Goal: Communication & Community: Ask a question

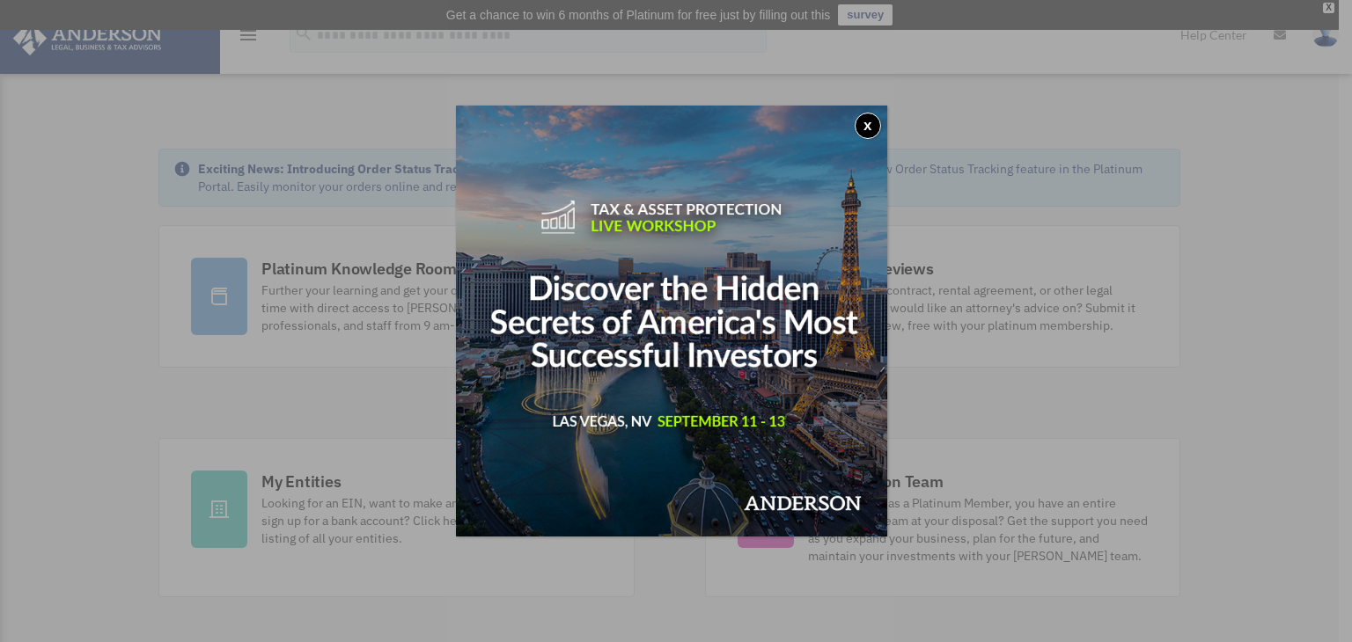
click at [878, 128] on button "x" at bounding box center [868, 126] width 26 height 26
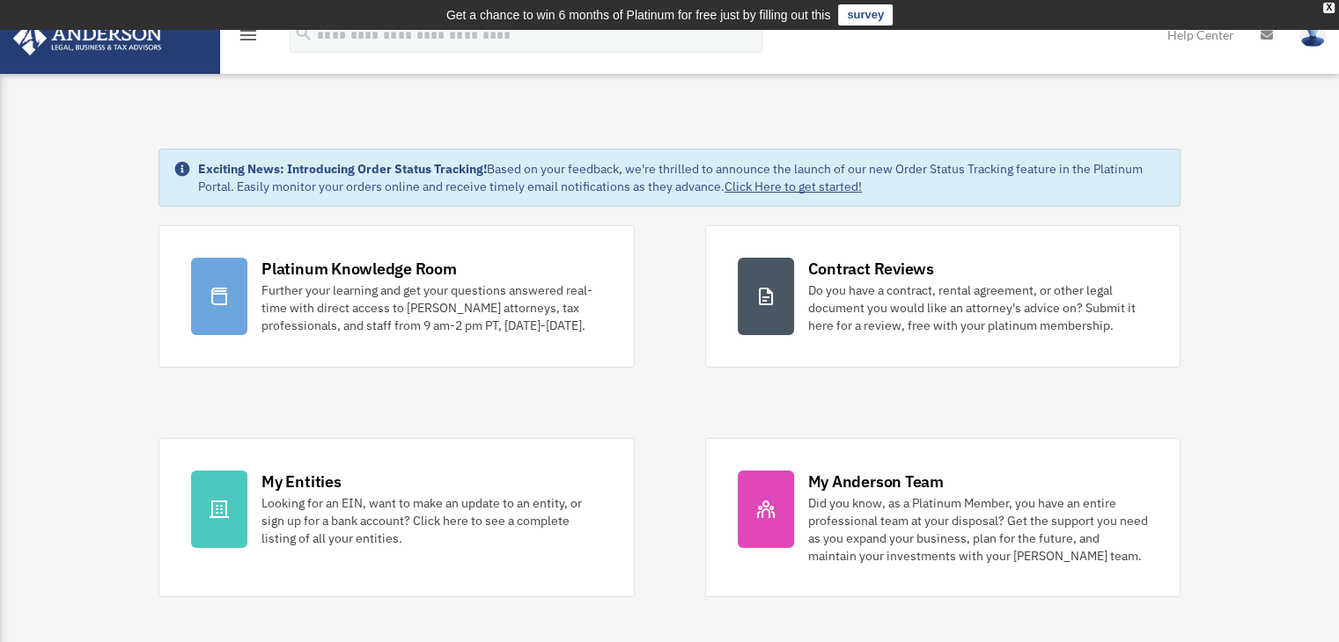
click at [334, 272] on div "Platinum Knowledge Room" at bounding box center [358, 269] width 195 height 22
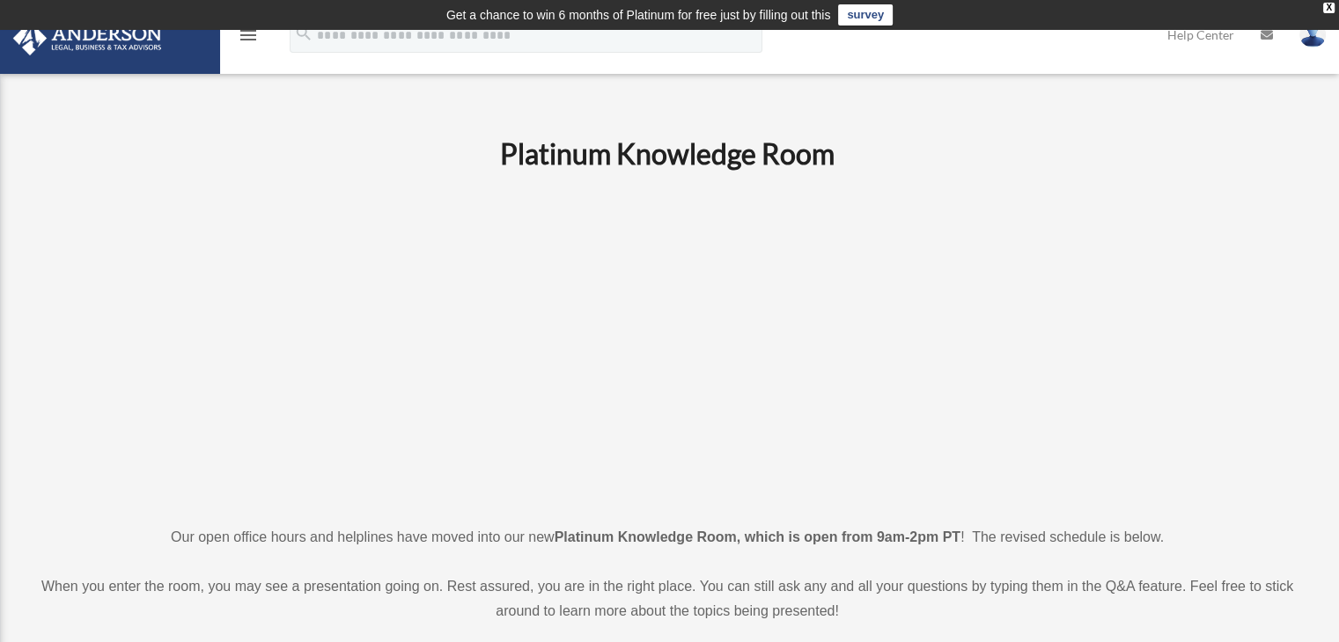
click at [246, 38] on icon "menu" at bounding box center [248, 35] width 21 height 21
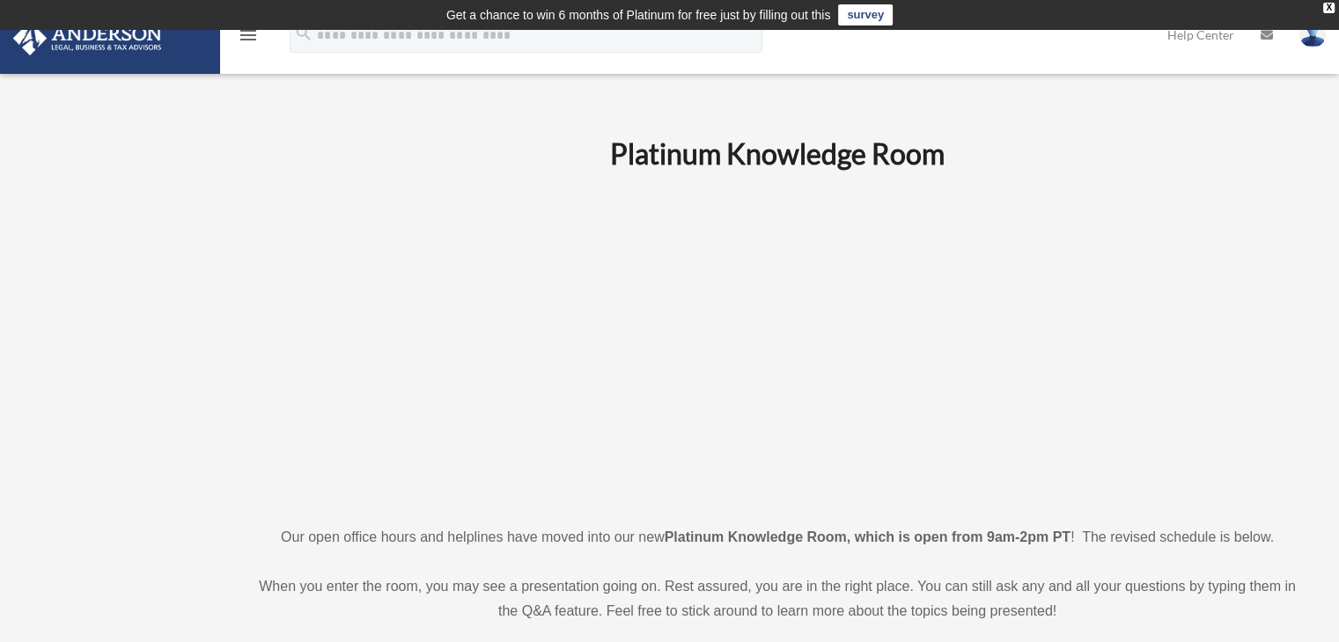
click at [246, 38] on icon "menu" at bounding box center [248, 35] width 21 height 21
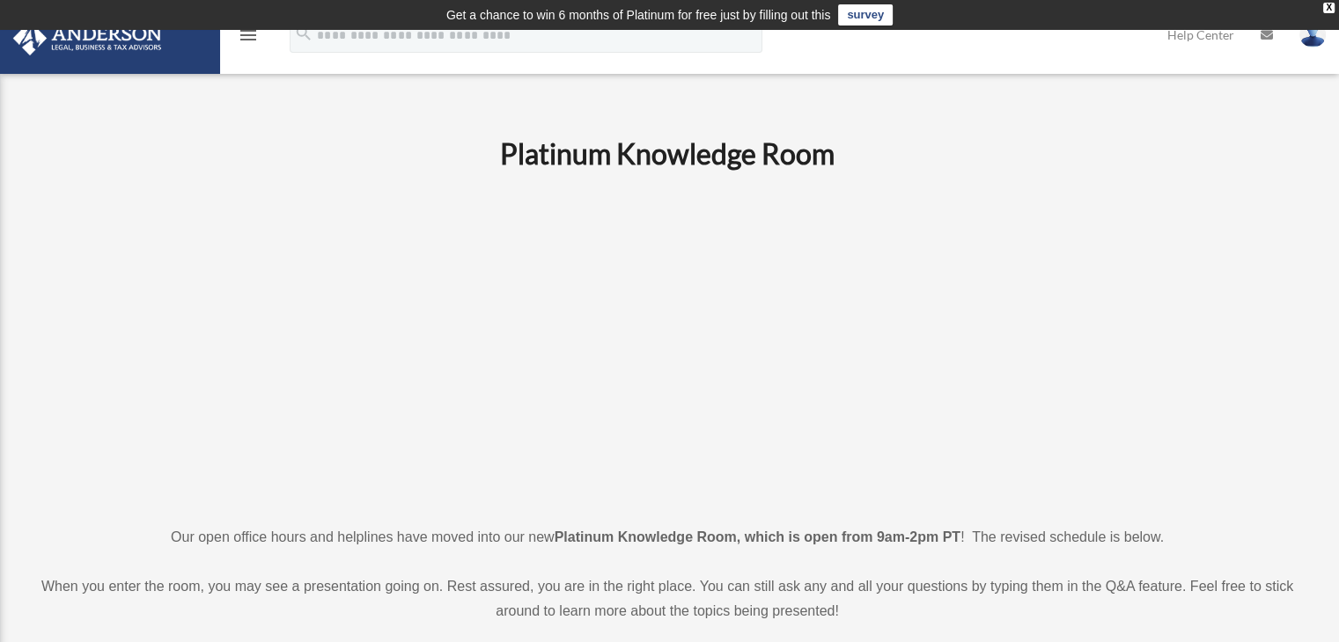
click at [246, 38] on icon "menu" at bounding box center [248, 35] width 21 height 21
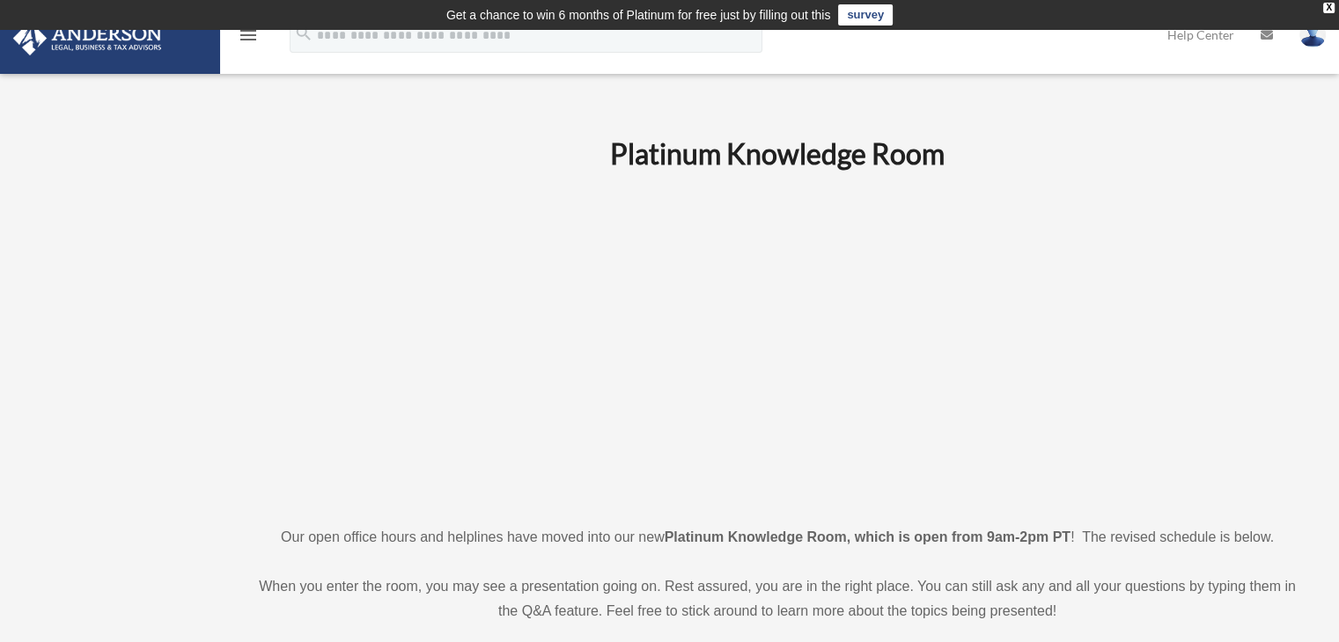
click at [246, 38] on icon "menu" at bounding box center [248, 35] width 21 height 21
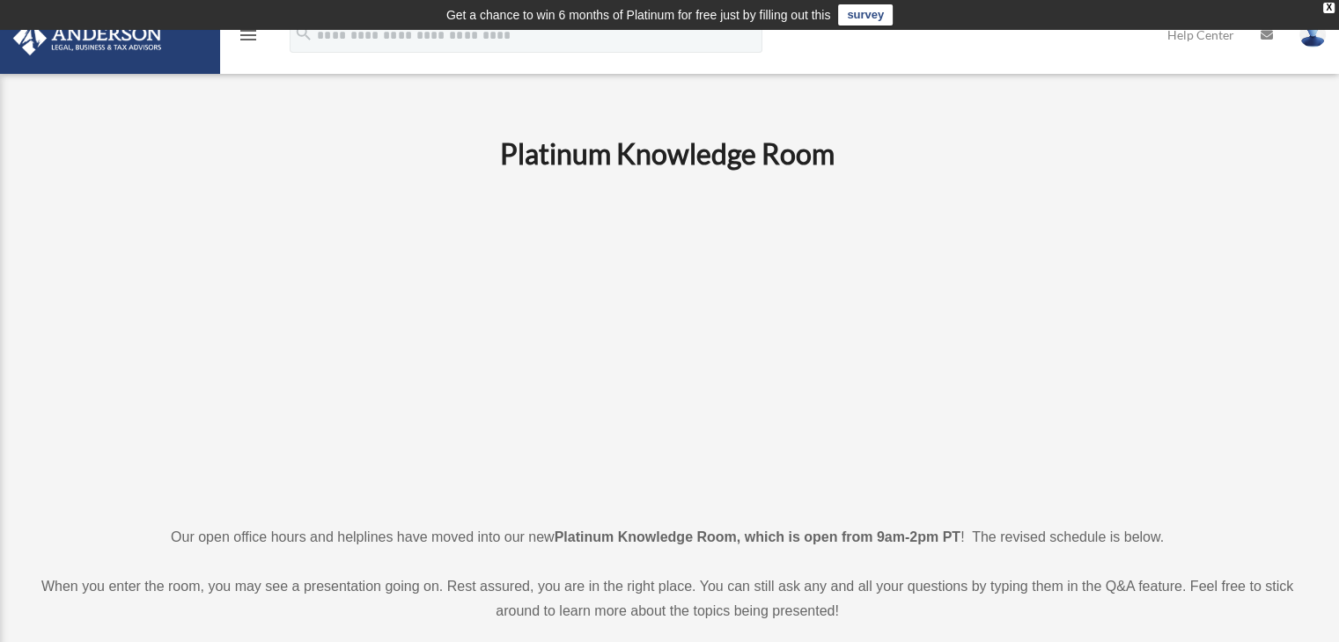
click at [246, 38] on icon "menu" at bounding box center [248, 35] width 21 height 21
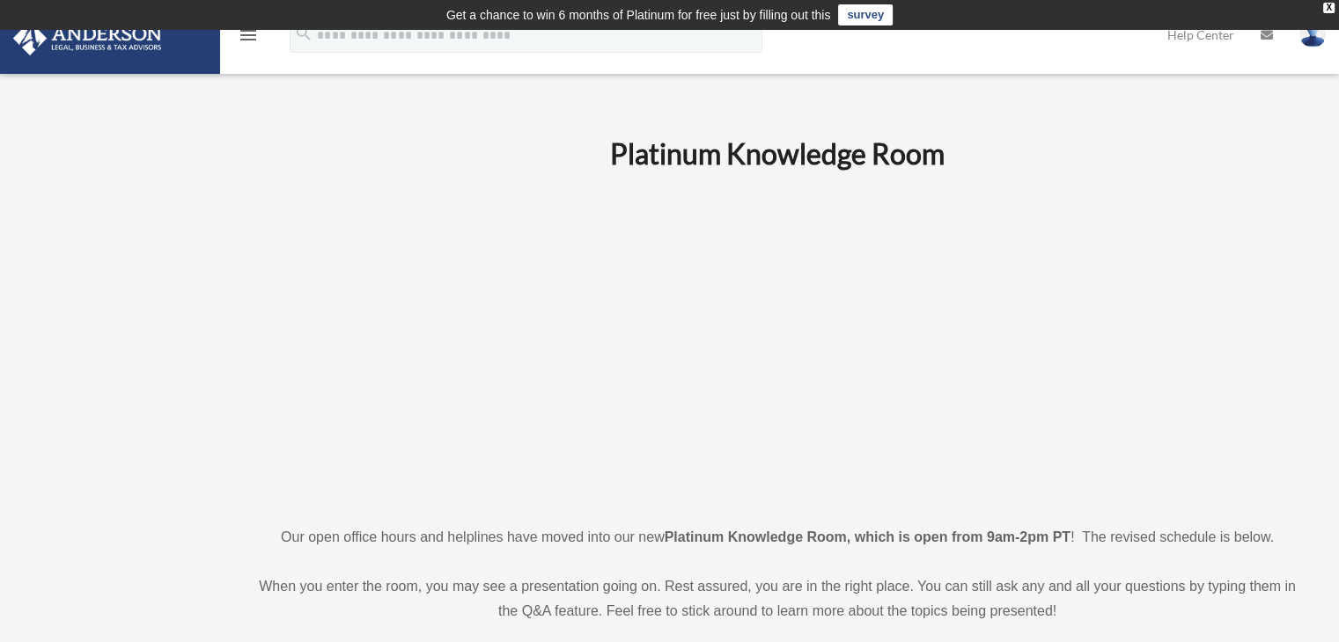
drag, startPoint x: 84, startPoint y: 379, endPoint x: 0, endPoint y: 385, distance: 84.7
click at [250, 45] on icon "menu" at bounding box center [248, 35] width 21 height 21
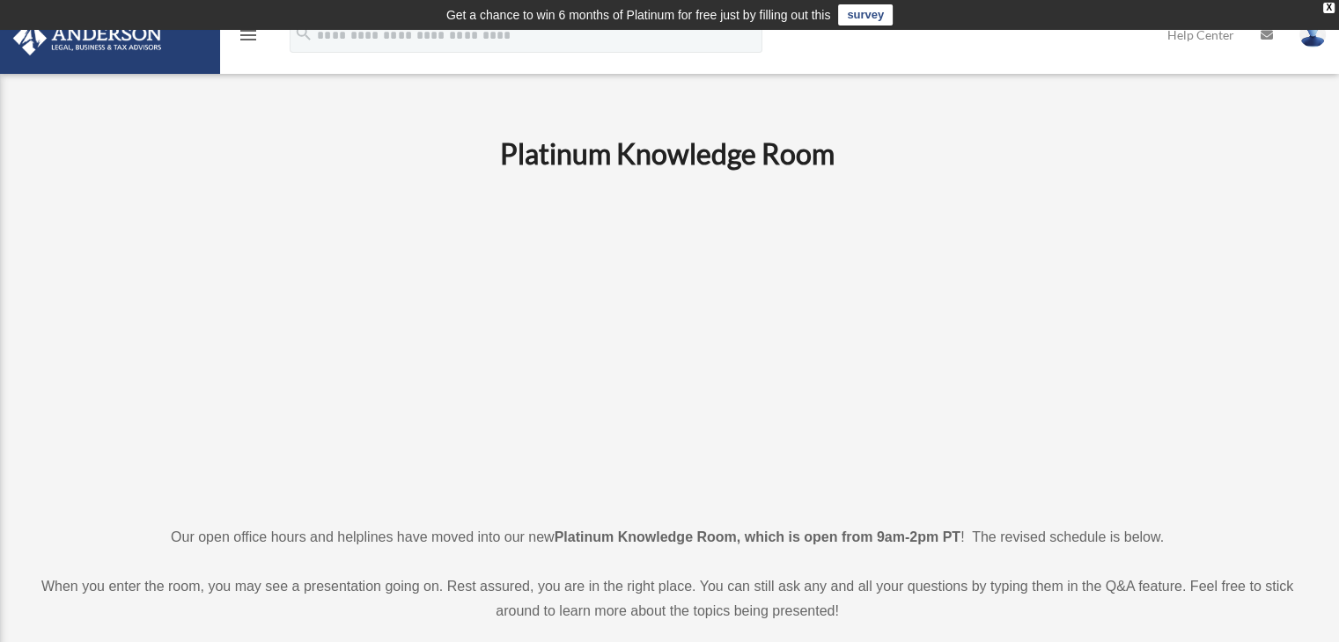
click at [250, 45] on icon "menu" at bounding box center [248, 35] width 21 height 21
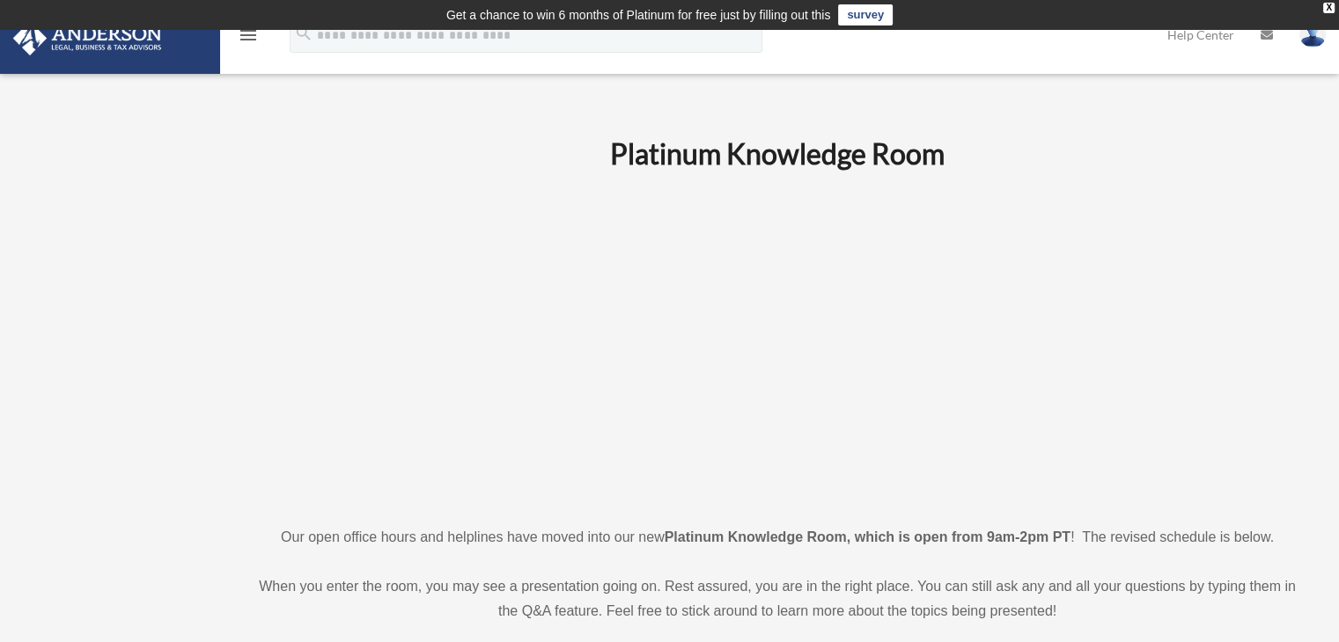
click at [216, 41] on link at bounding box center [109, 36] width 221 height 75
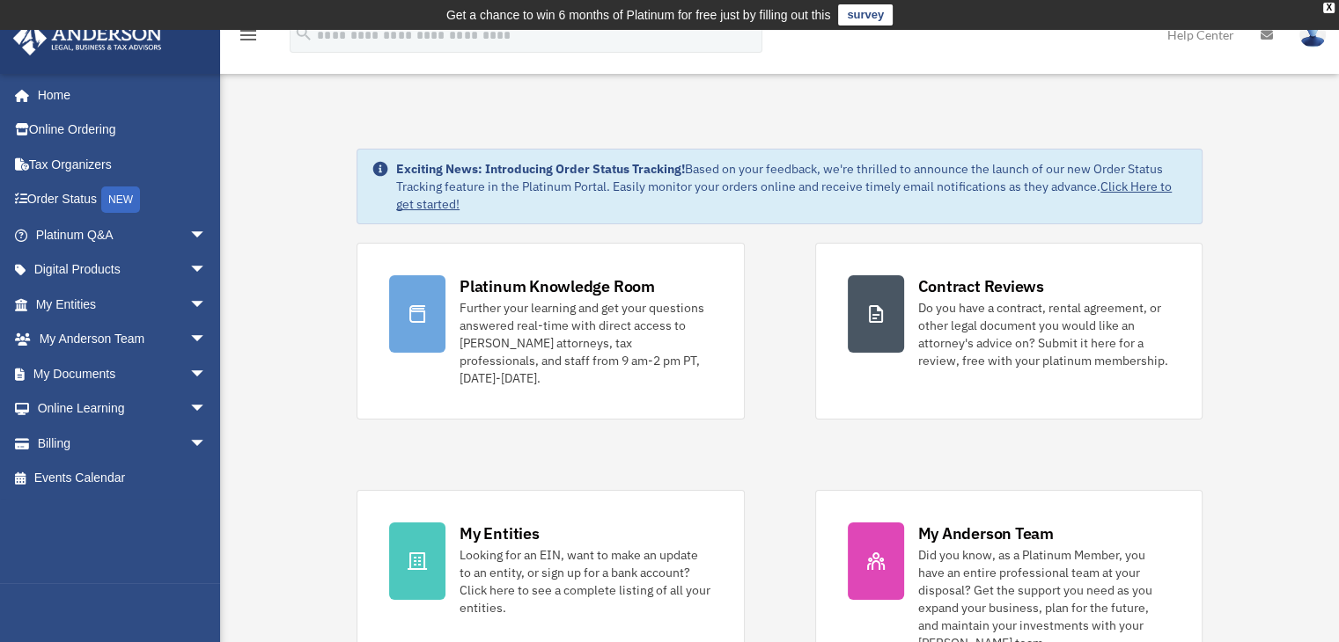
click at [81, 299] on link "My Entities arrow_drop_down" at bounding box center [122, 304] width 221 height 35
click at [189, 302] on span "arrow_drop_down" at bounding box center [206, 305] width 35 height 36
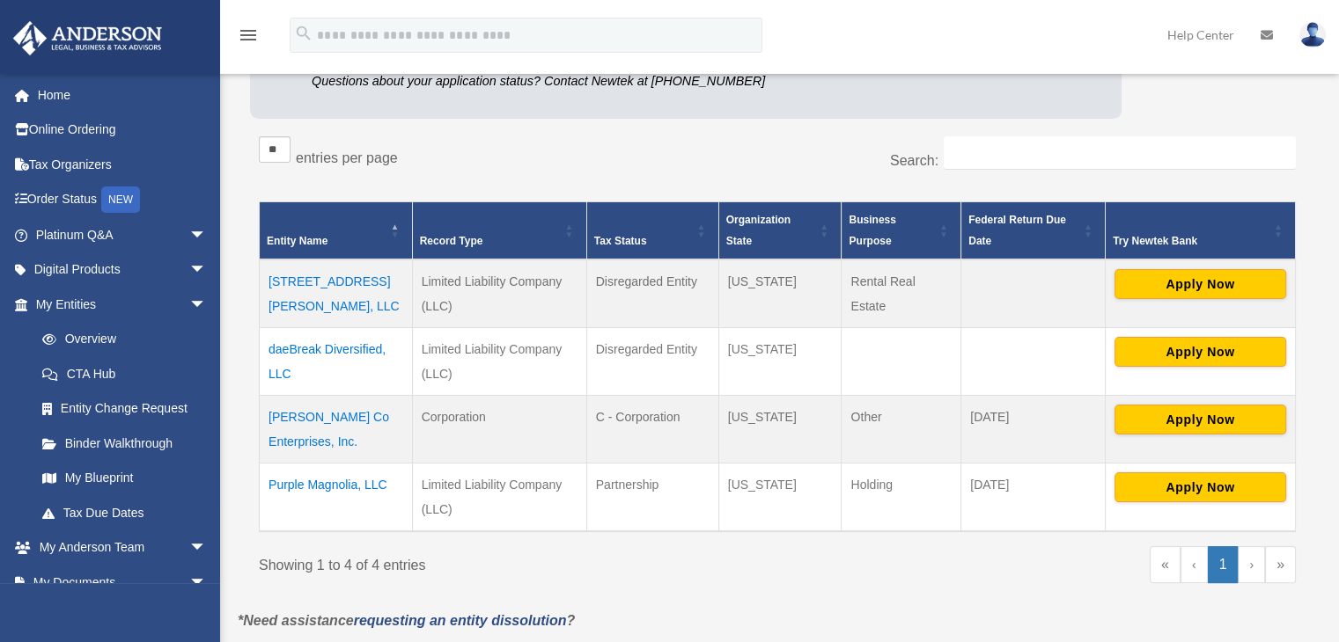
scroll to position [271, 0]
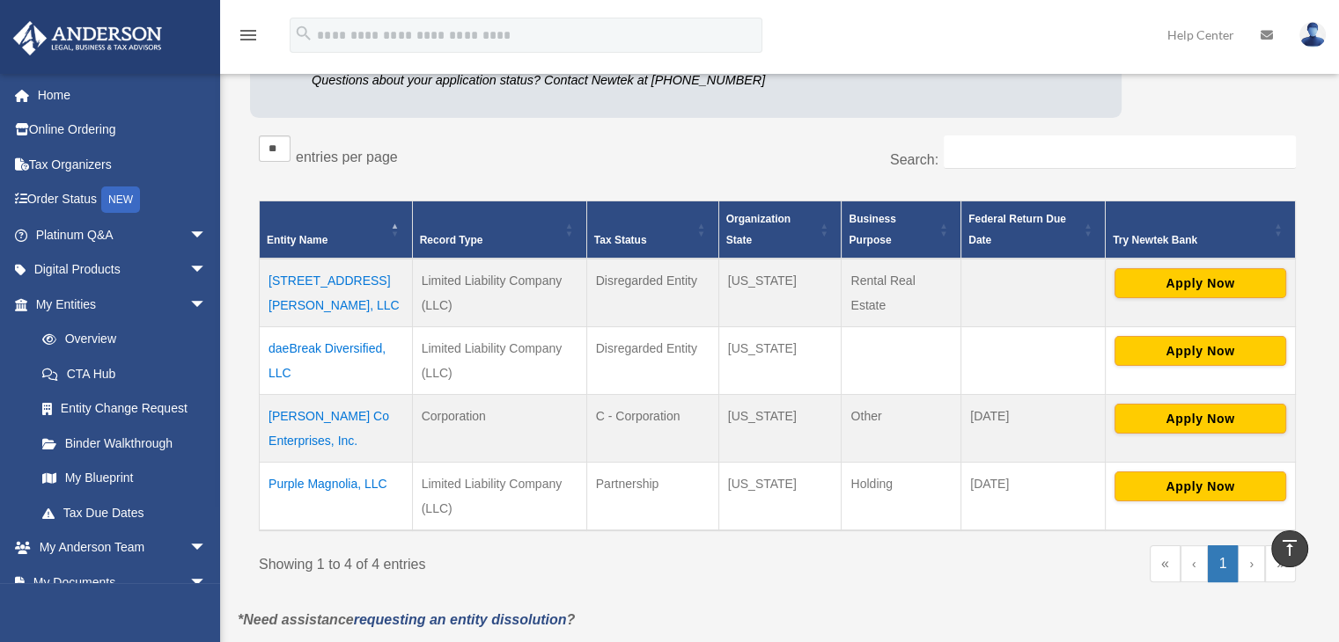
click at [70, 237] on link "Platinum Q&A arrow_drop_down" at bounding box center [122, 234] width 221 height 35
click at [189, 233] on span "arrow_drop_down" at bounding box center [206, 235] width 35 height 36
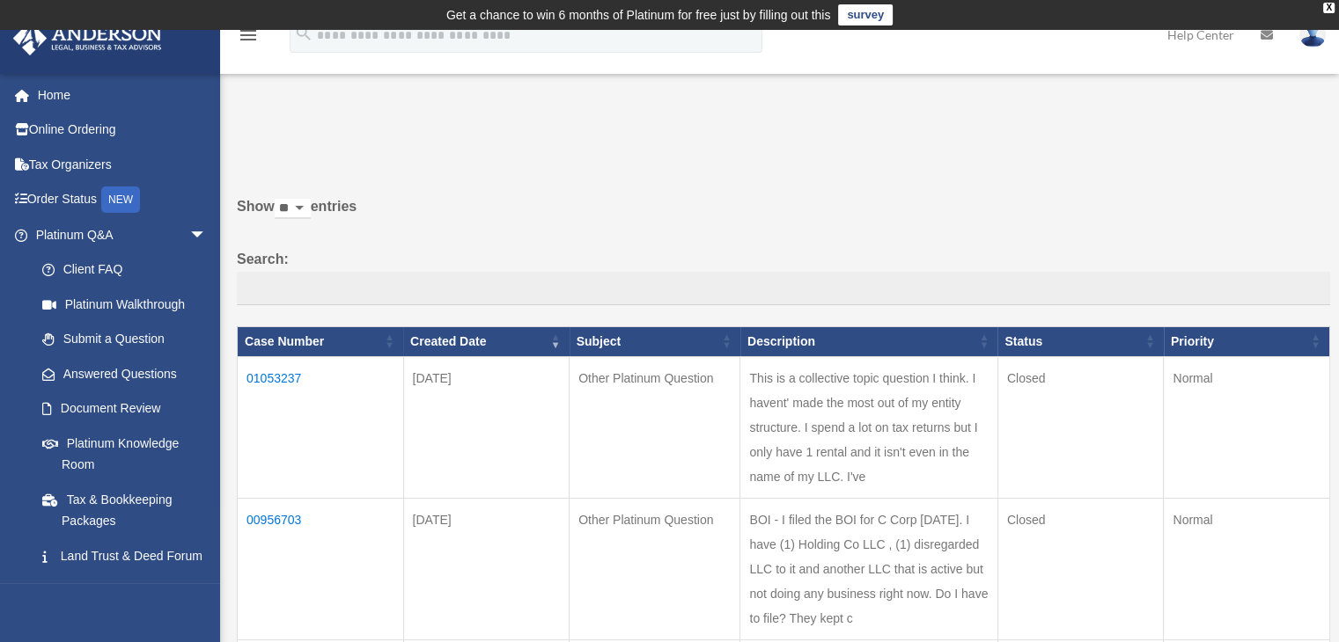
click at [102, 336] on link "Submit a Question" at bounding box center [125, 339] width 200 height 35
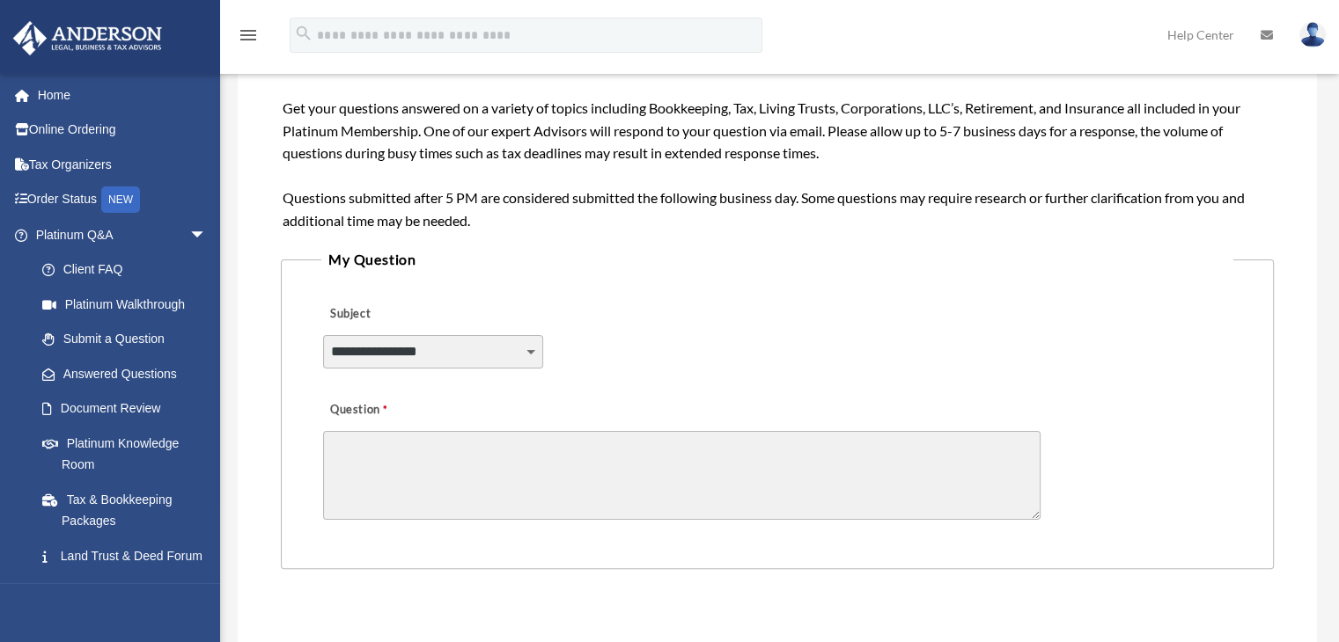
scroll to position [320, 0]
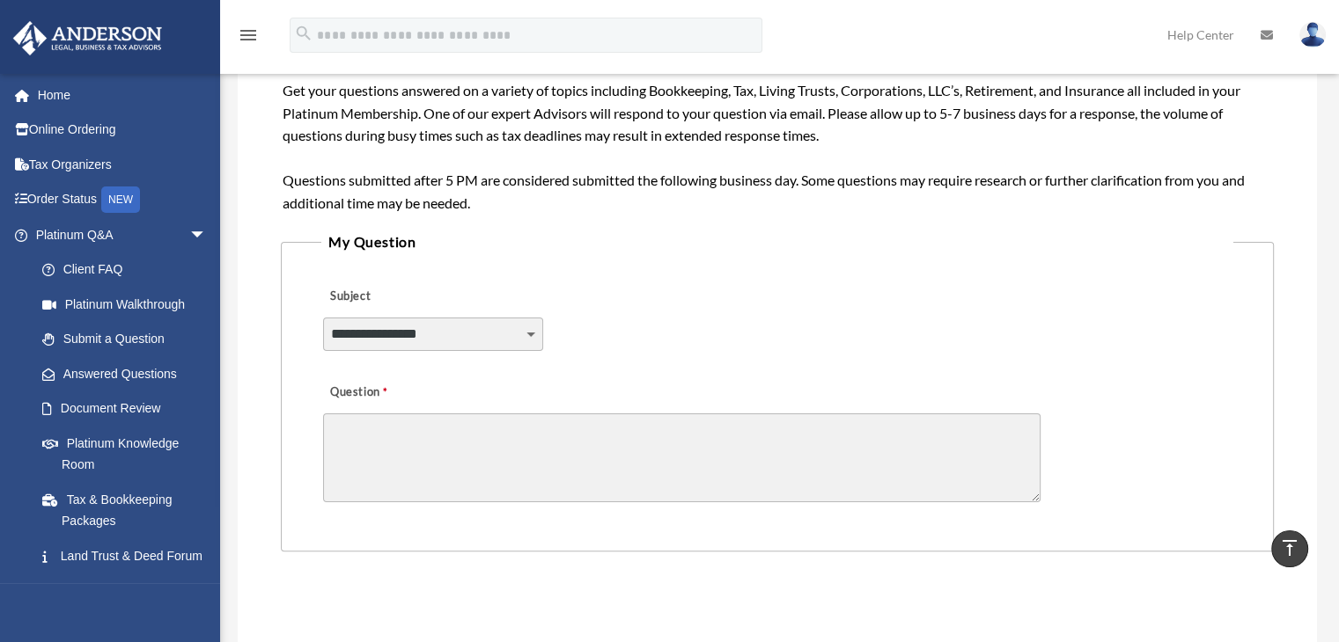
click at [458, 334] on select "**********" at bounding box center [433, 334] width 220 height 33
select select "******"
click at [323, 318] on select "**********" at bounding box center [433, 334] width 220 height 33
click at [415, 444] on textarea "Question" at bounding box center [681, 458] width 717 height 89
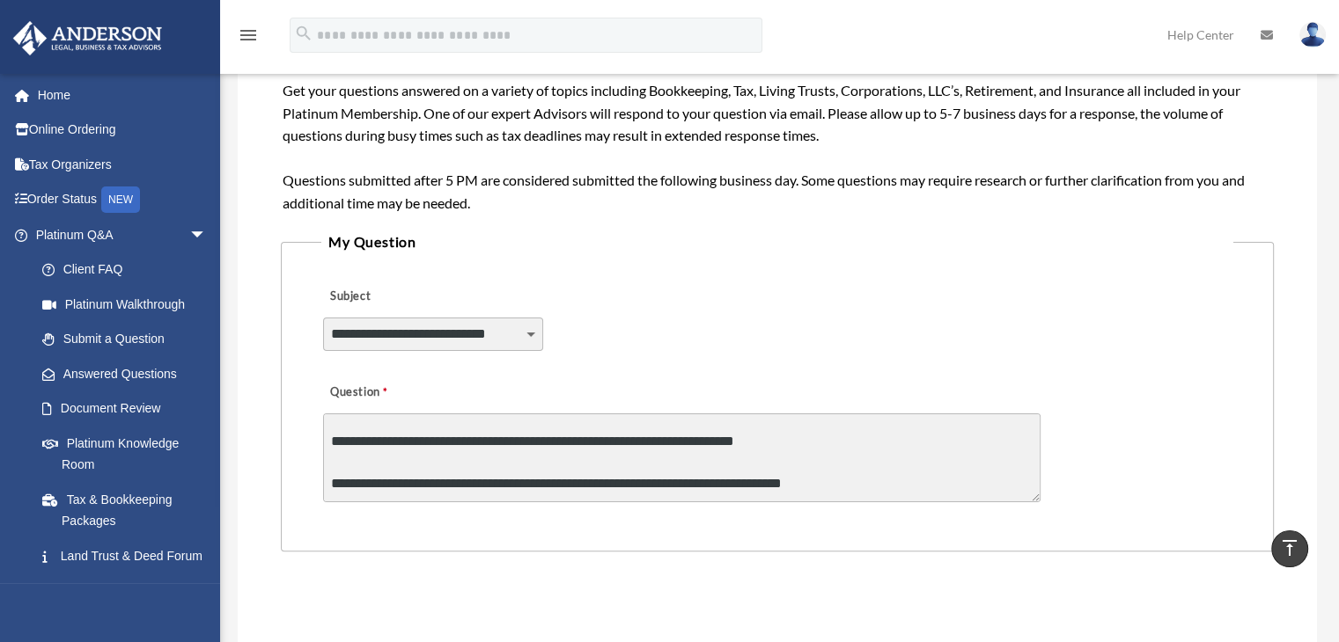
scroll to position [128, 0]
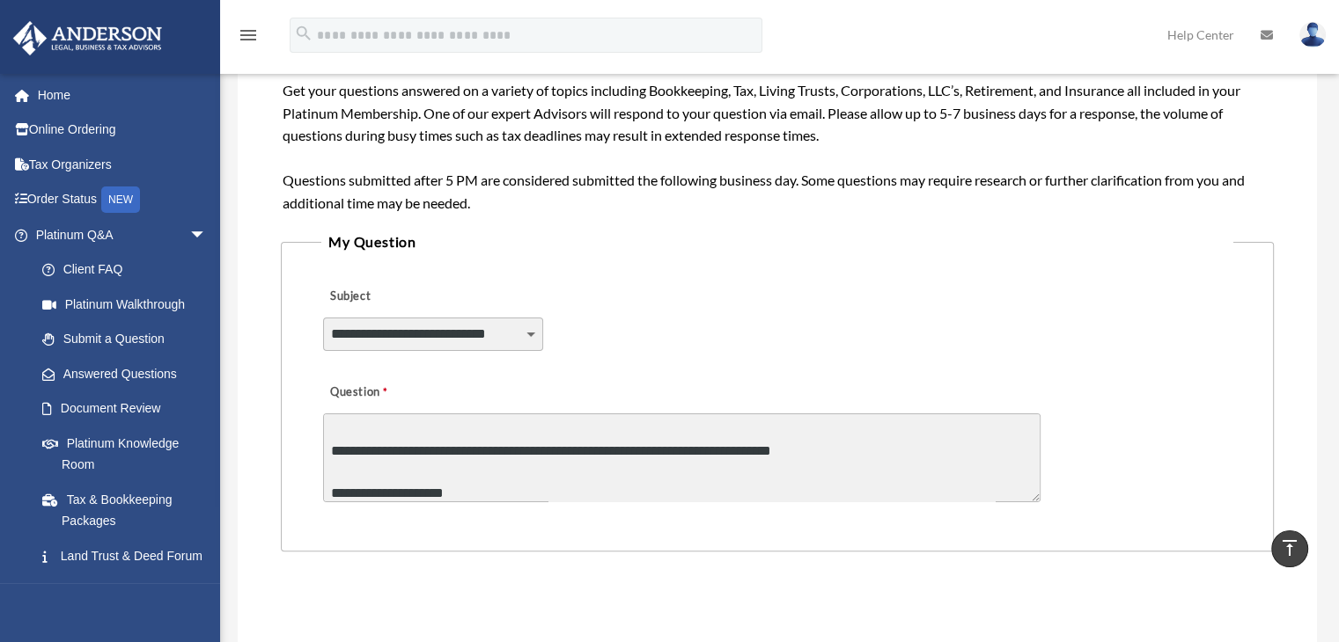
click at [866, 452] on textarea "**********" at bounding box center [681, 458] width 717 height 89
click at [454, 489] on textarea "**********" at bounding box center [681, 458] width 717 height 89
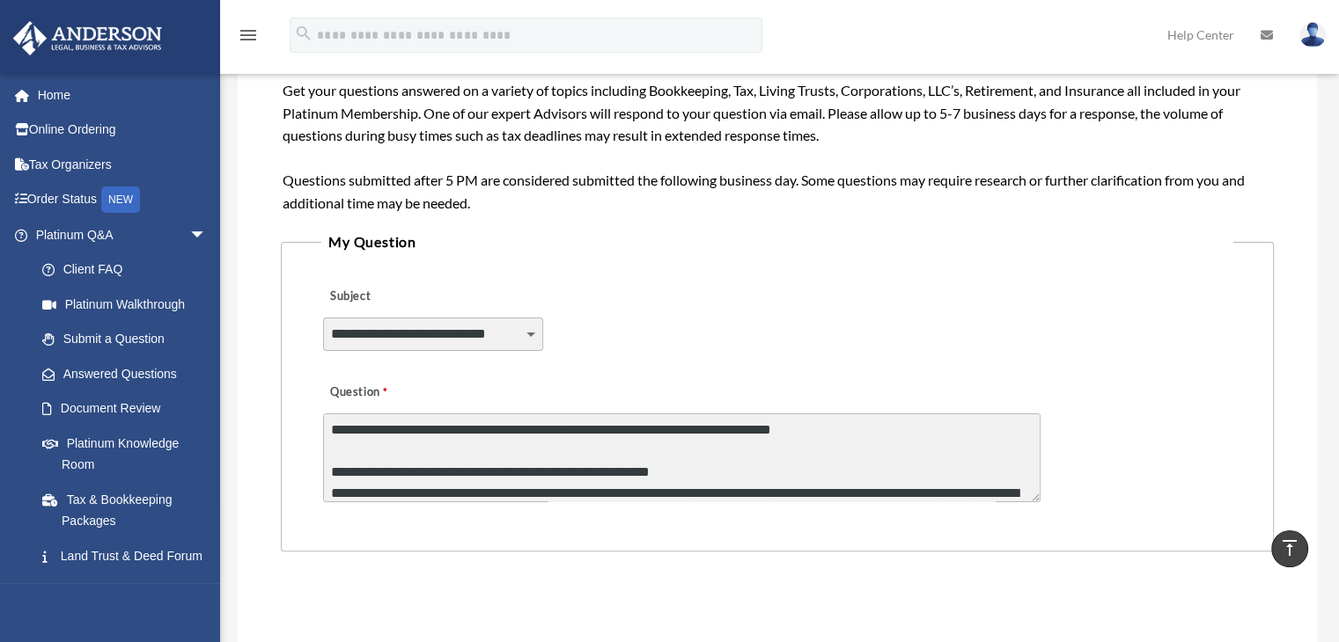
click at [613, 485] on textarea "**********" at bounding box center [681, 458] width 717 height 89
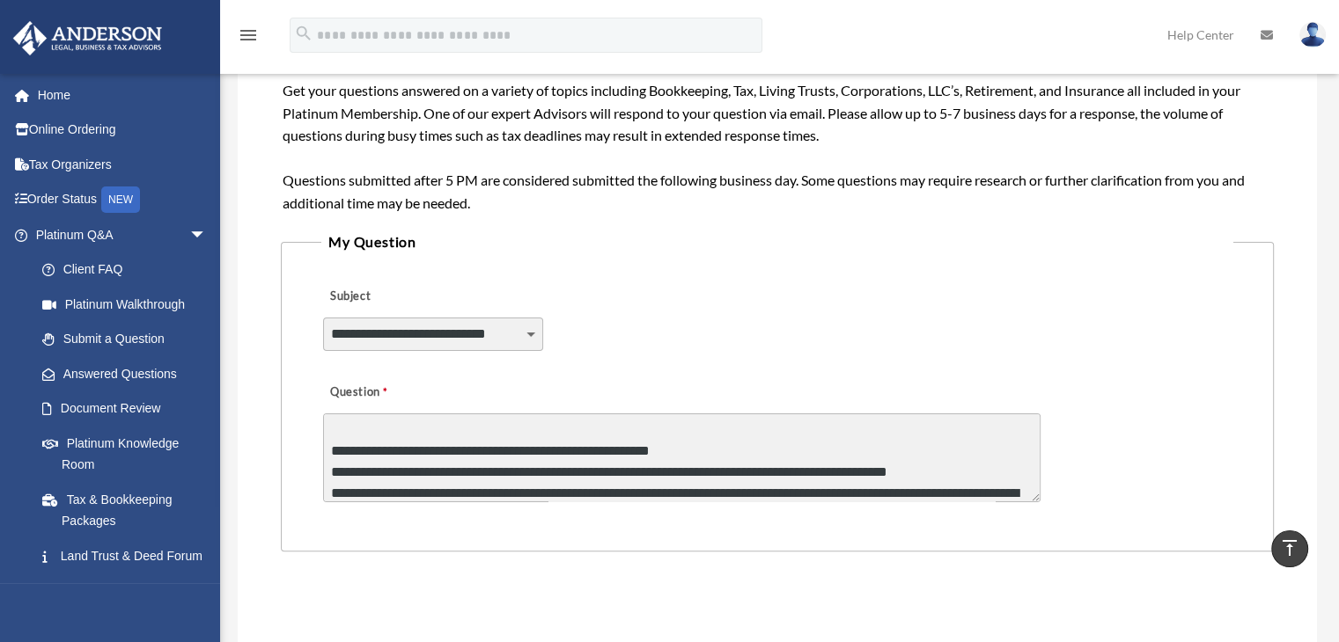
click at [817, 425] on textarea "**********" at bounding box center [681, 458] width 717 height 89
click at [622, 480] on textarea "**********" at bounding box center [681, 458] width 717 height 89
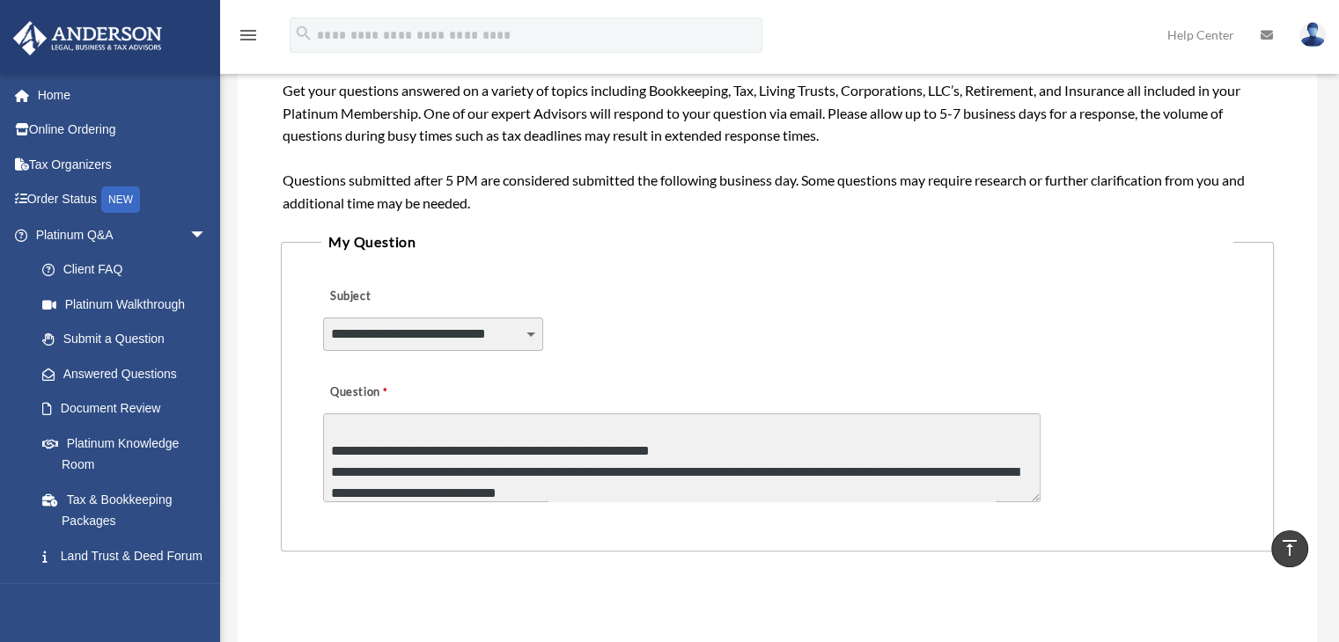
scroll to position [158, 0]
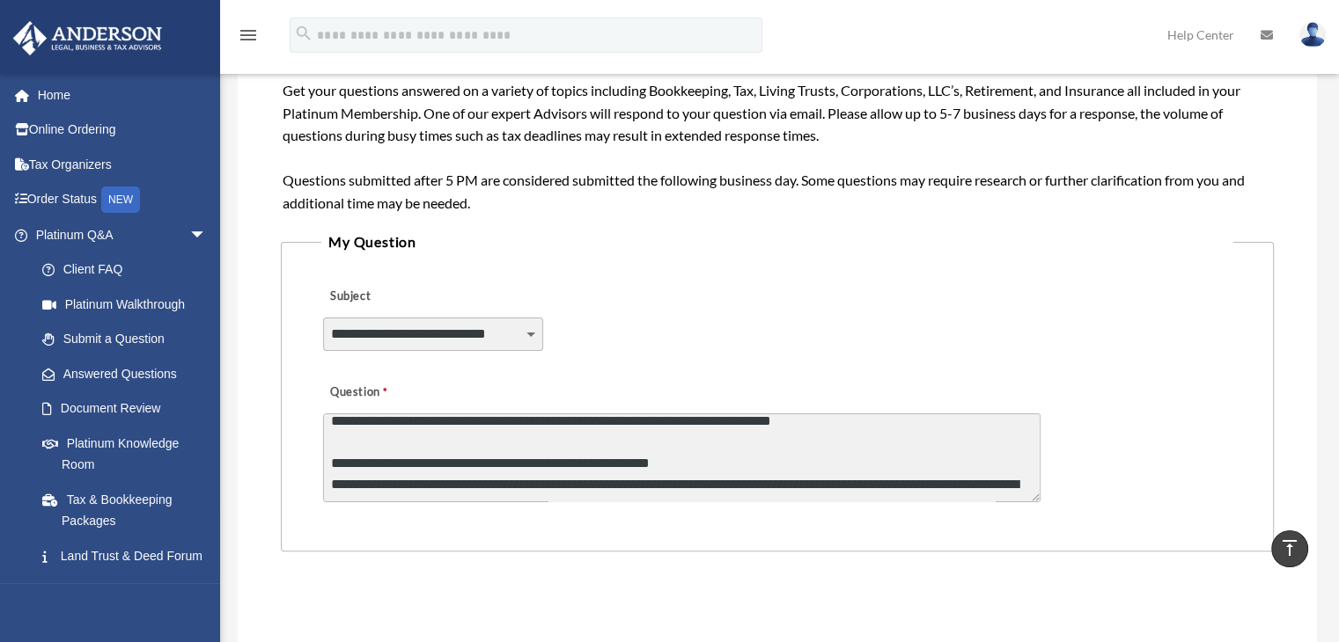
click at [992, 481] on textarea "**********" at bounding box center [681, 458] width 717 height 89
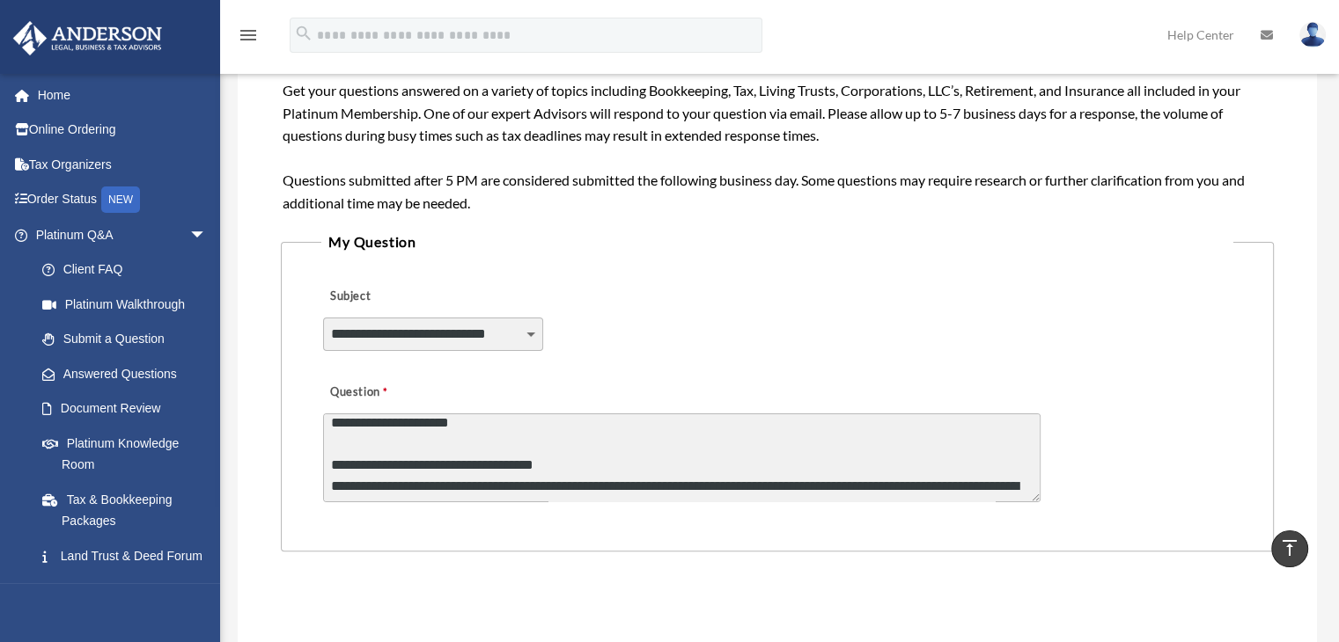
scroll to position [220, 0]
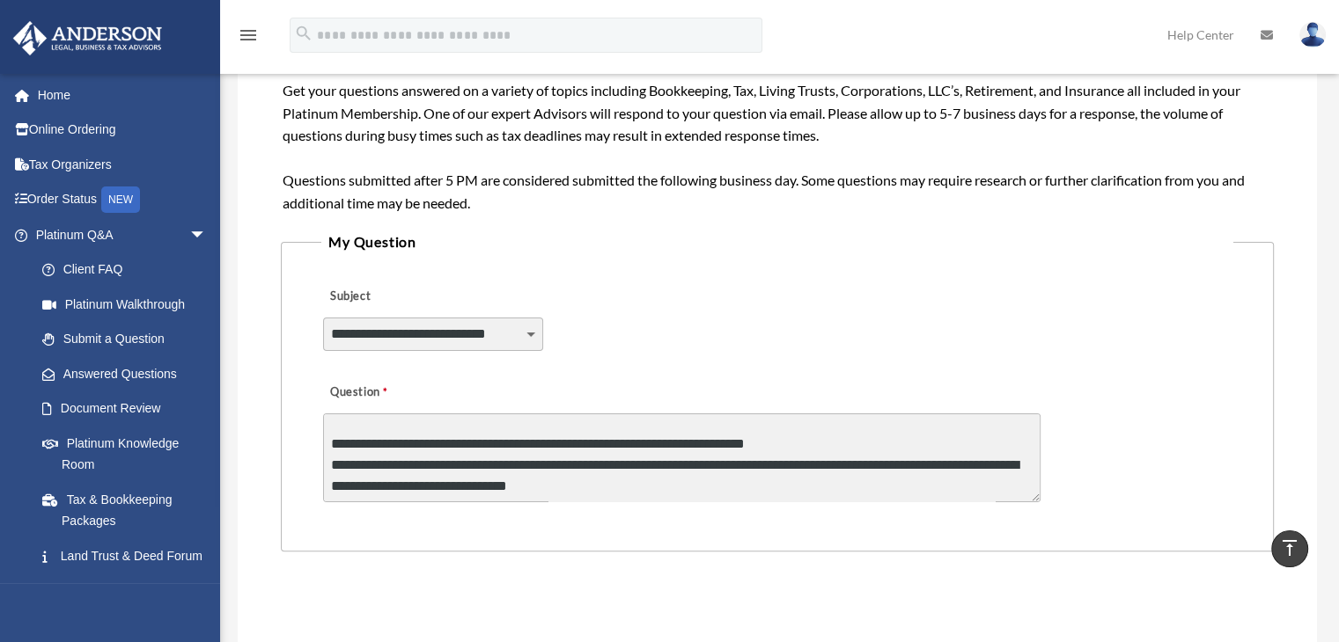
click at [979, 466] on textarea "**********" at bounding box center [681, 458] width 717 height 89
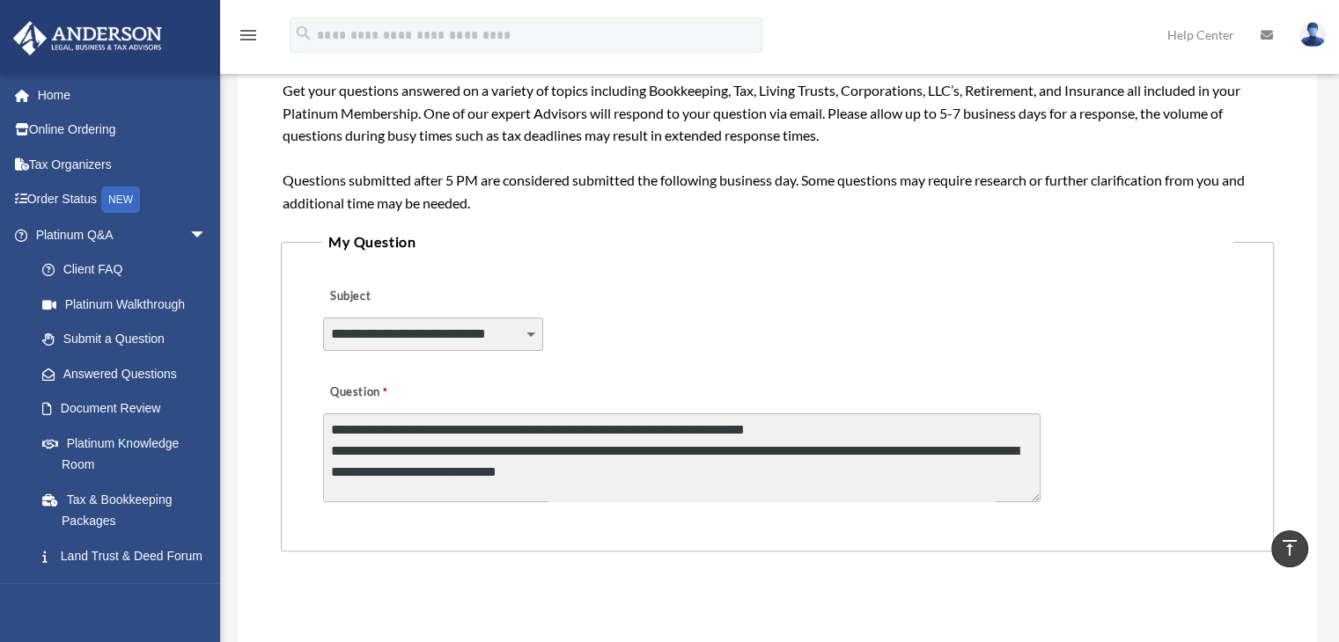
scroll to position [255, 0]
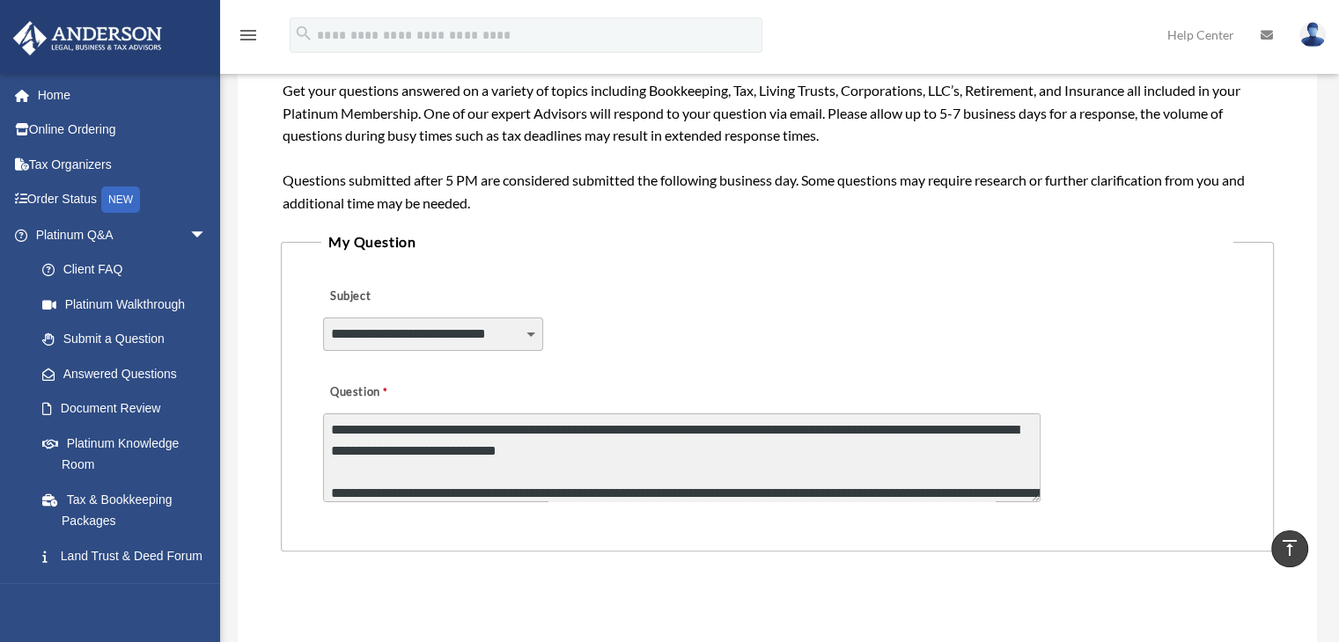
click at [788, 465] on textarea "**********" at bounding box center [681, 458] width 717 height 89
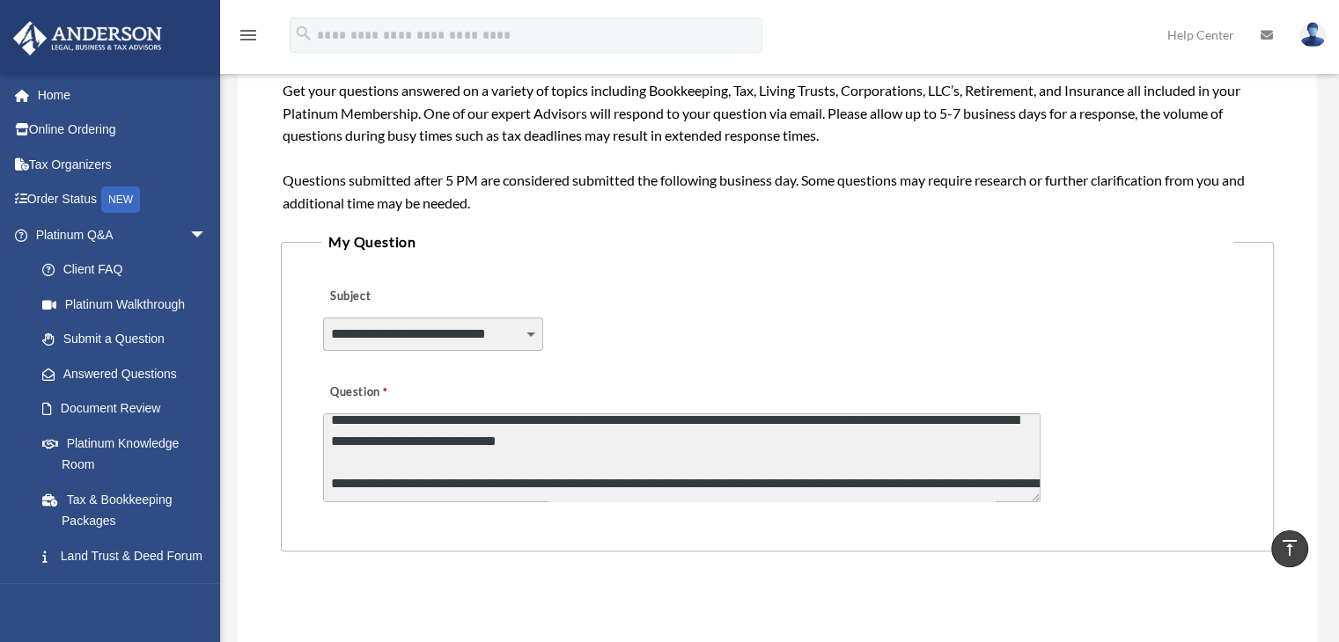
click at [869, 451] on textarea "**********" at bounding box center [681, 458] width 717 height 89
click at [985, 459] on textarea "**********" at bounding box center [681, 458] width 717 height 89
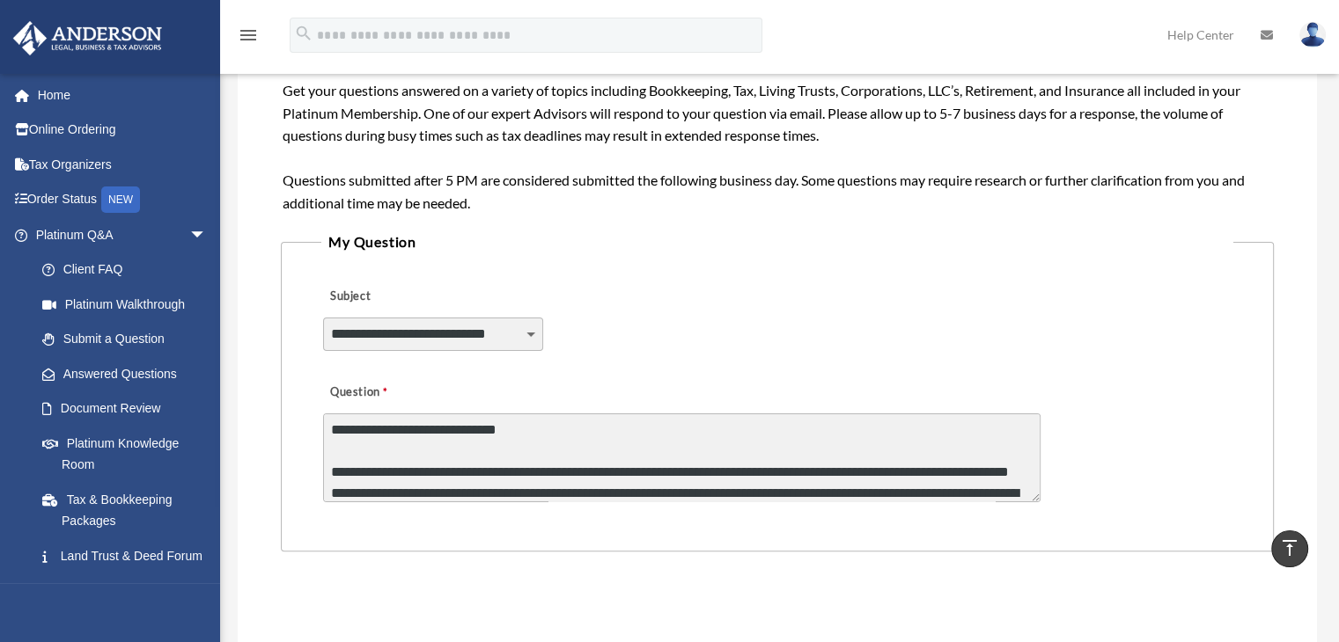
click at [913, 472] on textarea "Question" at bounding box center [681, 458] width 717 height 89
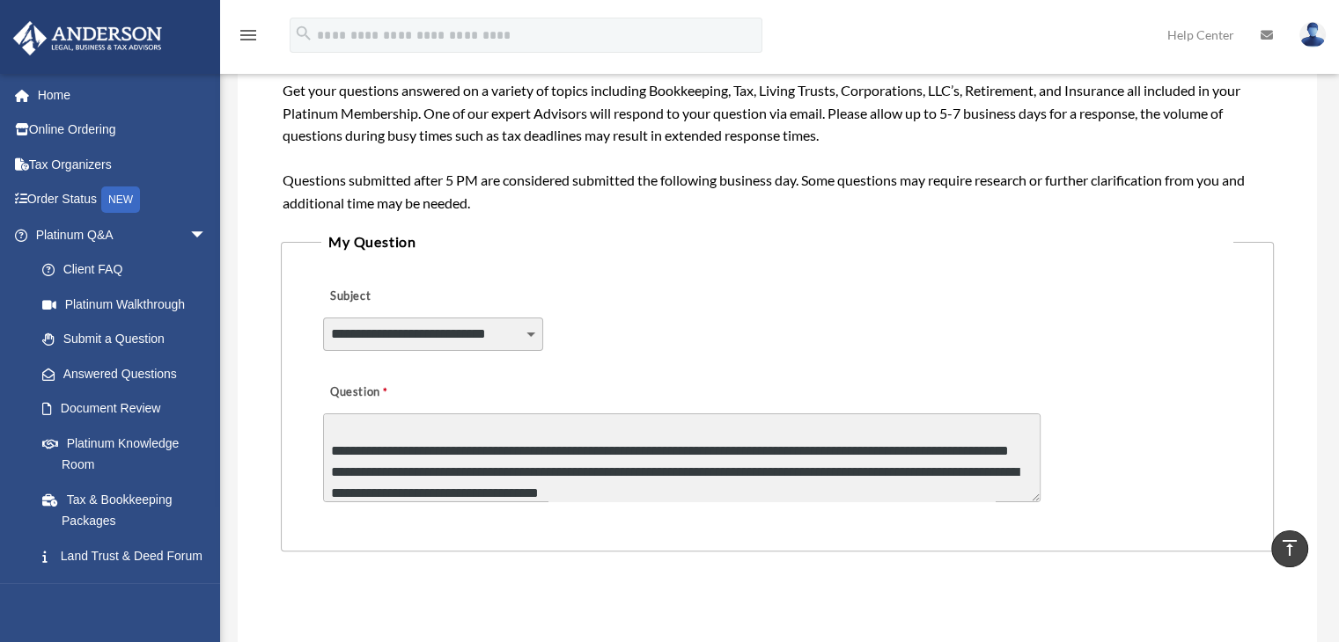
scroll to position [319, 0]
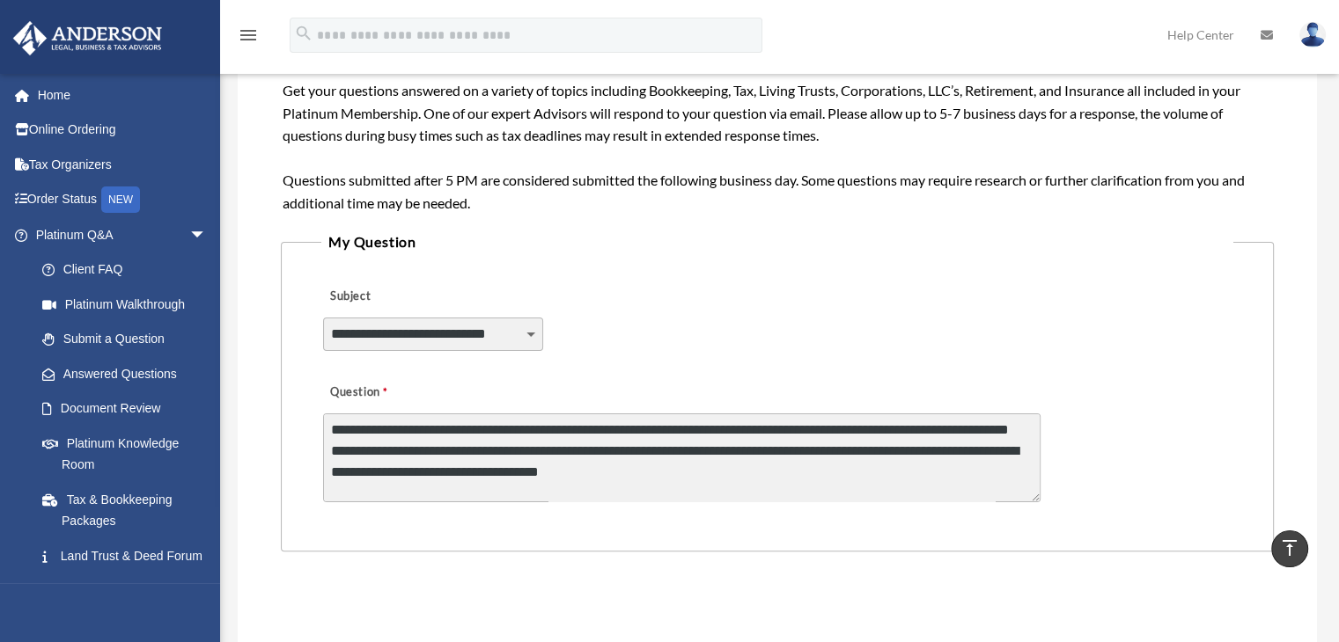
click at [437, 481] on textarea "Question" at bounding box center [681, 458] width 717 height 89
click at [439, 490] on textarea "Question" at bounding box center [681, 458] width 717 height 89
click at [538, 490] on textarea "Question" at bounding box center [681, 458] width 717 height 89
click at [532, 493] on textarea "Question" at bounding box center [681, 458] width 717 height 89
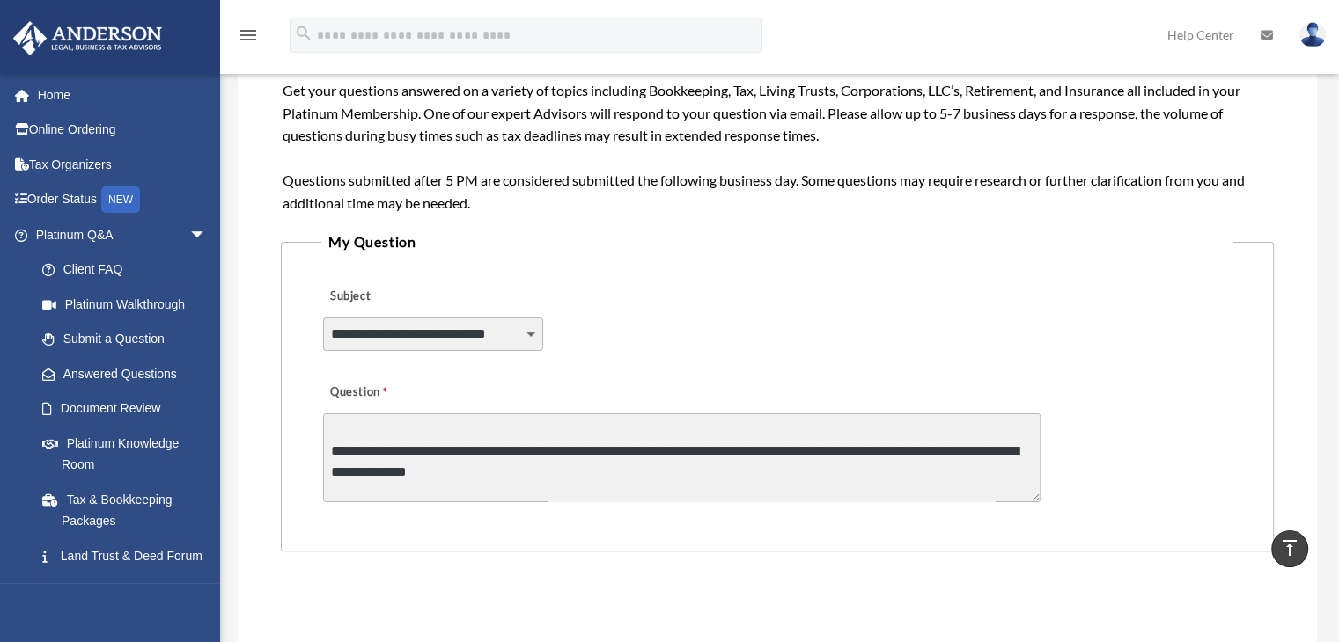
scroll to position [385, 0]
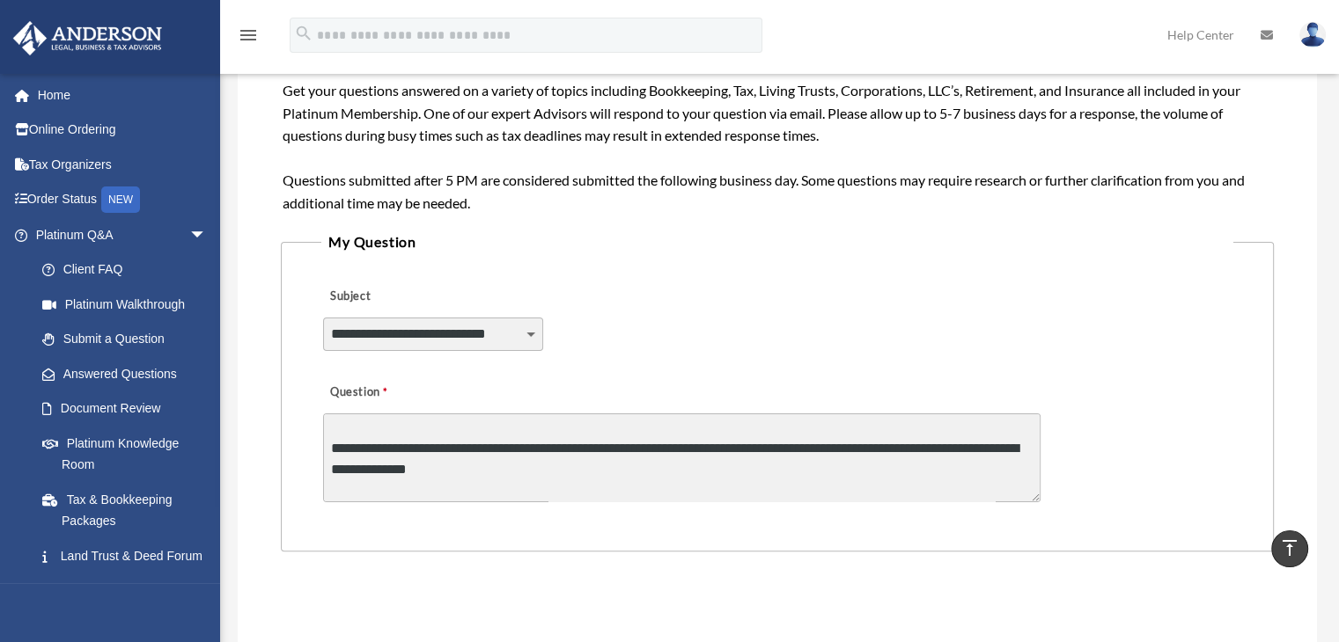
drag, startPoint x: 503, startPoint y: 495, endPoint x: 317, endPoint y: 466, distance: 188.0
click at [317, 466] on fieldset "**********" at bounding box center [777, 391] width 993 height 322
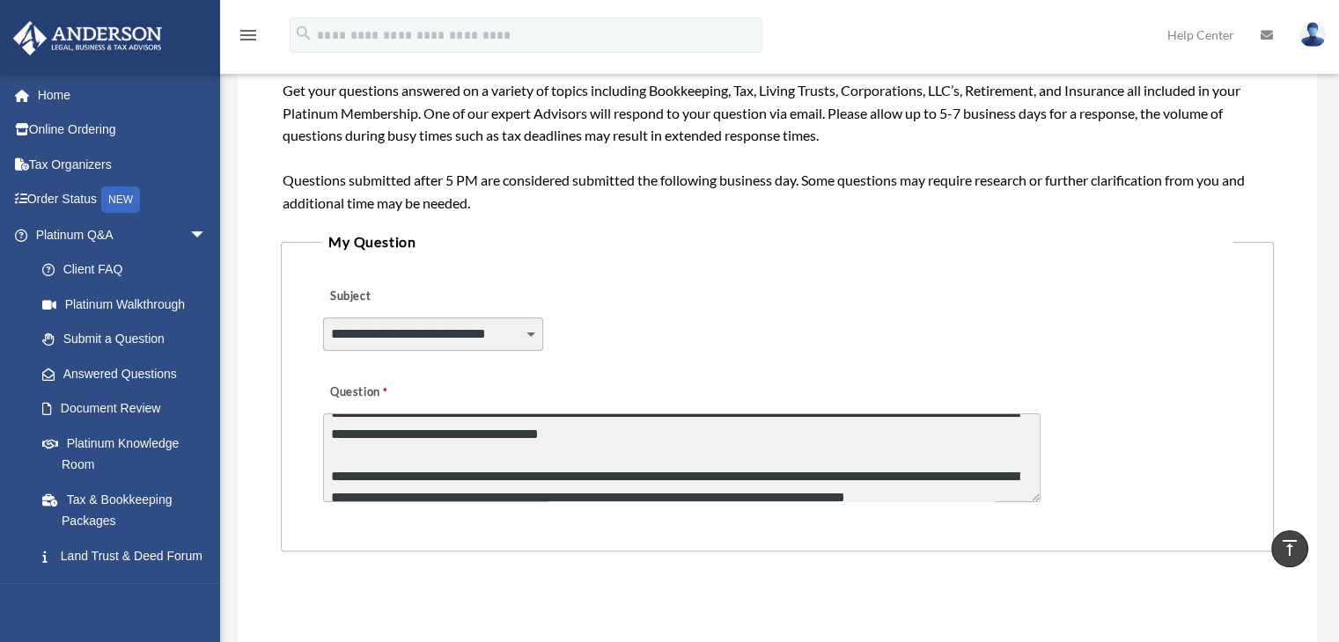
scroll to position [392, 0]
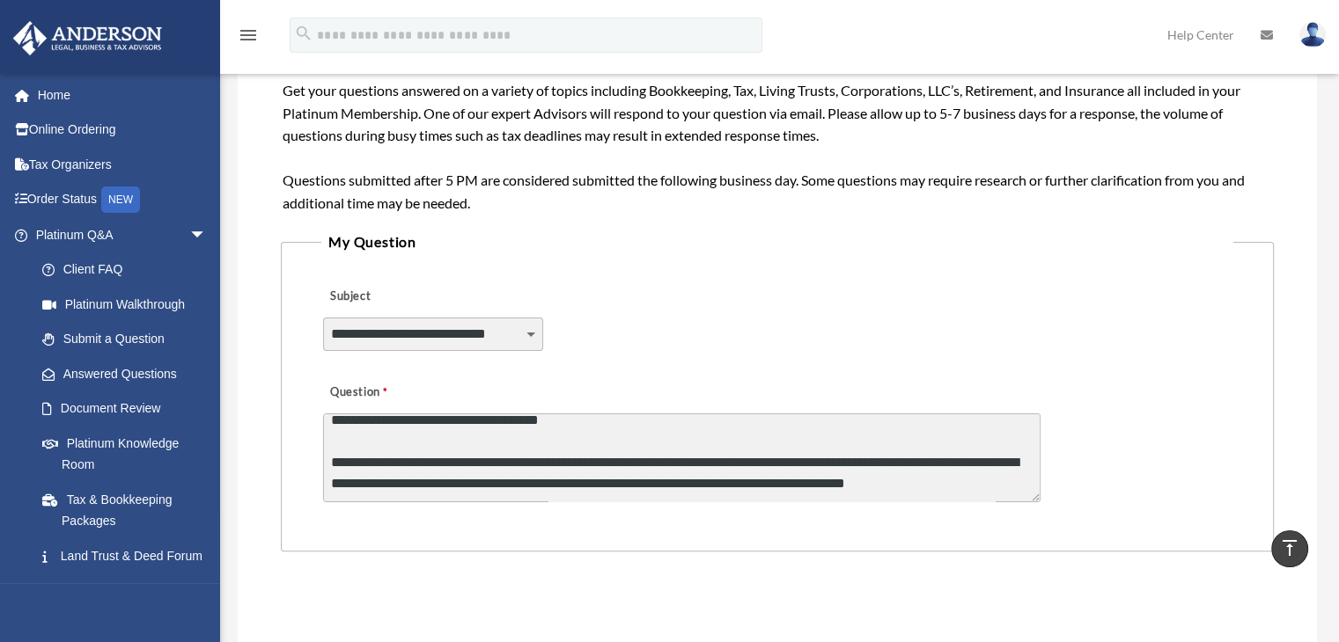
click at [338, 461] on textarea "Question" at bounding box center [681, 458] width 717 height 89
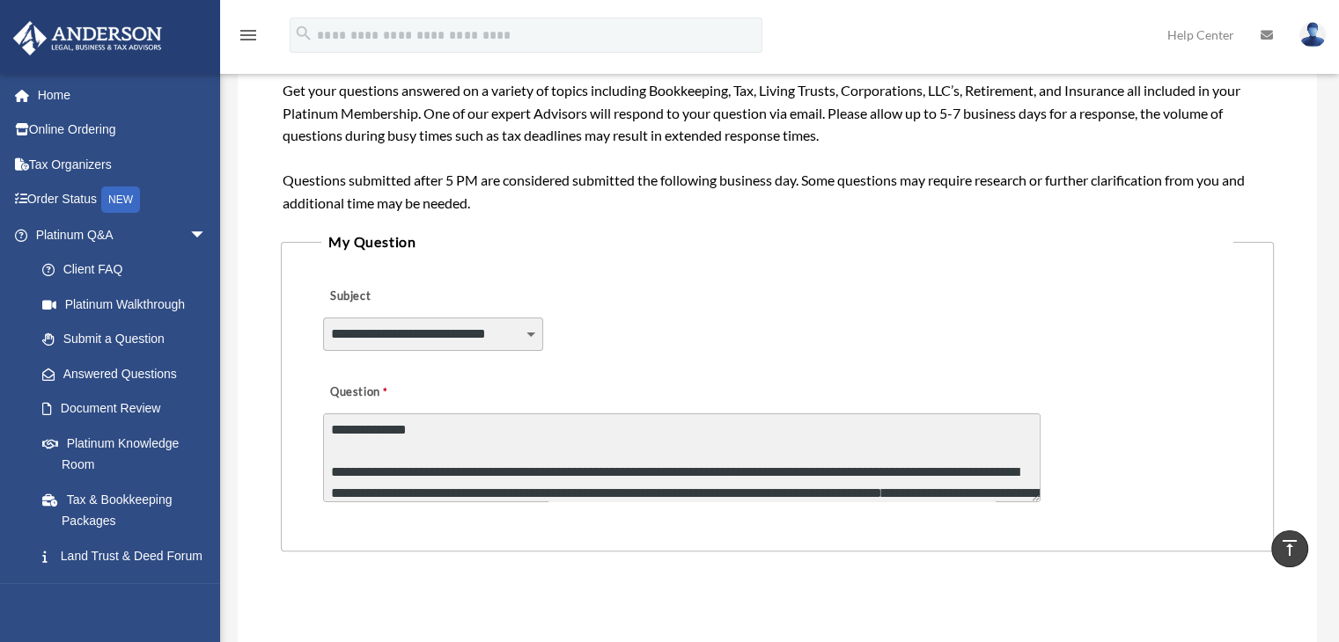
scroll to position [445, 0]
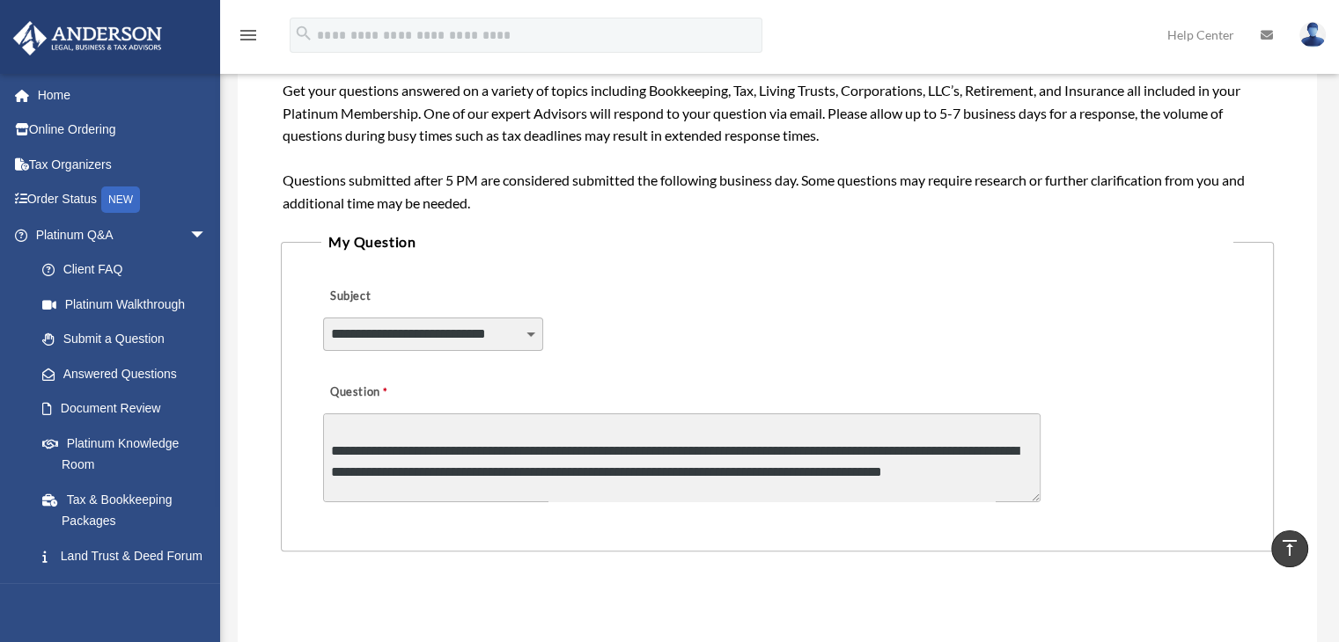
click at [410, 422] on textarea "Question" at bounding box center [681, 458] width 717 height 89
paste textarea
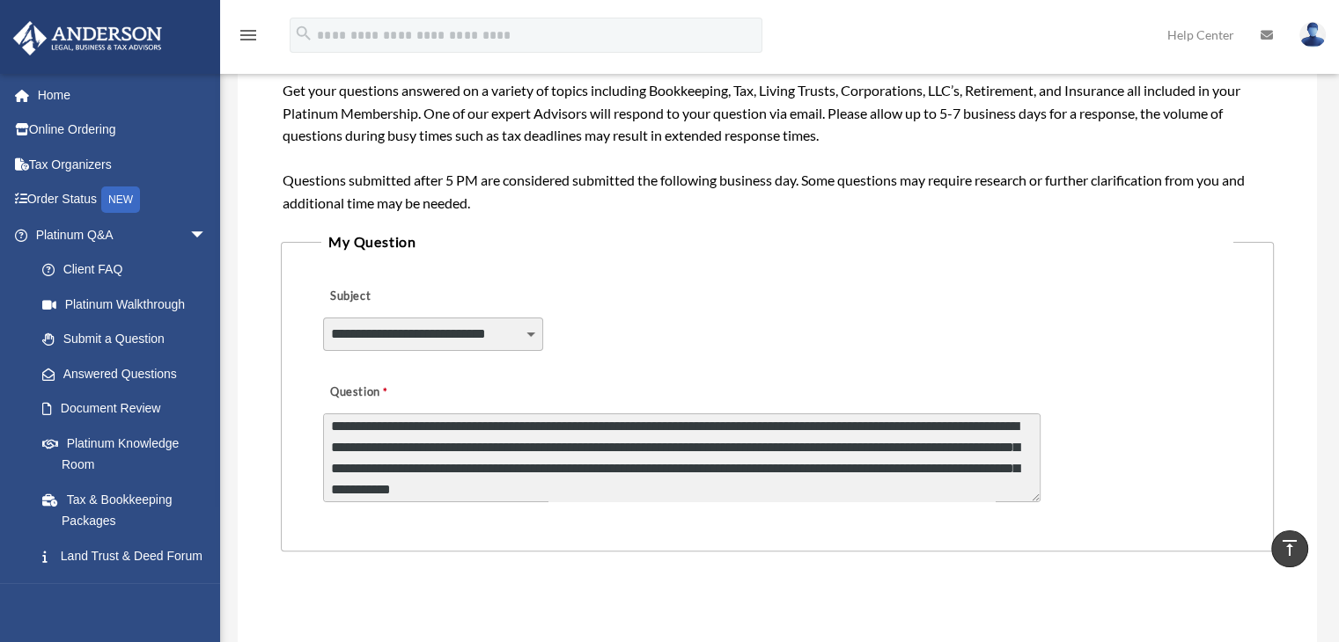
scroll to position [0, 0]
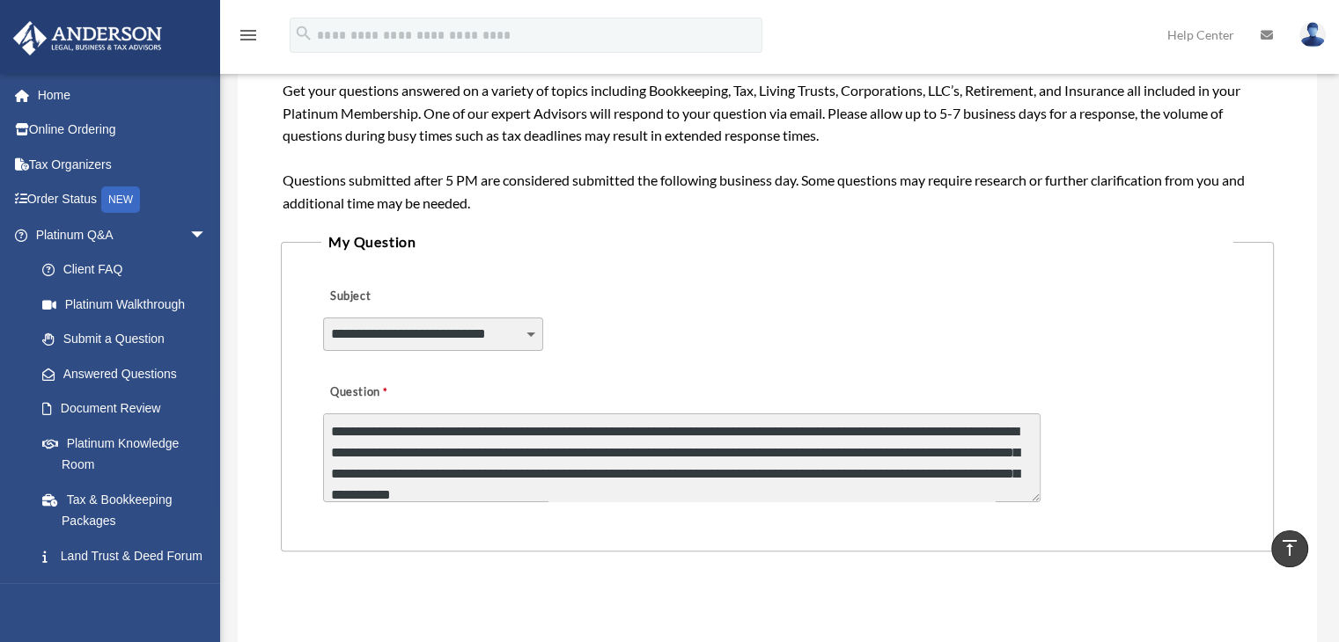
click at [728, 429] on textarea "Question" at bounding box center [681, 458] width 717 height 89
click at [444, 455] on textarea "Question" at bounding box center [681, 458] width 717 height 89
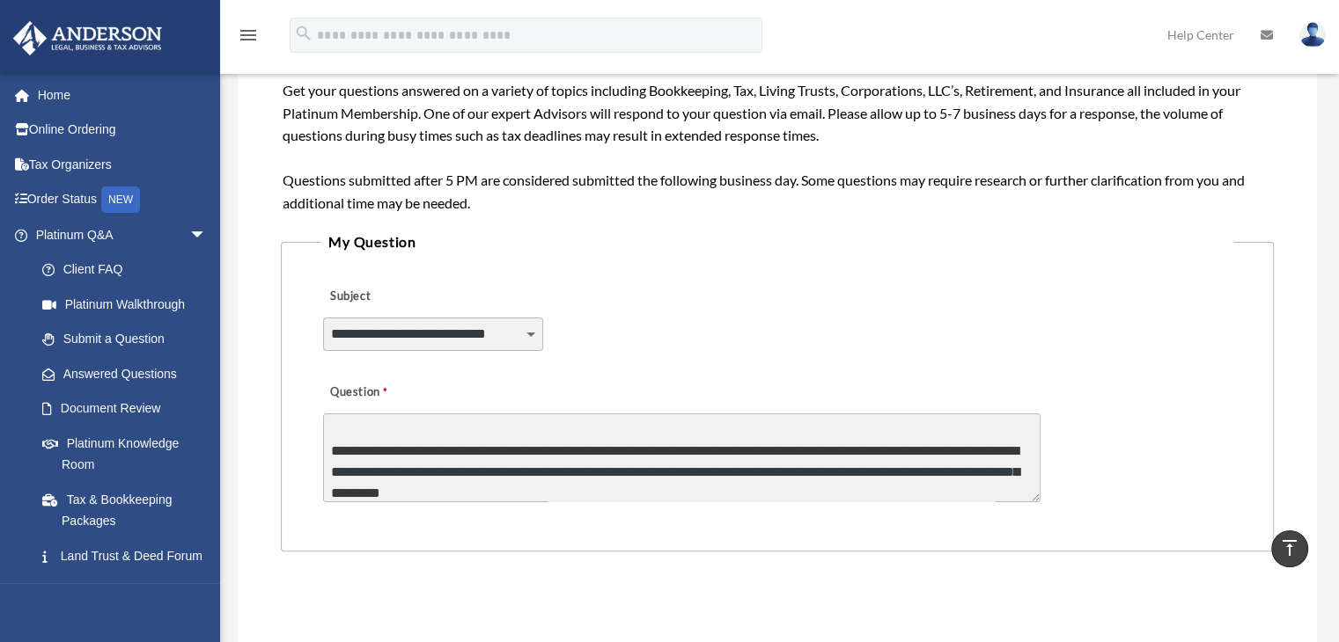
scroll to position [44, 0]
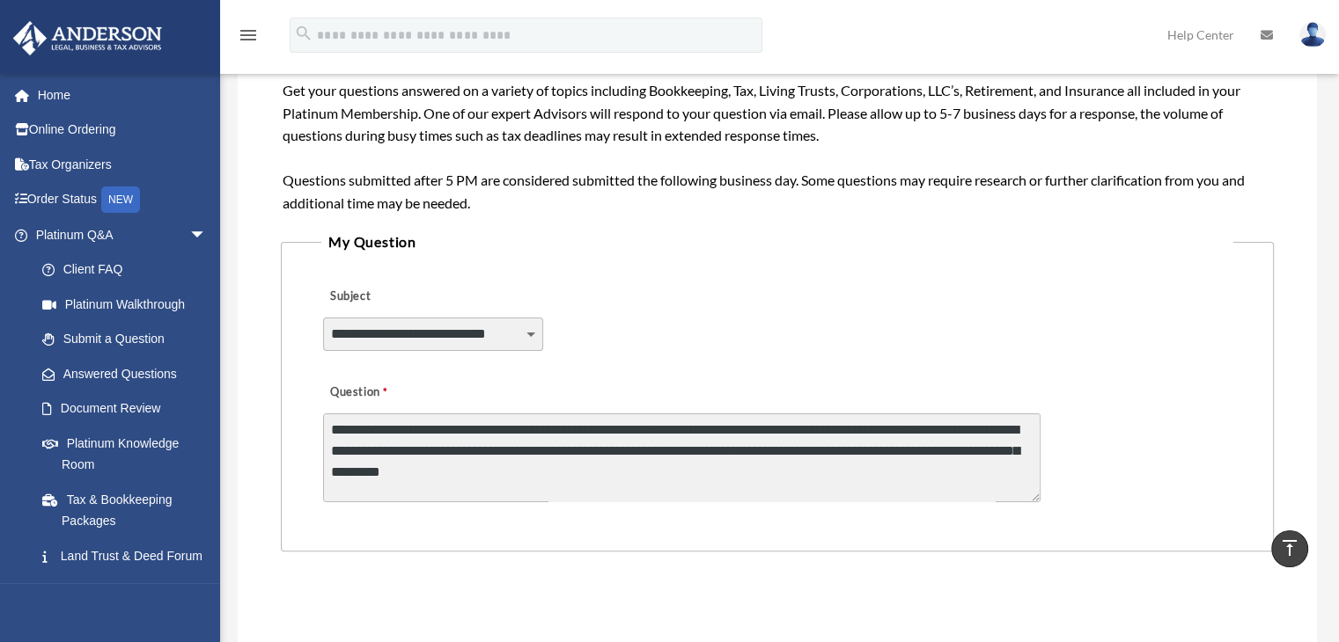
drag, startPoint x: 943, startPoint y: 452, endPoint x: 902, endPoint y: 454, distance: 40.5
click at [902, 454] on textarea "Question" at bounding box center [681, 458] width 717 height 89
click at [413, 473] on textarea "Question" at bounding box center [681, 458] width 717 height 89
click at [911, 478] on textarea "Question" at bounding box center [681, 458] width 717 height 89
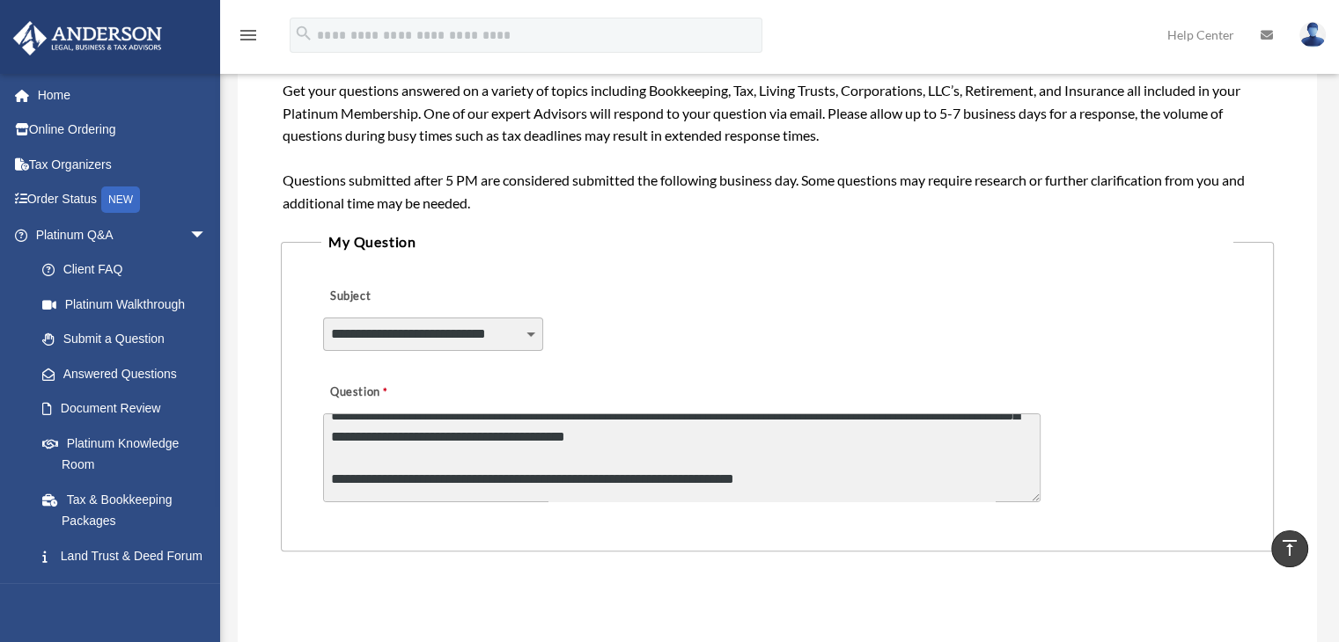
scroll to position [114, 0]
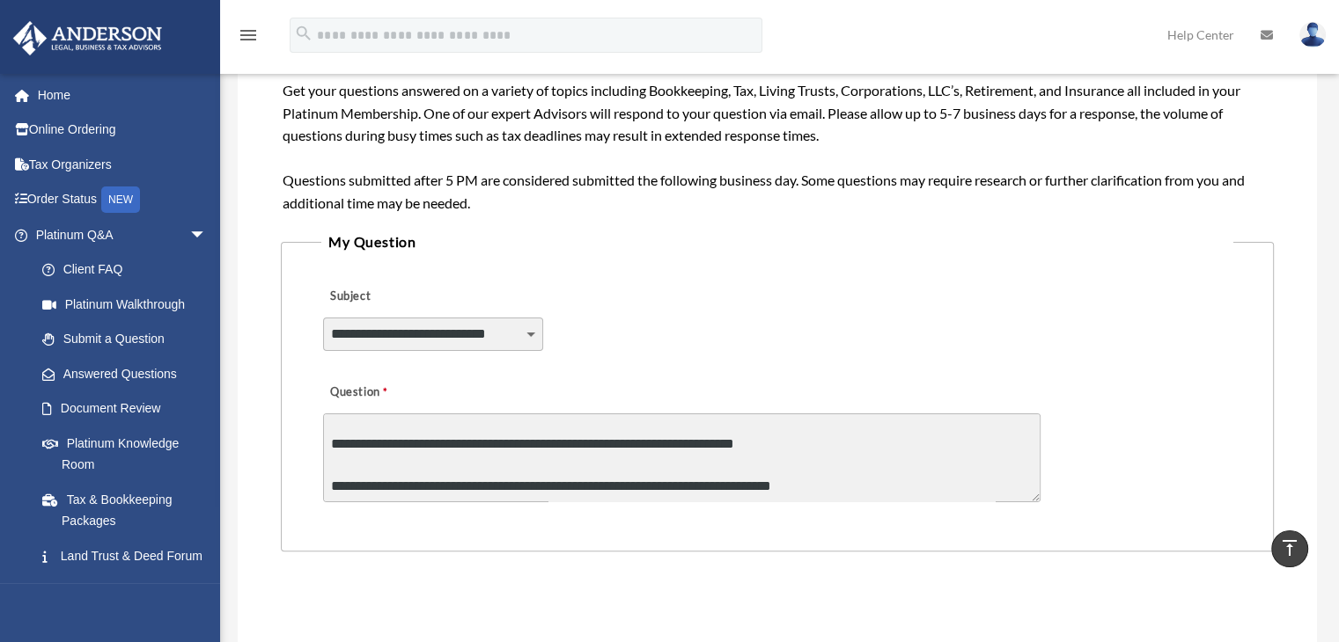
click at [834, 466] on textarea "Question" at bounding box center [681, 458] width 717 height 89
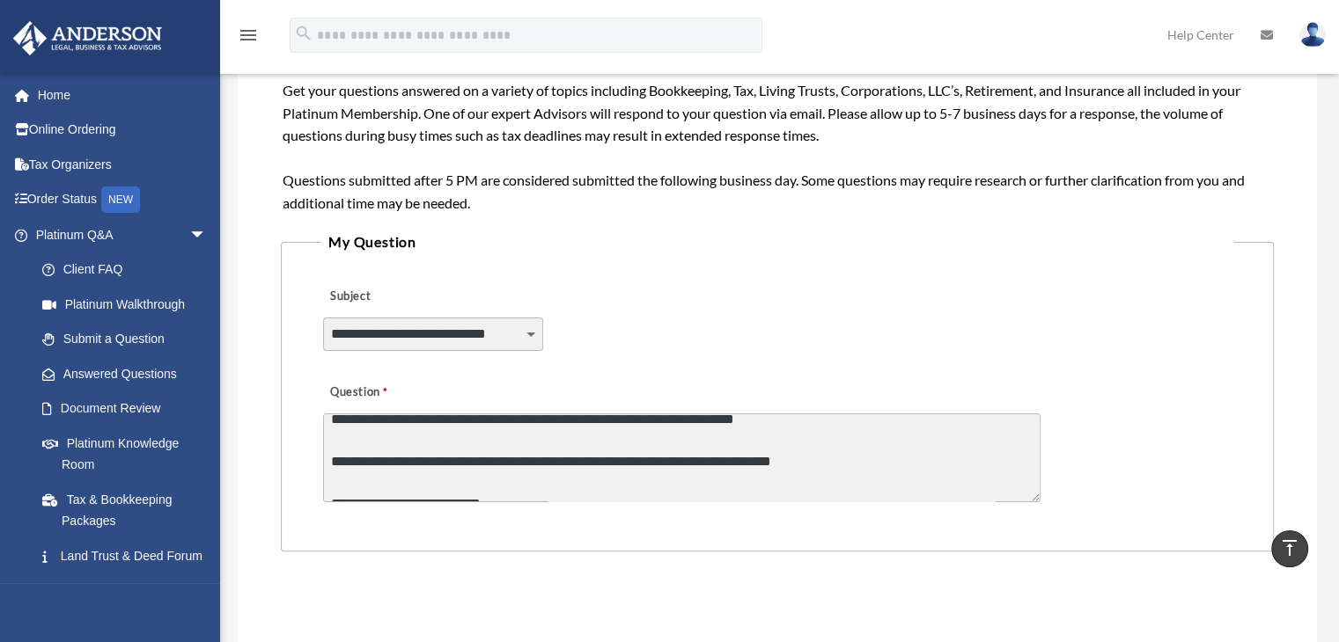
scroll to position [150, 0]
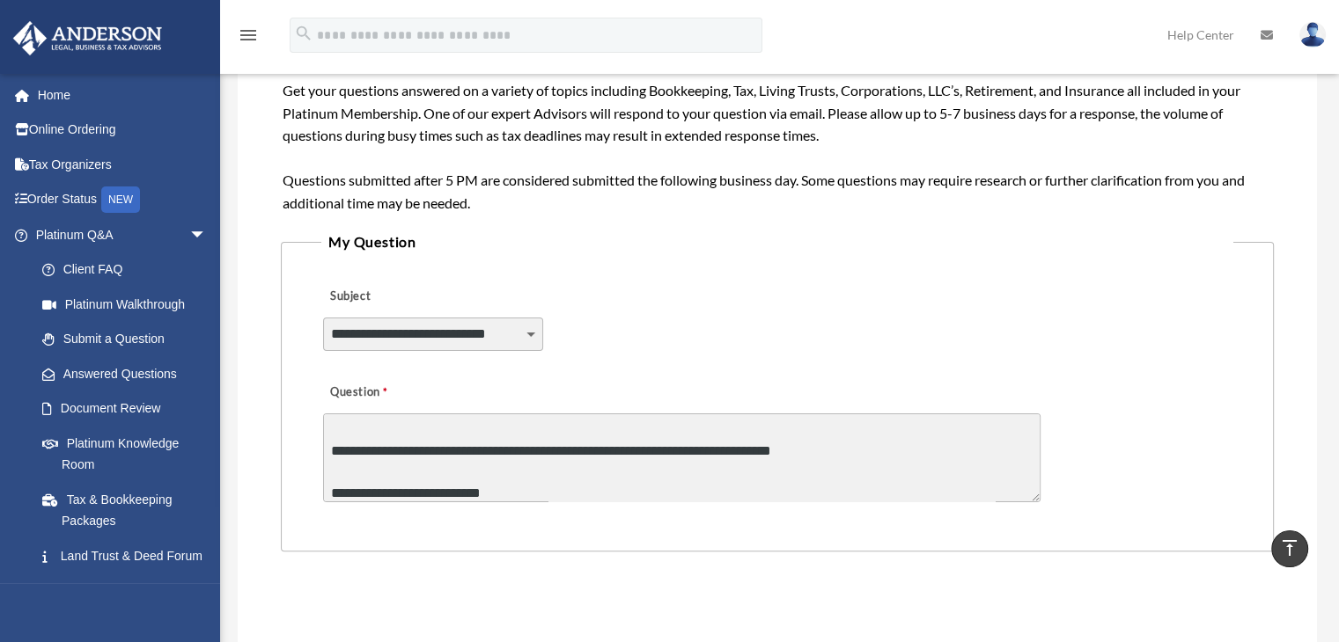
click at [327, 473] on textarea "Question" at bounding box center [681, 458] width 717 height 89
click at [529, 472] on textarea "Question" at bounding box center [681, 458] width 717 height 89
click at [524, 472] on textarea "Question" at bounding box center [681, 458] width 717 height 89
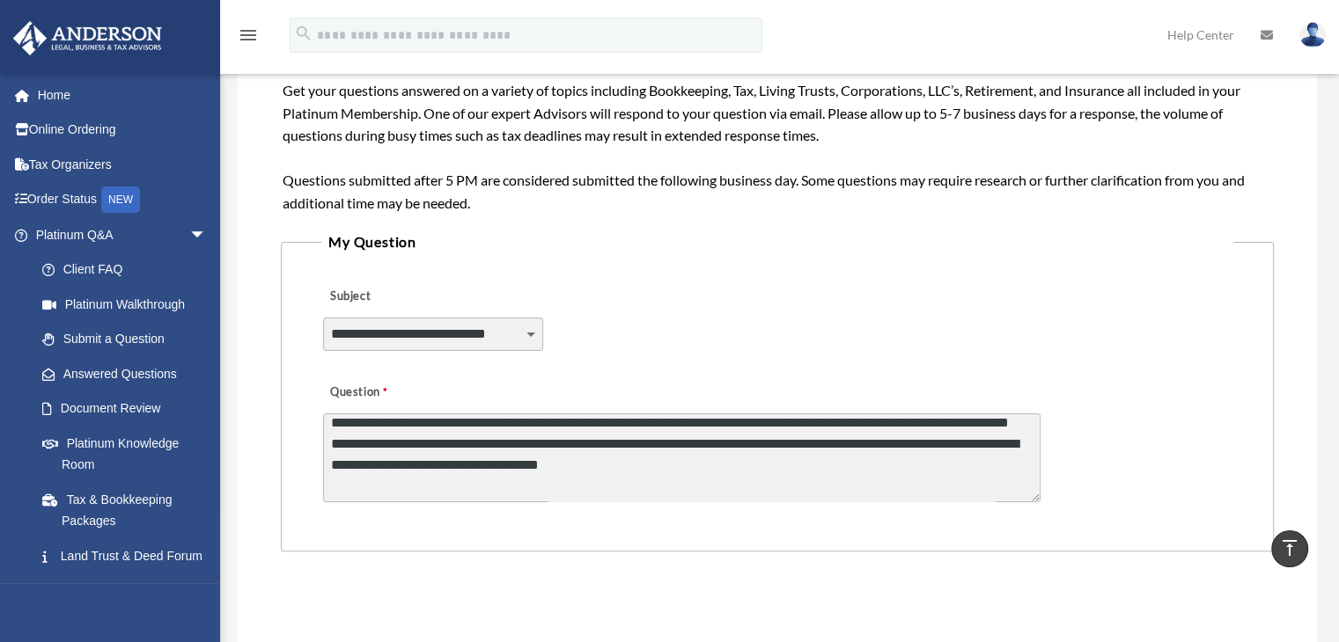
scroll to position [382, 0]
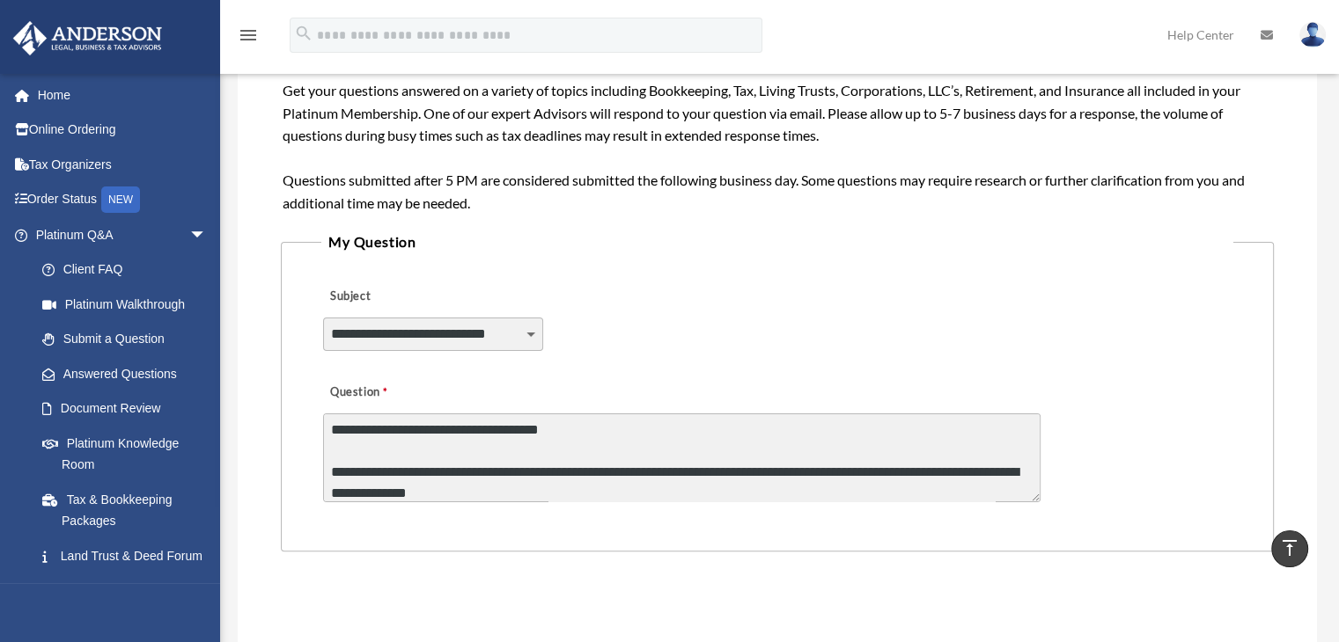
click at [341, 453] on textarea "Question" at bounding box center [681, 458] width 717 height 89
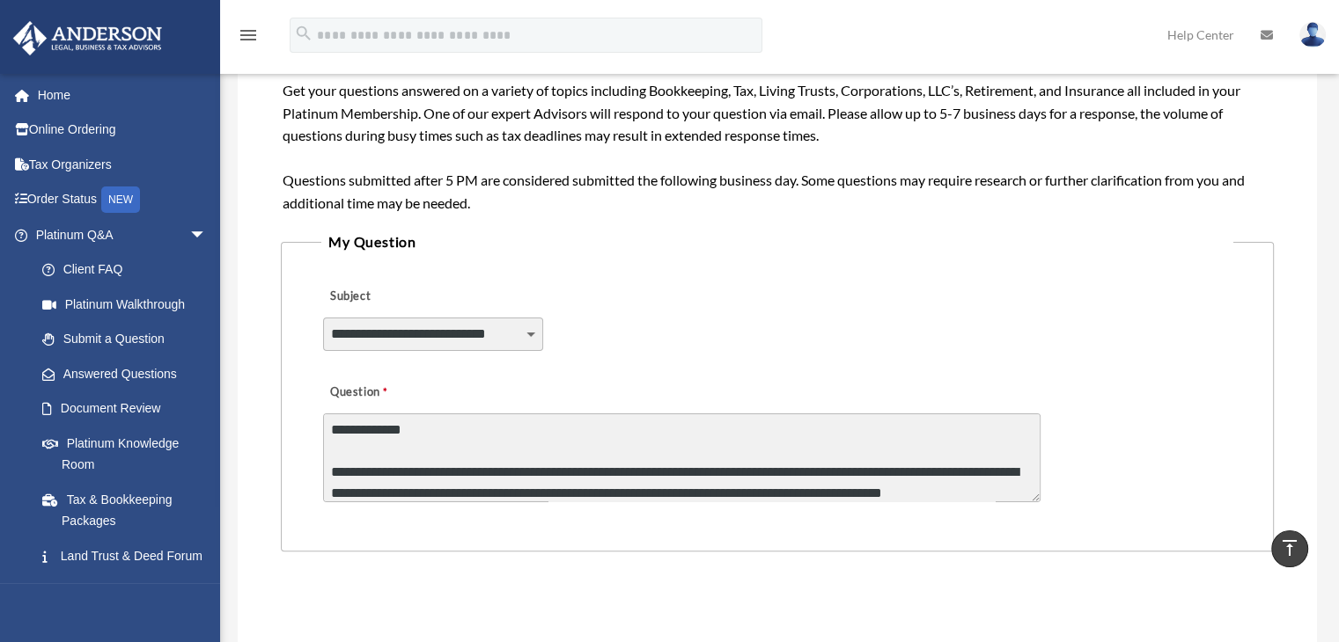
scroll to position [466, 0]
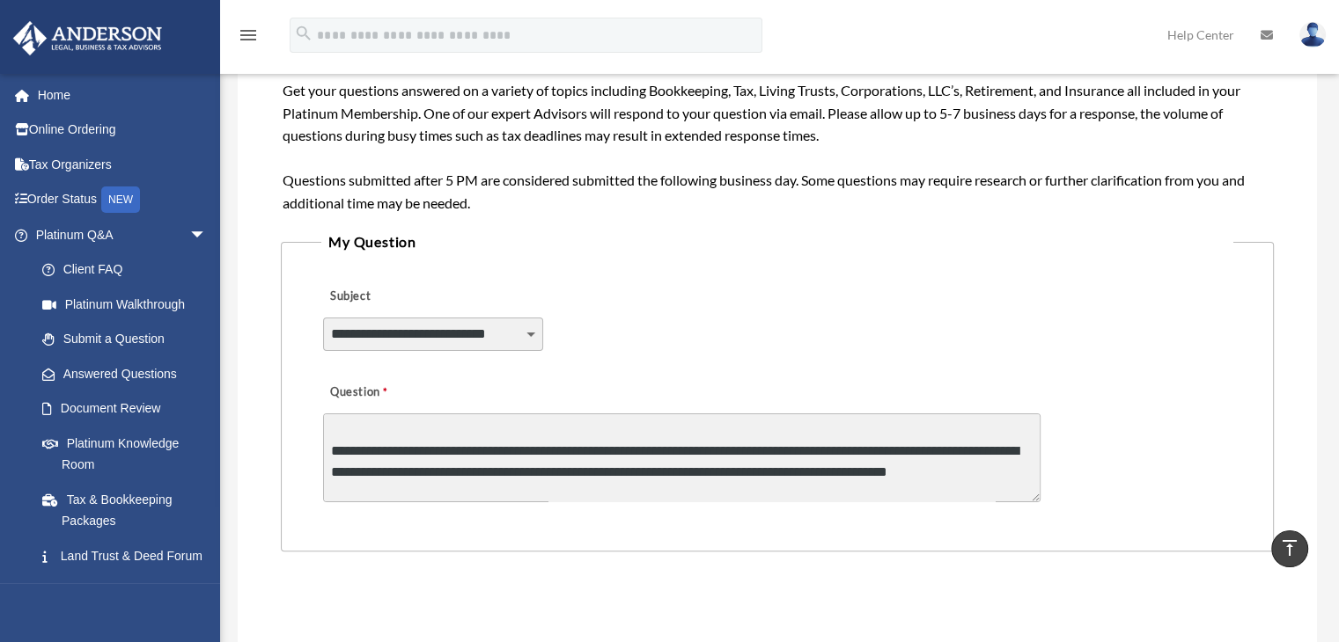
click at [358, 451] on textarea "Question" at bounding box center [681, 458] width 717 height 89
drag, startPoint x: 416, startPoint y: 447, endPoint x: 475, endPoint y: 448, distance: 59.0
click at [475, 448] on textarea "Question" at bounding box center [681, 458] width 717 height 89
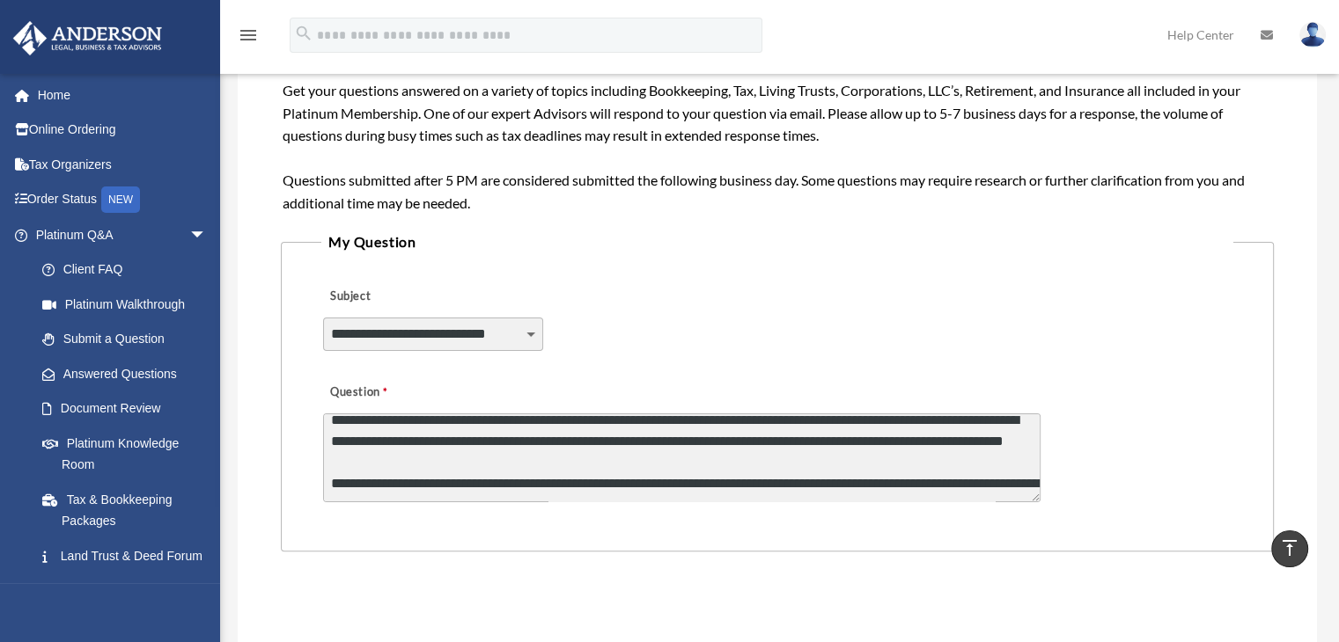
scroll to position [516, 0]
click at [745, 458] on textarea "Question" at bounding box center [681, 458] width 717 height 89
click at [323, 457] on textarea "Question" at bounding box center [681, 458] width 717 height 89
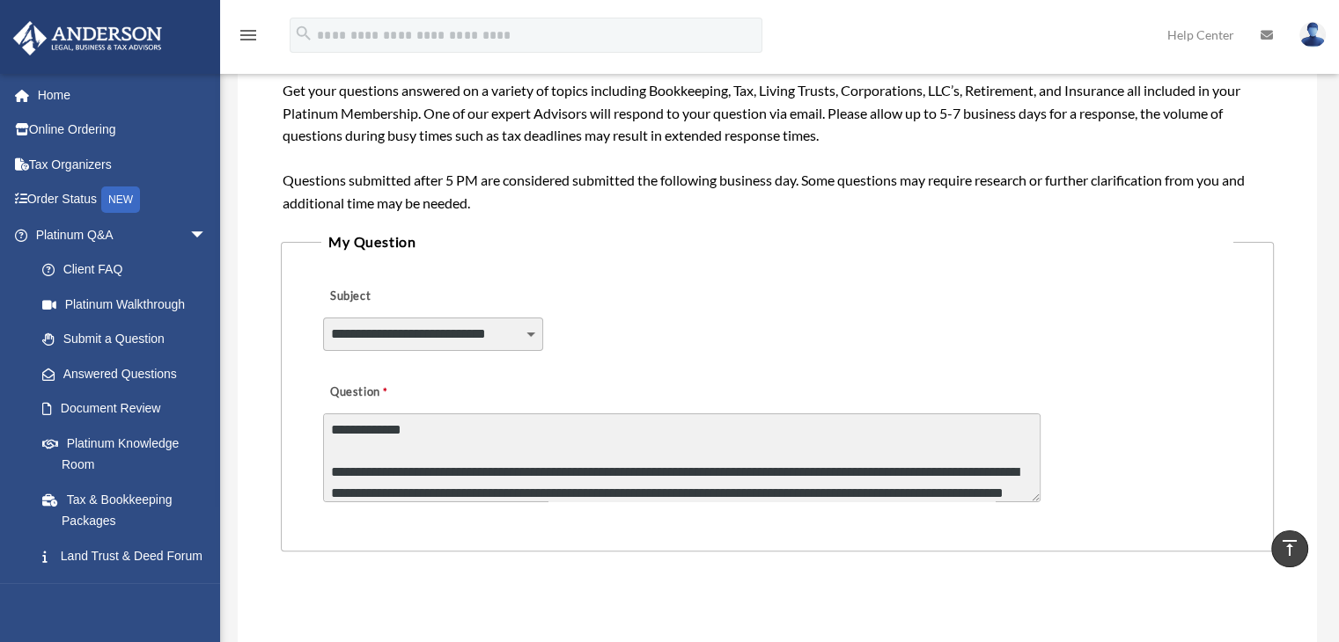
scroll to position [466, 0]
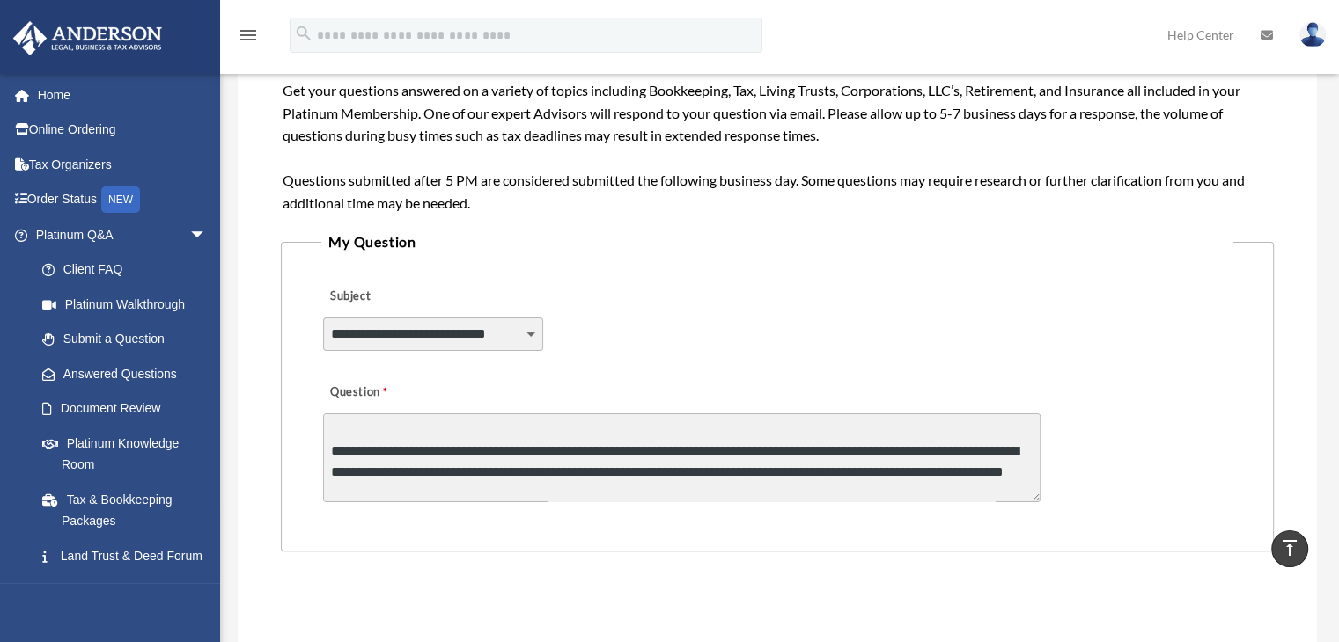
click at [792, 431] on textarea "Question" at bounding box center [681, 458] width 717 height 89
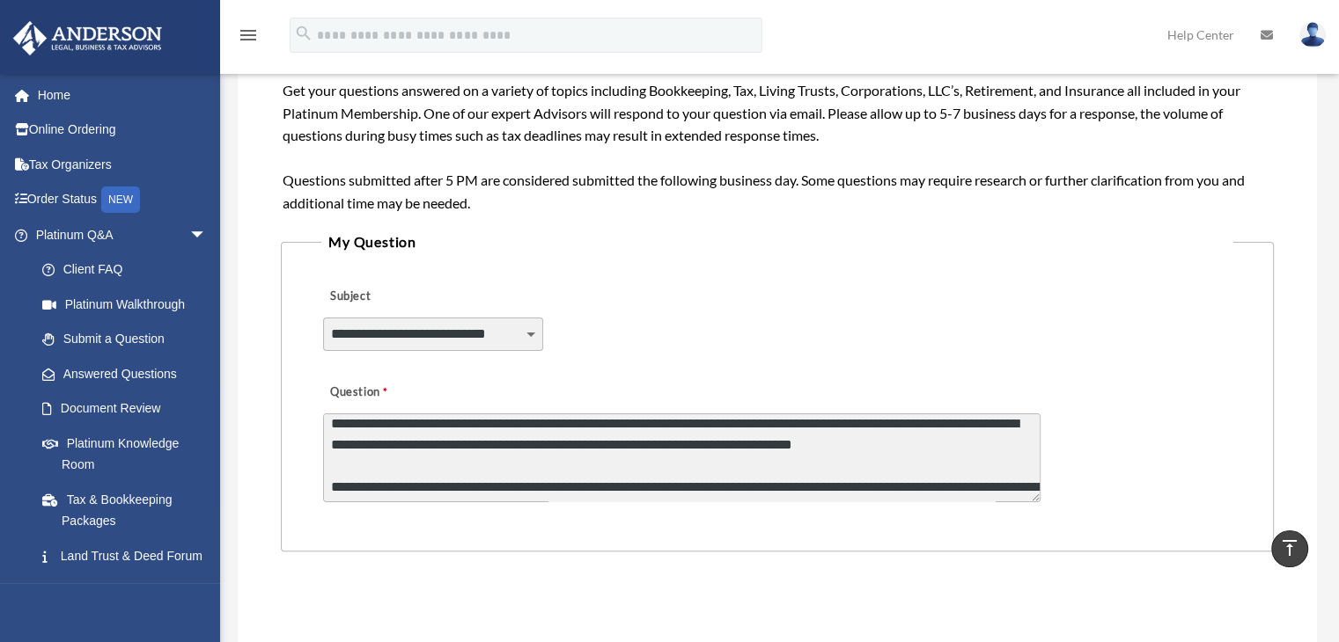
scroll to position [614, 0]
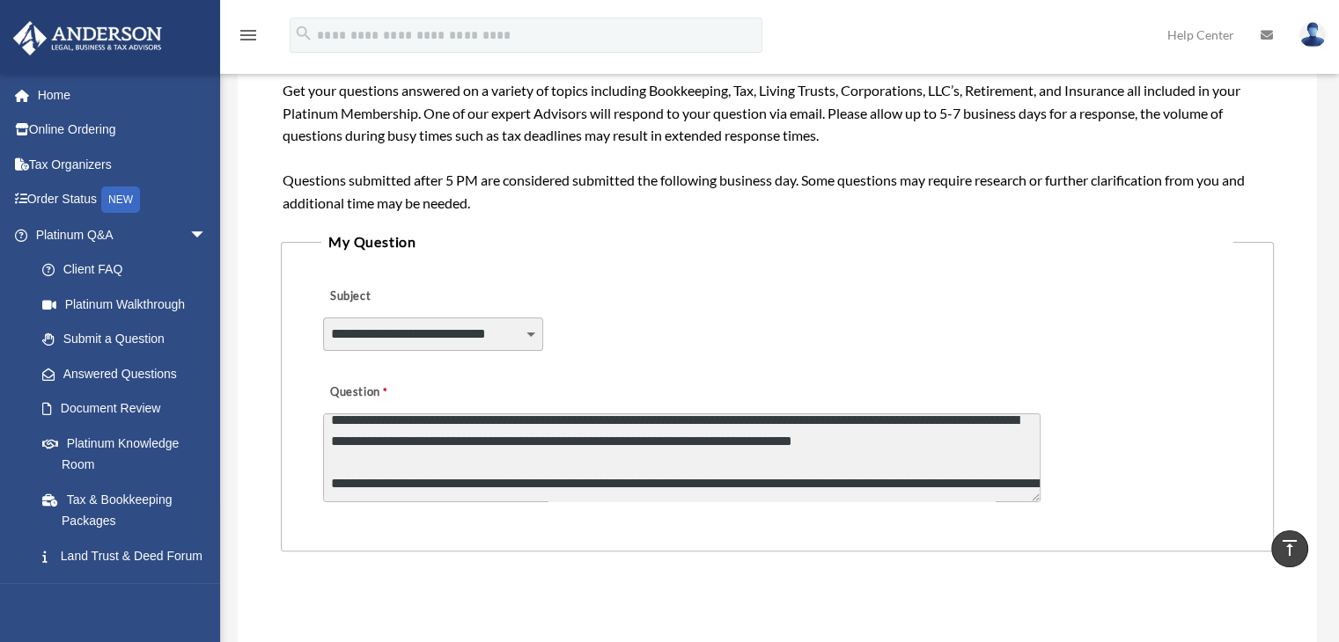
click at [327, 452] on textarea "Question" at bounding box center [681, 458] width 717 height 89
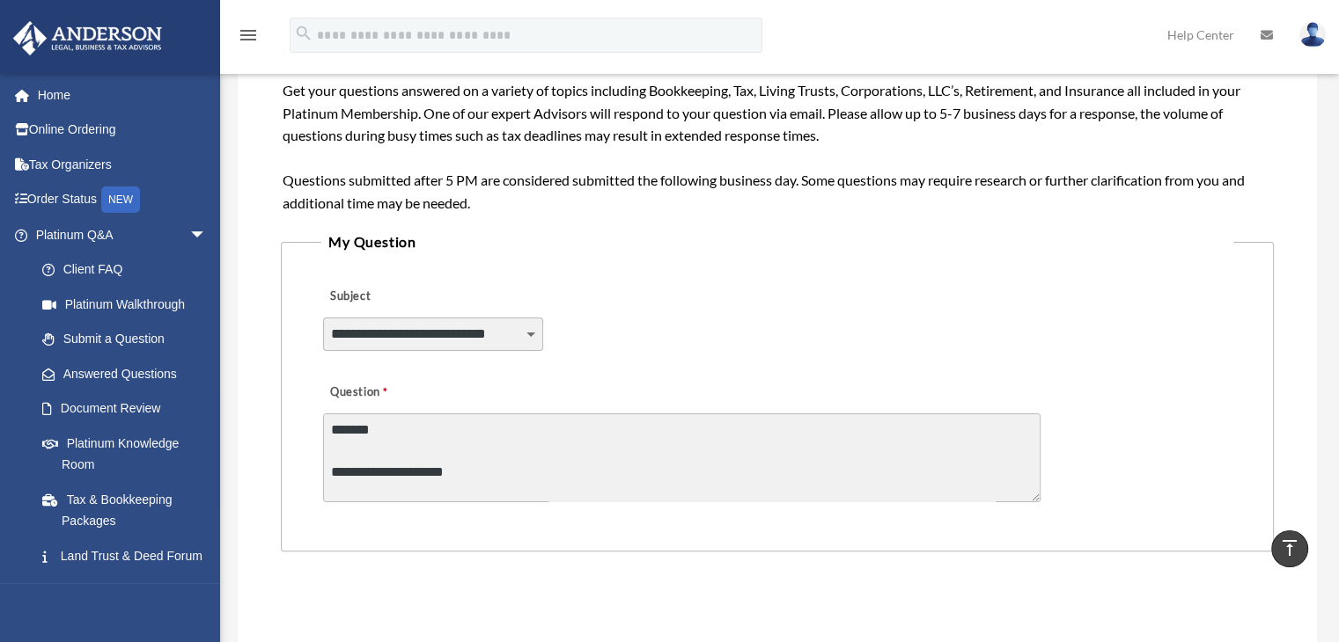
scroll to position [762, 0]
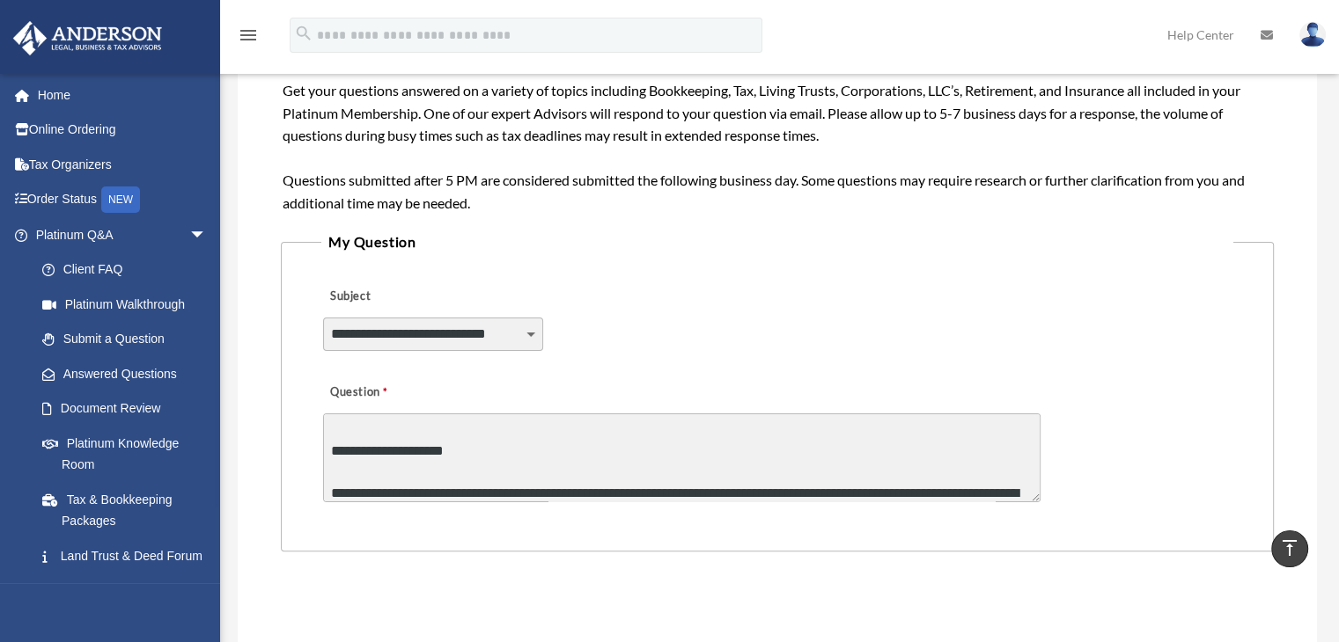
click at [579, 471] on textarea "Question" at bounding box center [681, 458] width 717 height 89
click at [563, 471] on textarea "Question" at bounding box center [681, 458] width 717 height 89
click at [573, 495] on textarea "Question" at bounding box center [681, 458] width 717 height 89
click at [578, 496] on textarea "Question" at bounding box center [681, 458] width 717 height 89
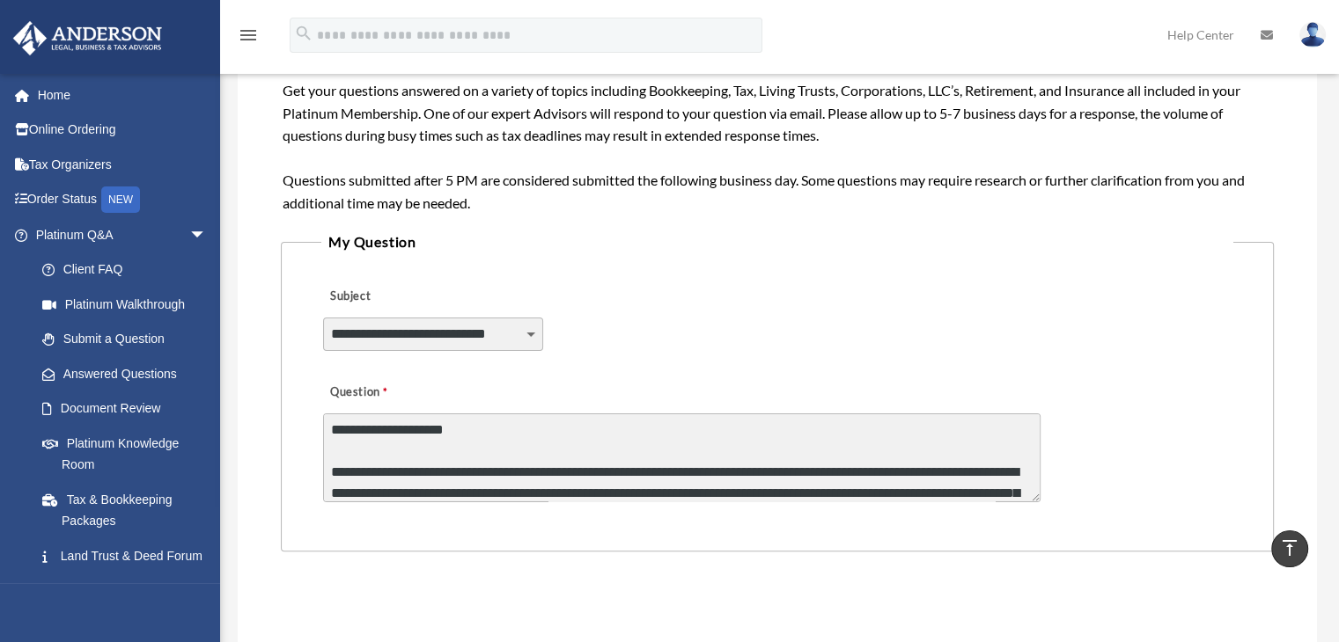
scroll to position [804, 0]
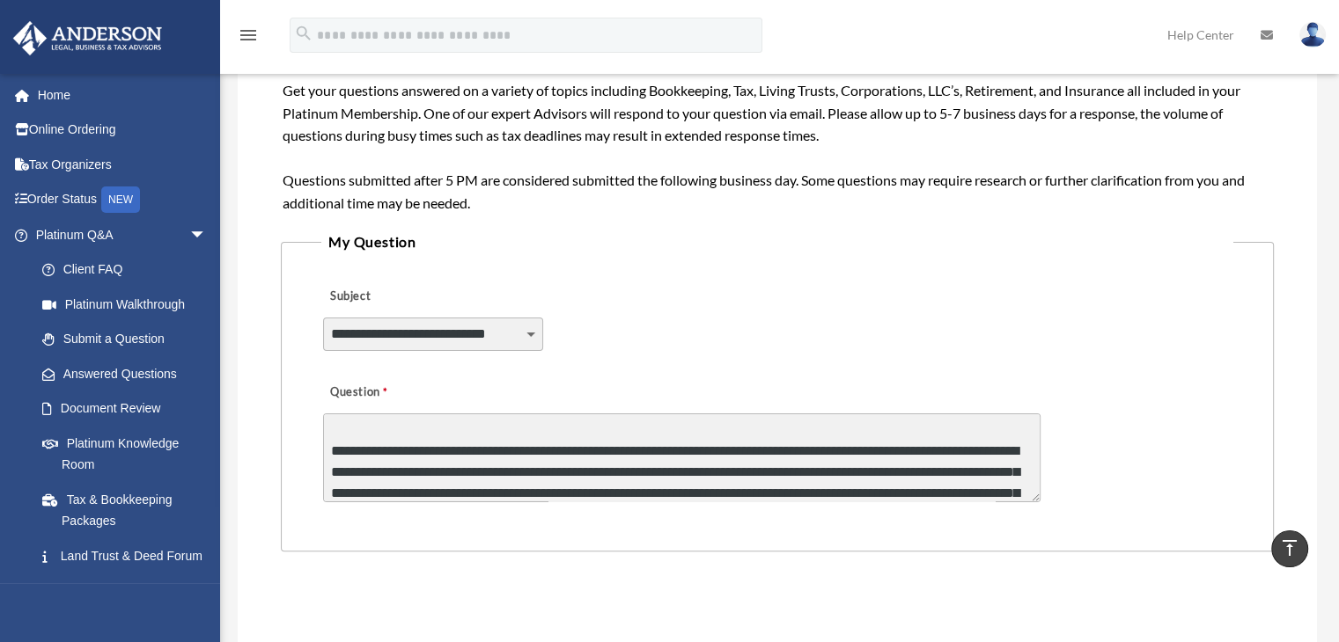
click at [925, 452] on textarea "Question" at bounding box center [681, 458] width 717 height 89
click at [932, 452] on textarea "Question" at bounding box center [681, 458] width 717 height 89
click at [655, 472] on textarea "Question" at bounding box center [681, 458] width 717 height 89
click at [771, 497] on textarea "Question" at bounding box center [681, 458] width 717 height 89
click at [1000, 493] on textarea "Question" at bounding box center [681, 458] width 717 height 89
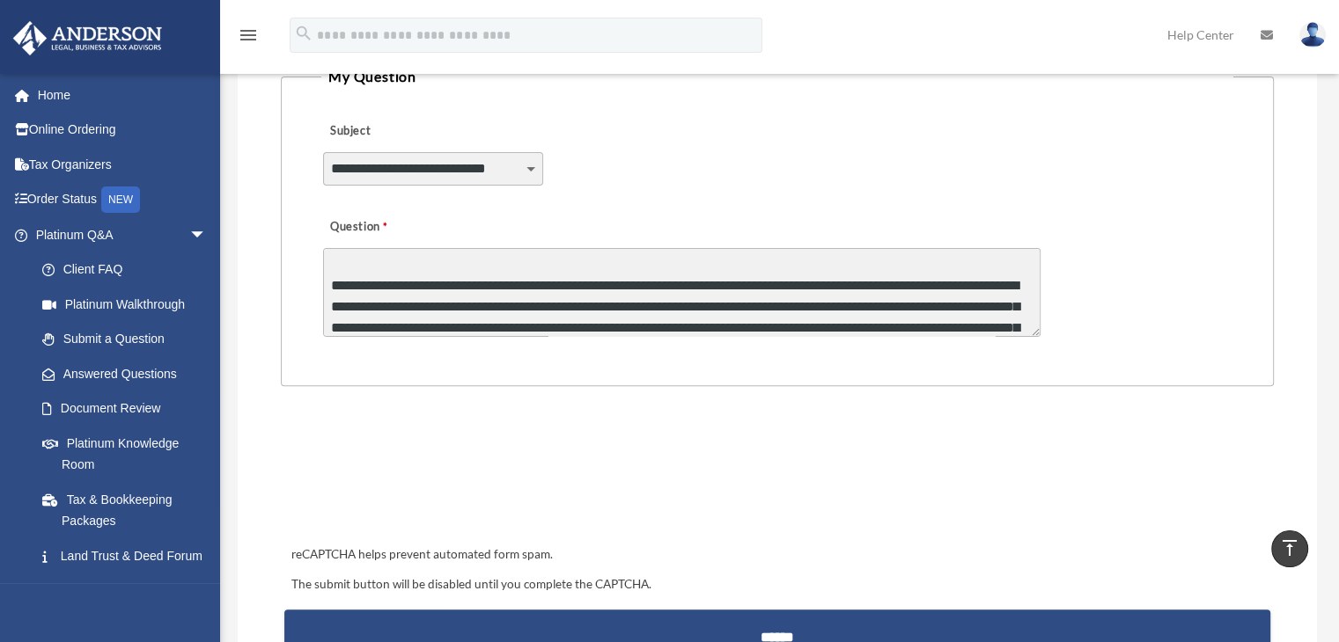
scroll to position [496, 0]
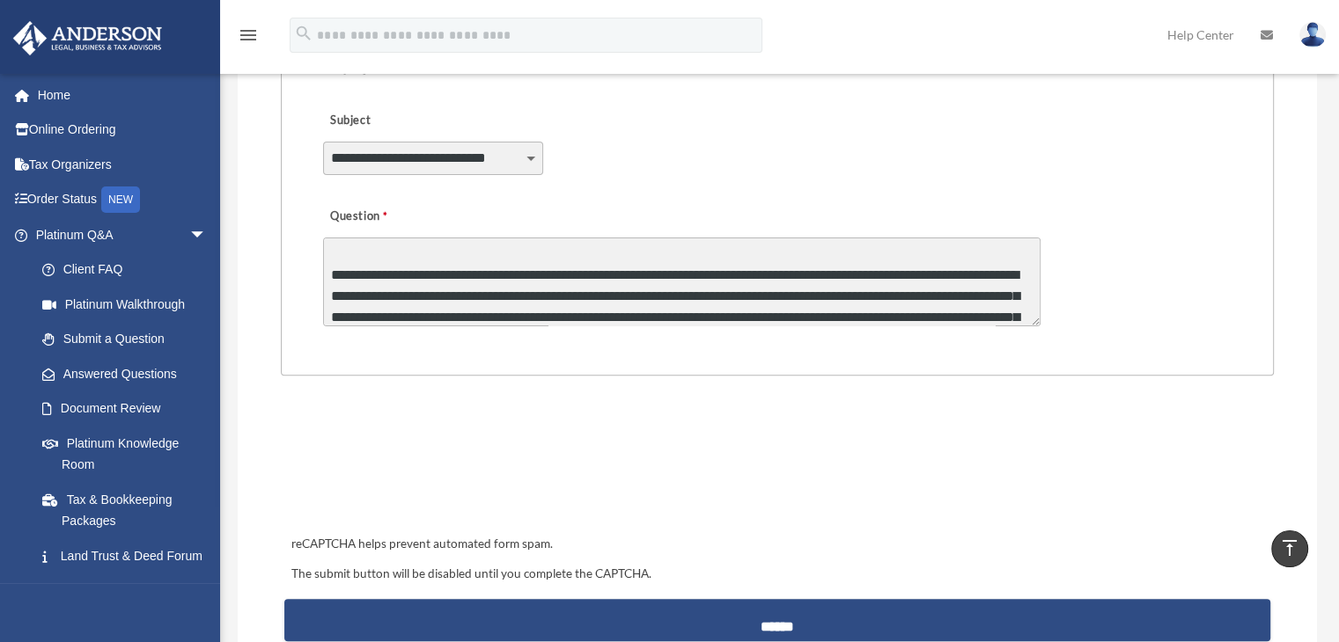
click at [999, 313] on textarea "Question" at bounding box center [681, 282] width 717 height 89
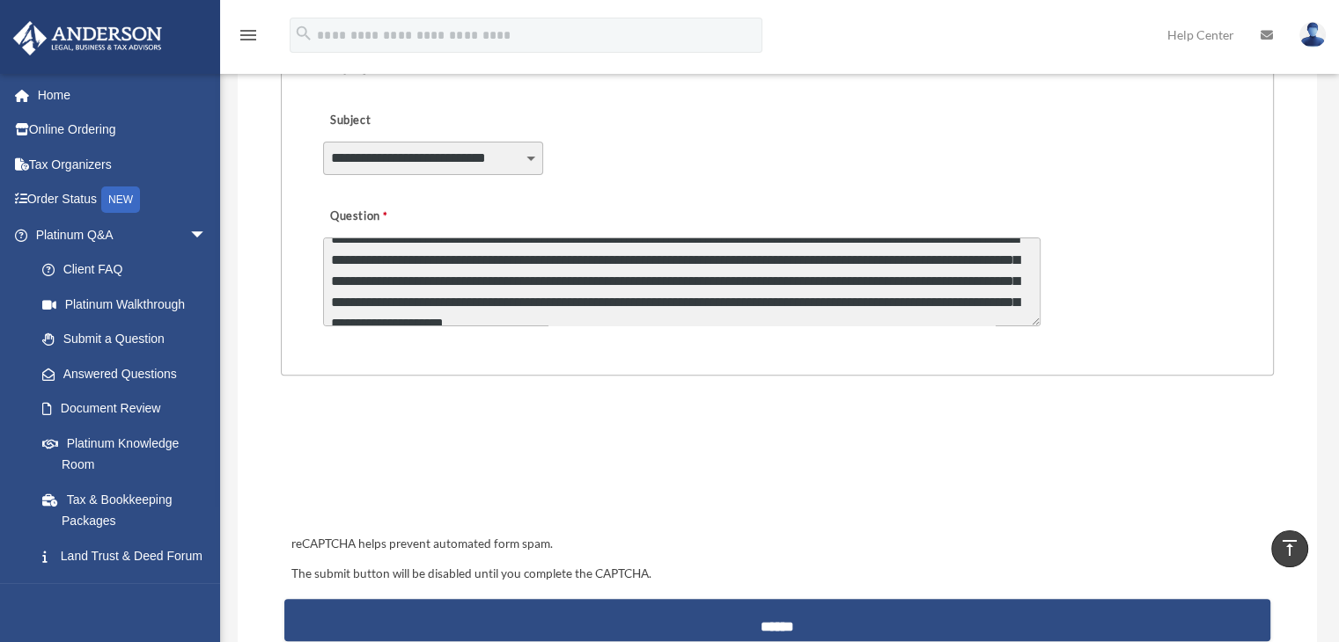
scroll to position [855, 0]
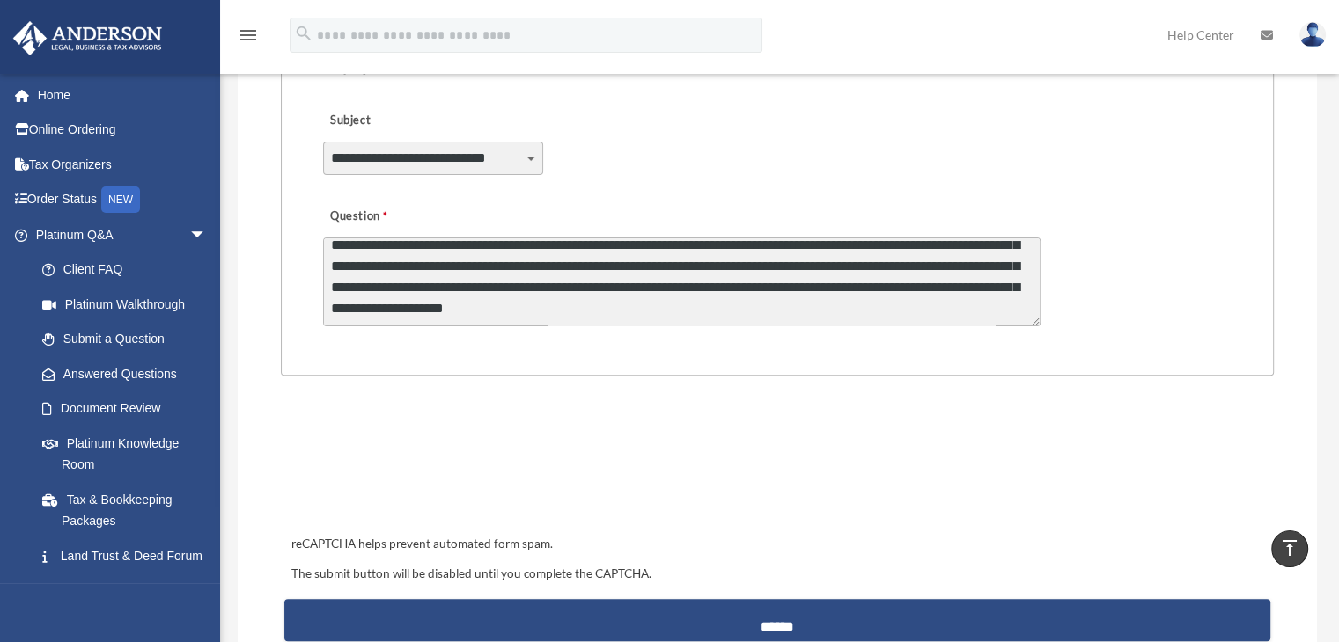
type textarea "**********"
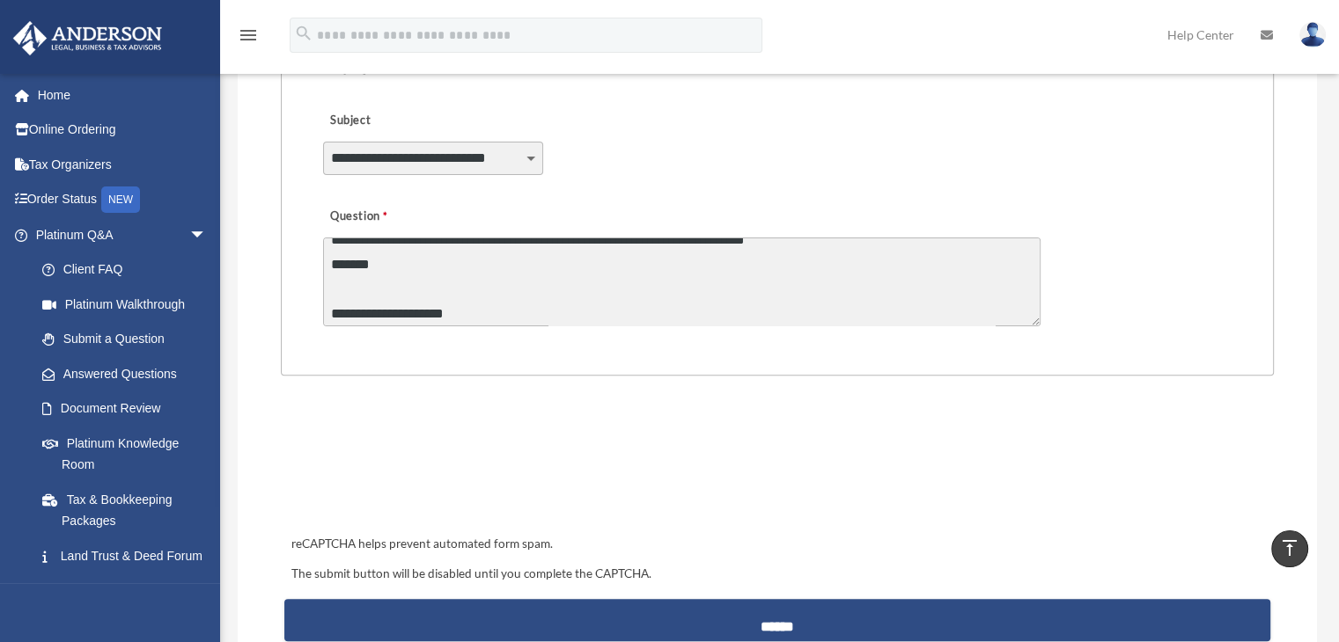
scroll to position [991, 0]
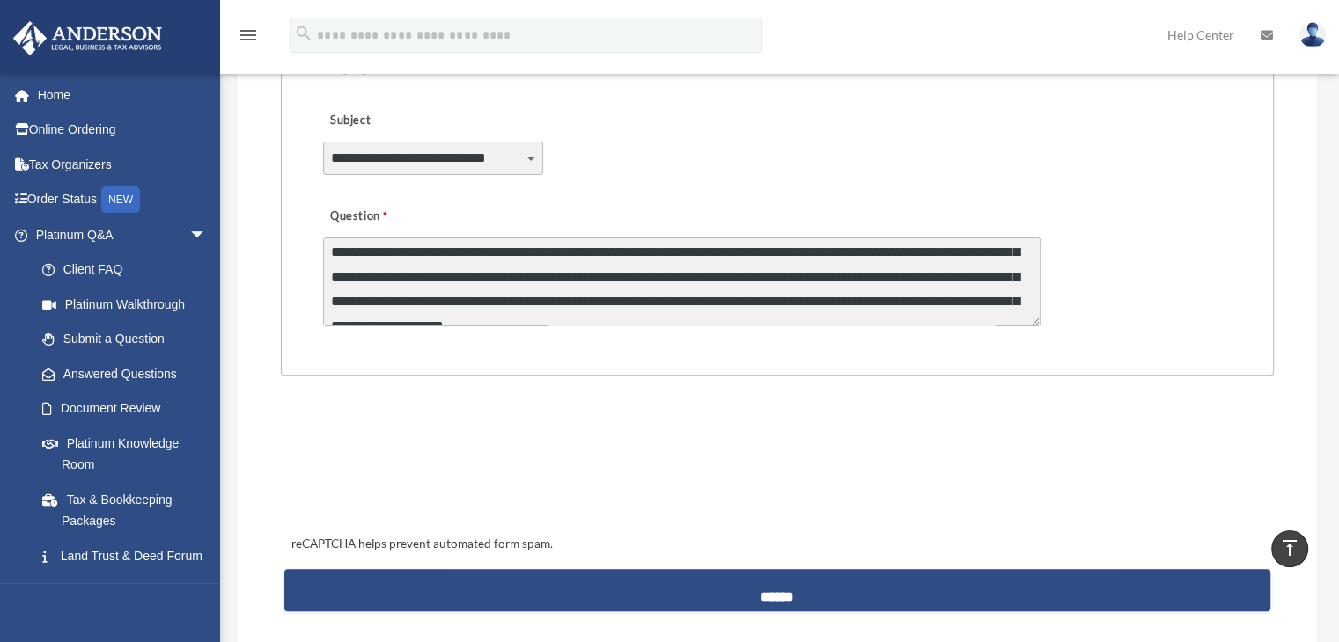
click at [784, 599] on input "******" at bounding box center [777, 590] width 986 height 42
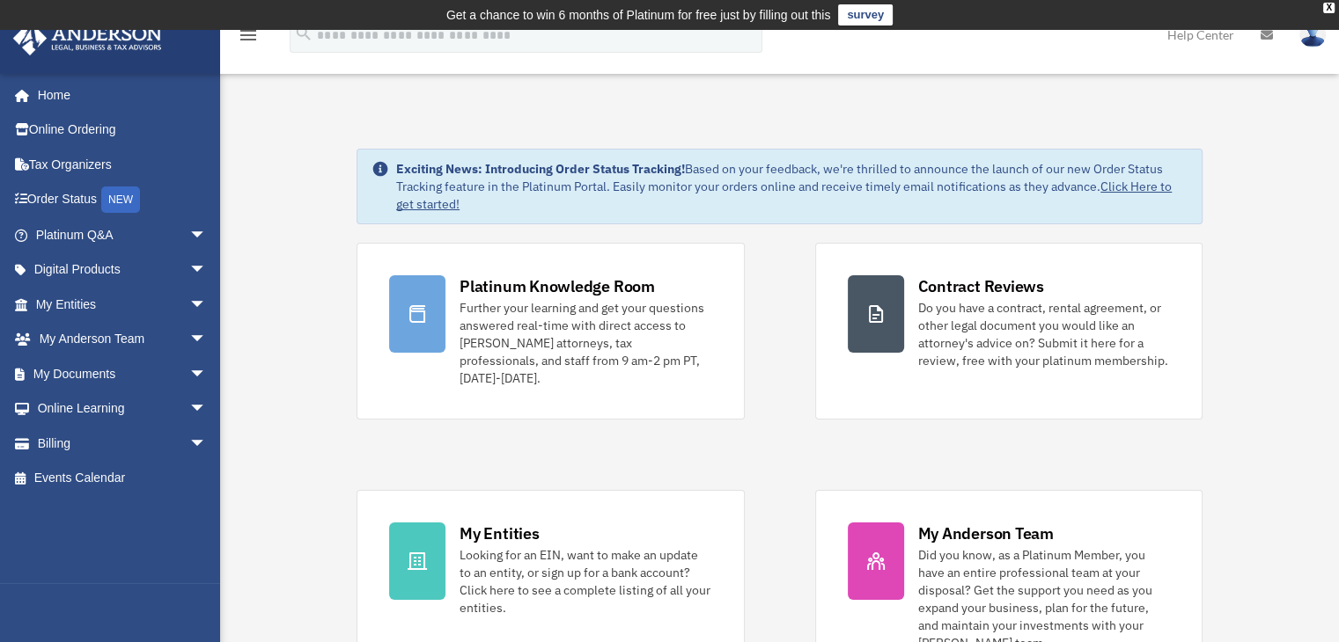
click at [1036, 548] on div "Did you know, as a Platinum Member, you have an entire professional team at you…" at bounding box center [1044, 600] width 252 height 106
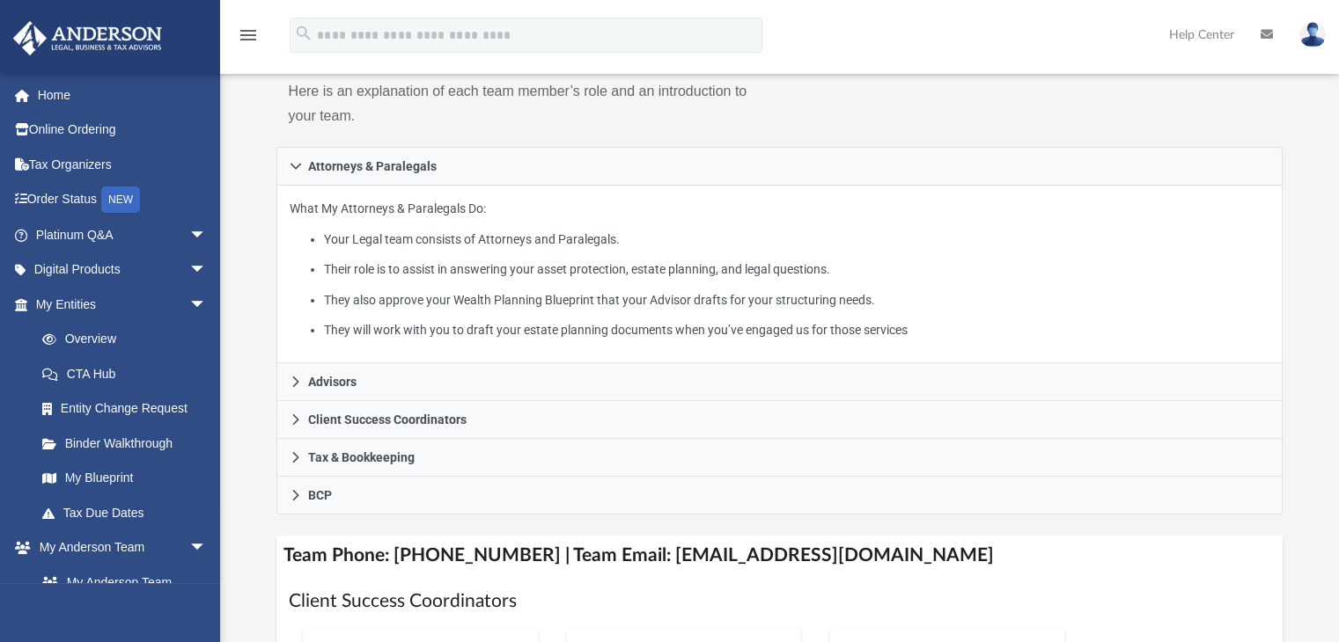
scroll to position [274, 0]
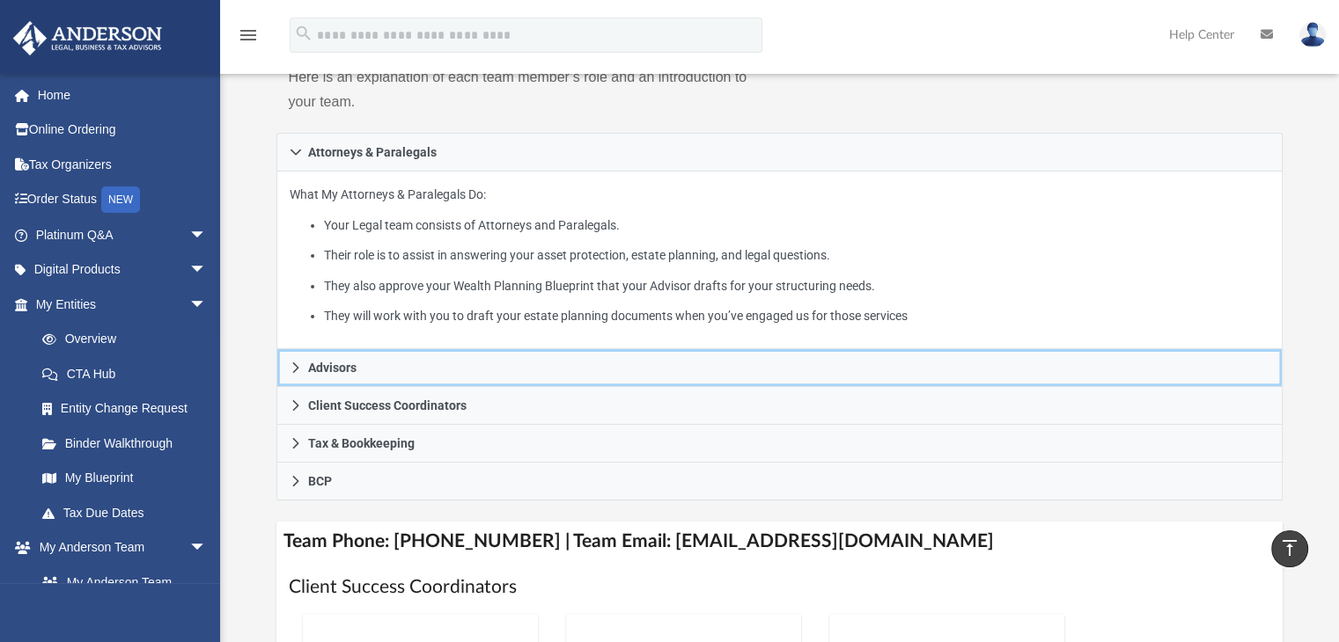
click at [295, 365] on icon at bounding box center [295, 368] width 6 height 11
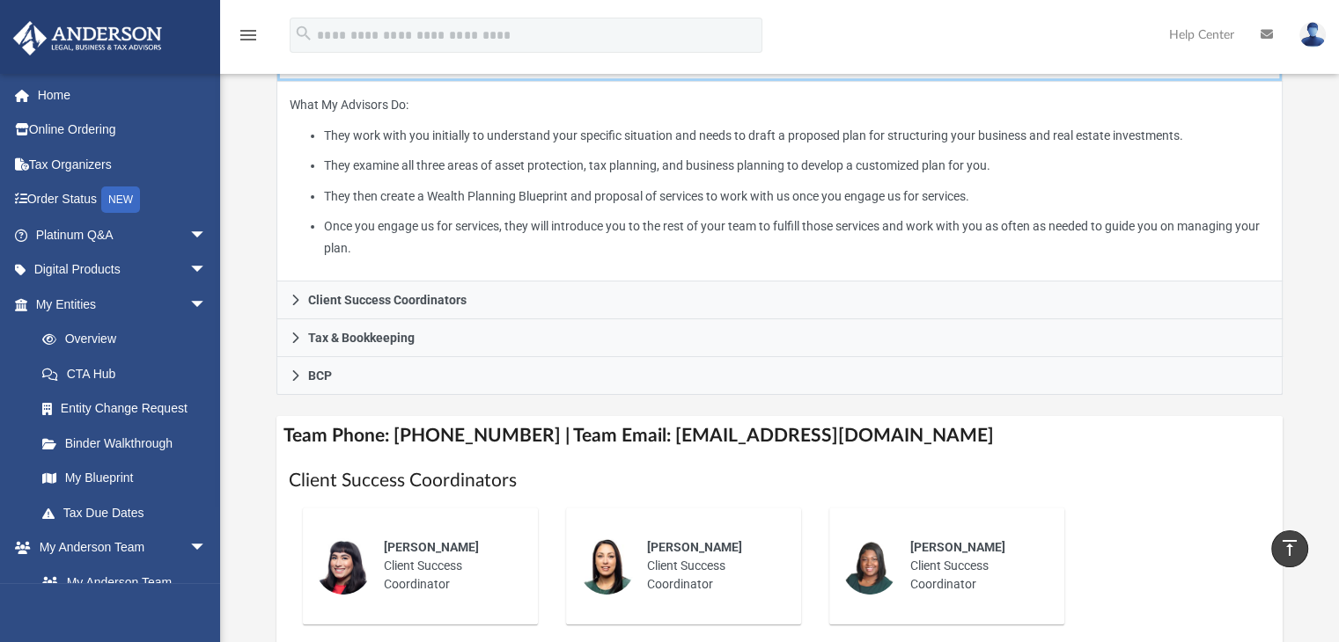
scroll to position [340, 0]
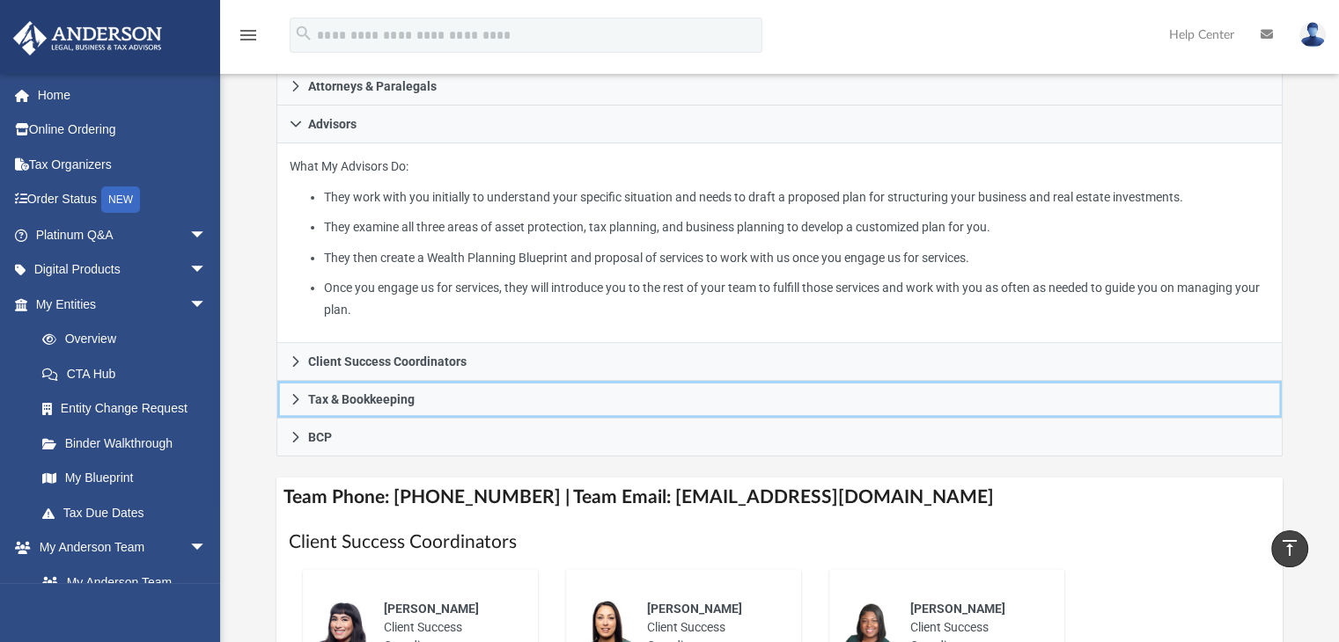
click at [285, 401] on link "Tax & Bookkeeping" at bounding box center [779, 400] width 1007 height 38
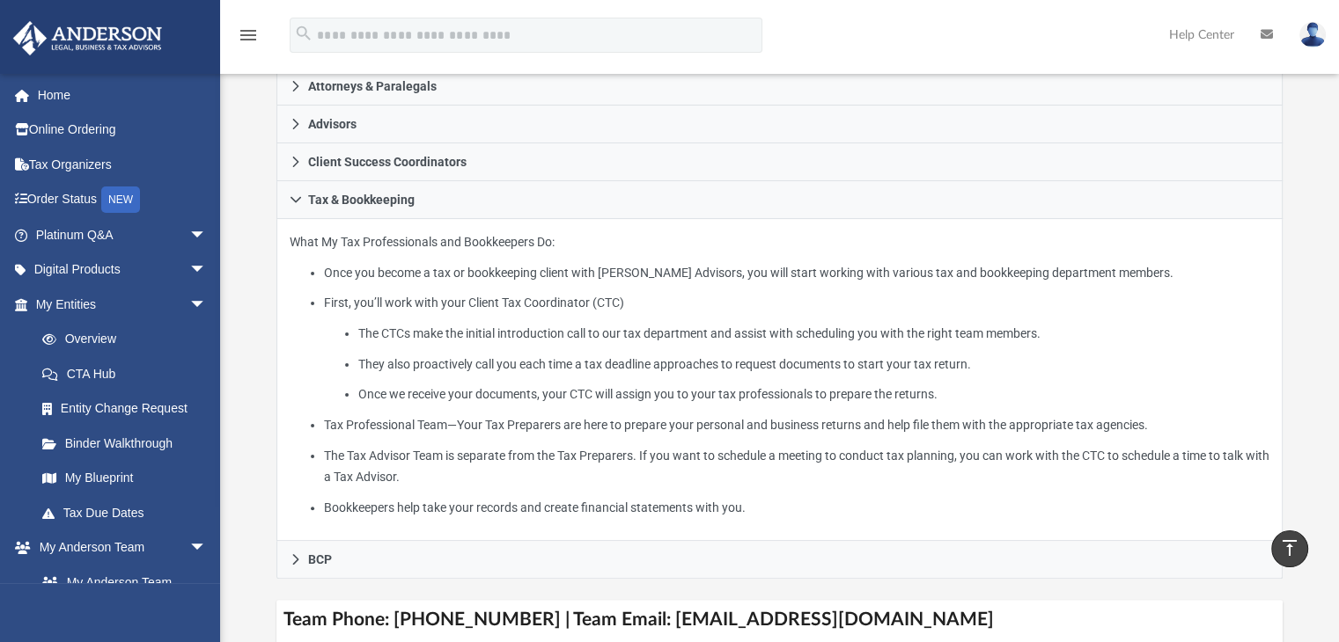
click at [108, 508] on link "Tax Due Dates" at bounding box center [129, 513] width 209 height 35
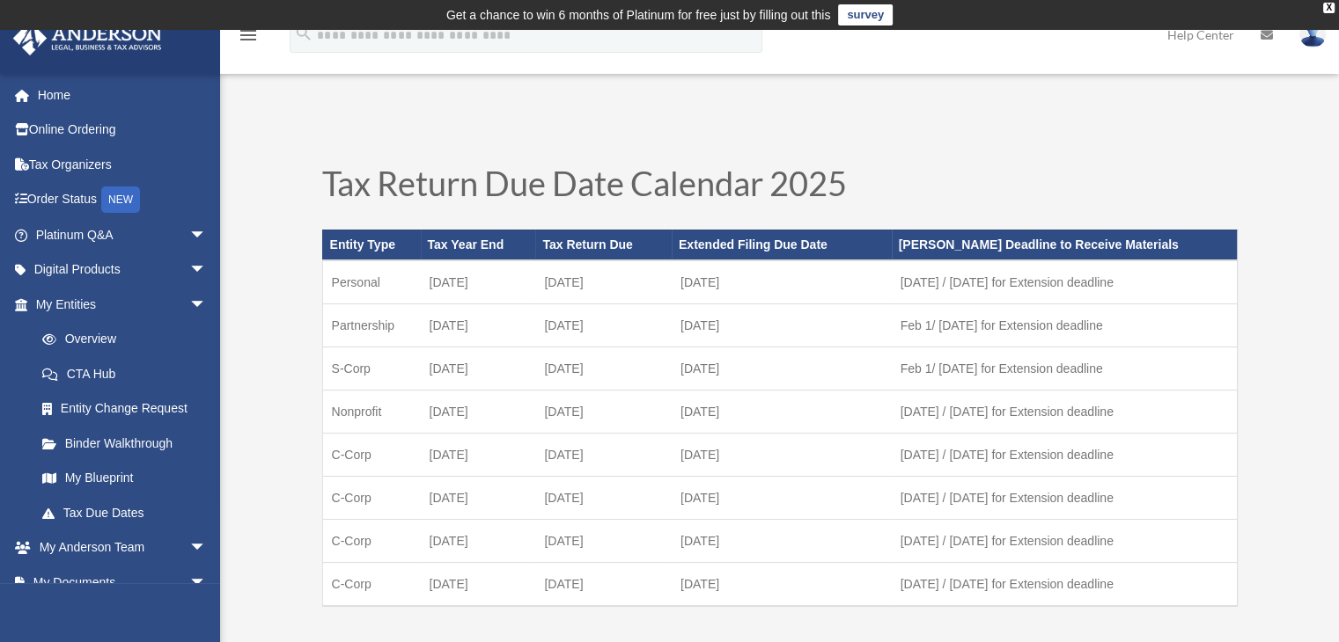
scroll to position [148, 0]
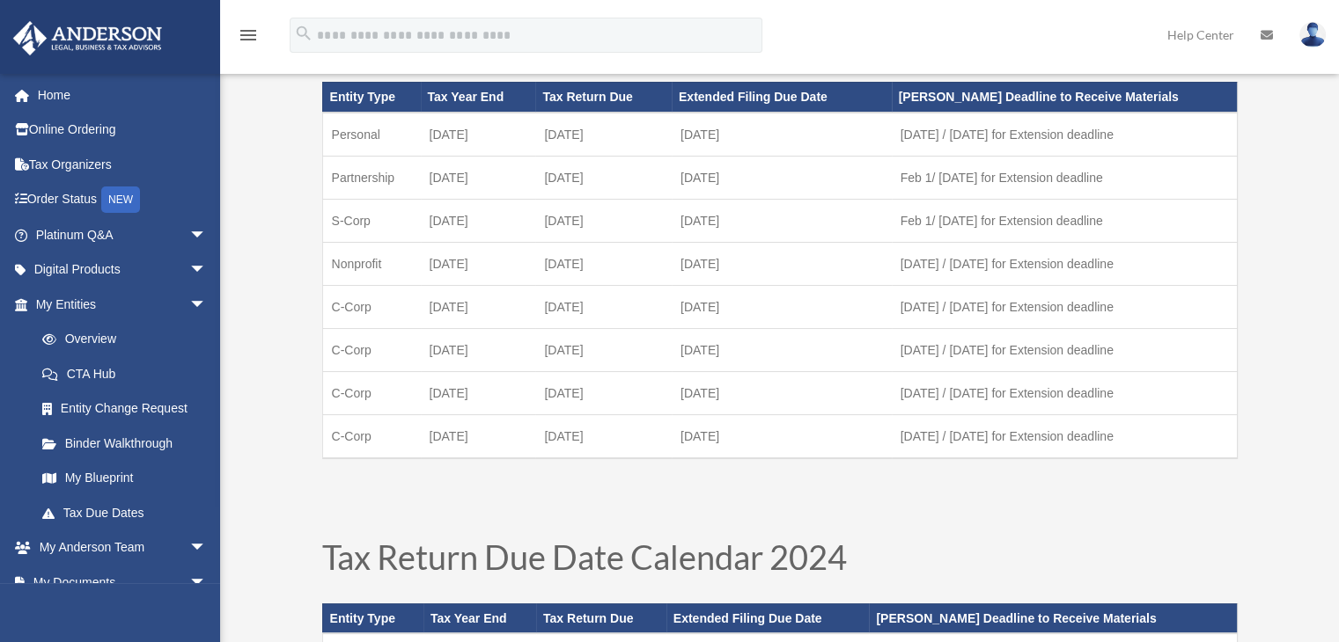
click at [70, 162] on link "Tax Organizers" at bounding box center [122, 164] width 221 height 35
click at [84, 166] on link "Tax Organizers" at bounding box center [122, 164] width 221 height 35
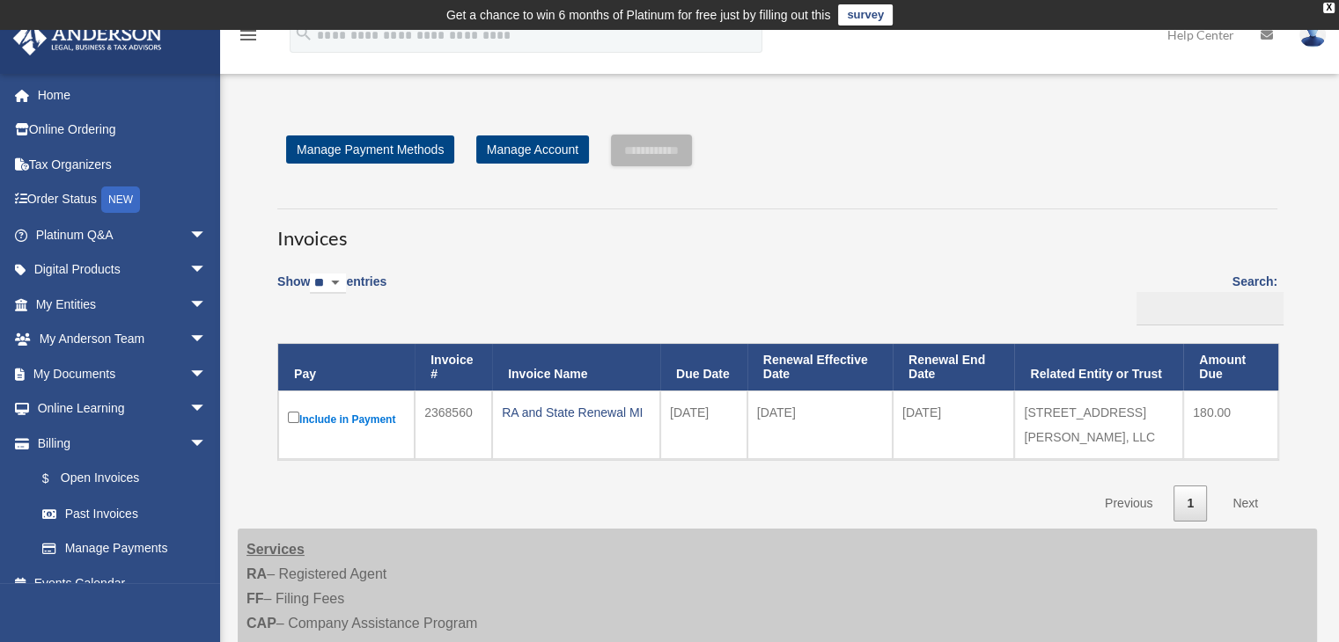
click at [1310, 43] on img at bounding box center [1312, 35] width 26 height 26
click at [1045, 87] on link "My Profile" at bounding box center [1026, 82] width 176 height 36
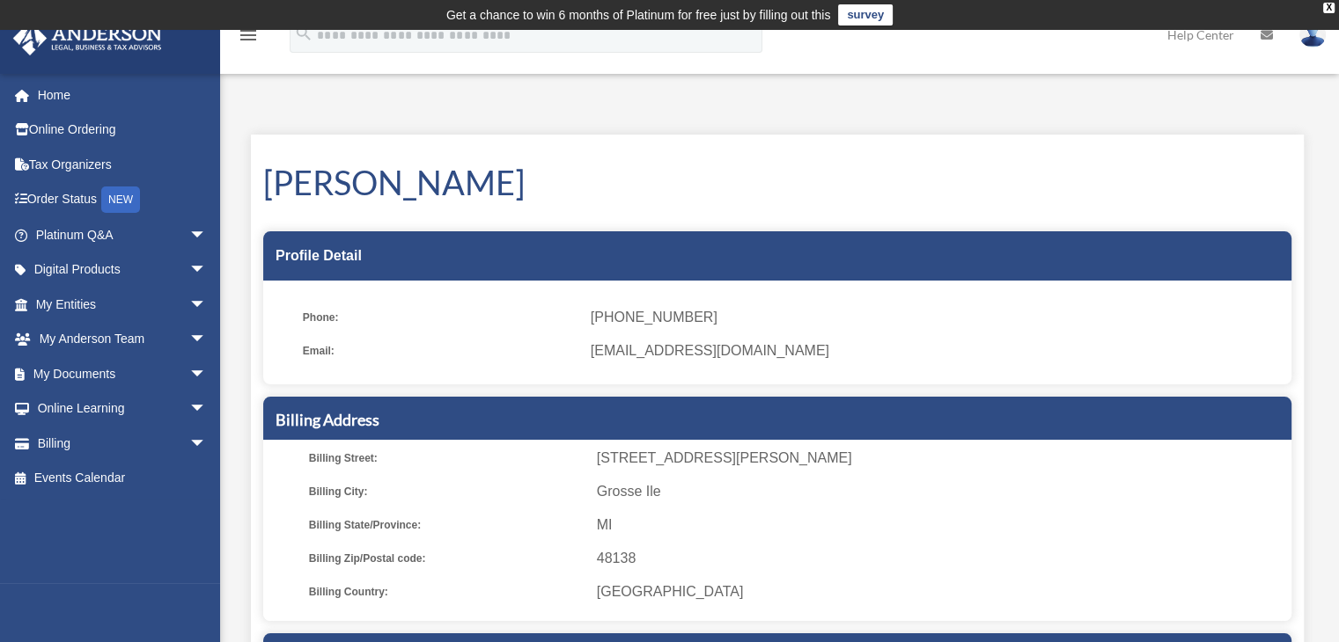
click at [67, 89] on link "Home" at bounding box center [122, 94] width 221 height 35
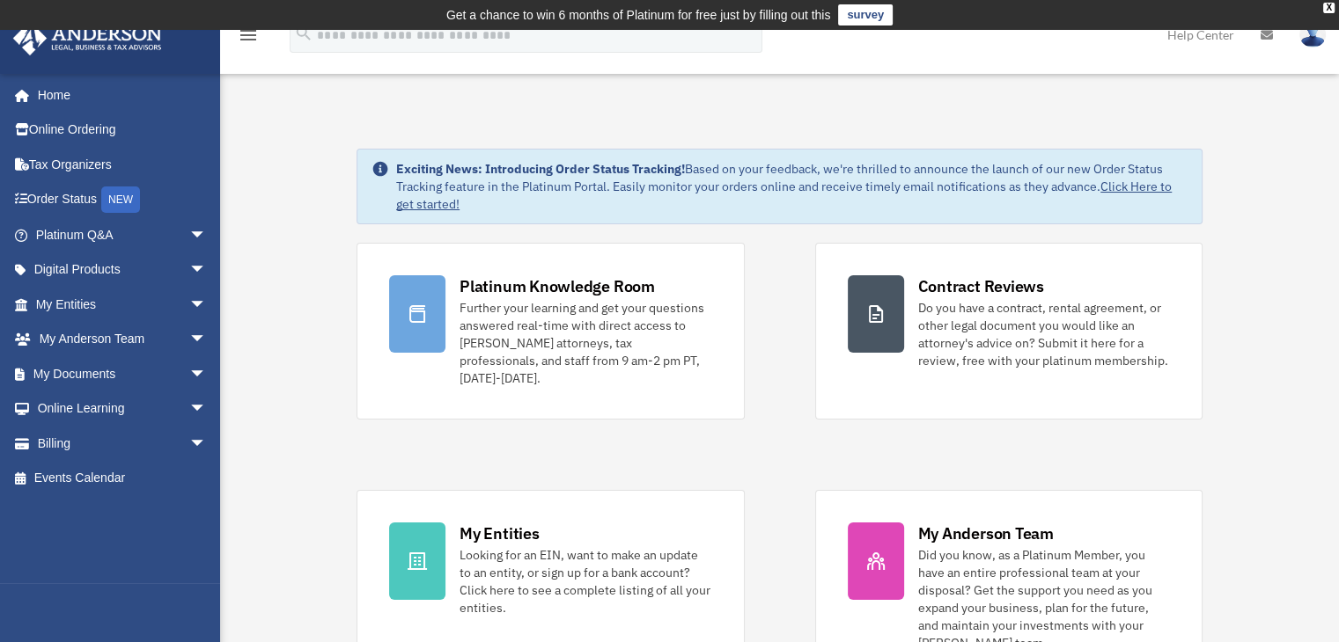
click at [63, 438] on link "Billing arrow_drop_down" at bounding box center [122, 443] width 221 height 35
click at [189, 444] on span "arrow_drop_down" at bounding box center [206, 444] width 35 height 36
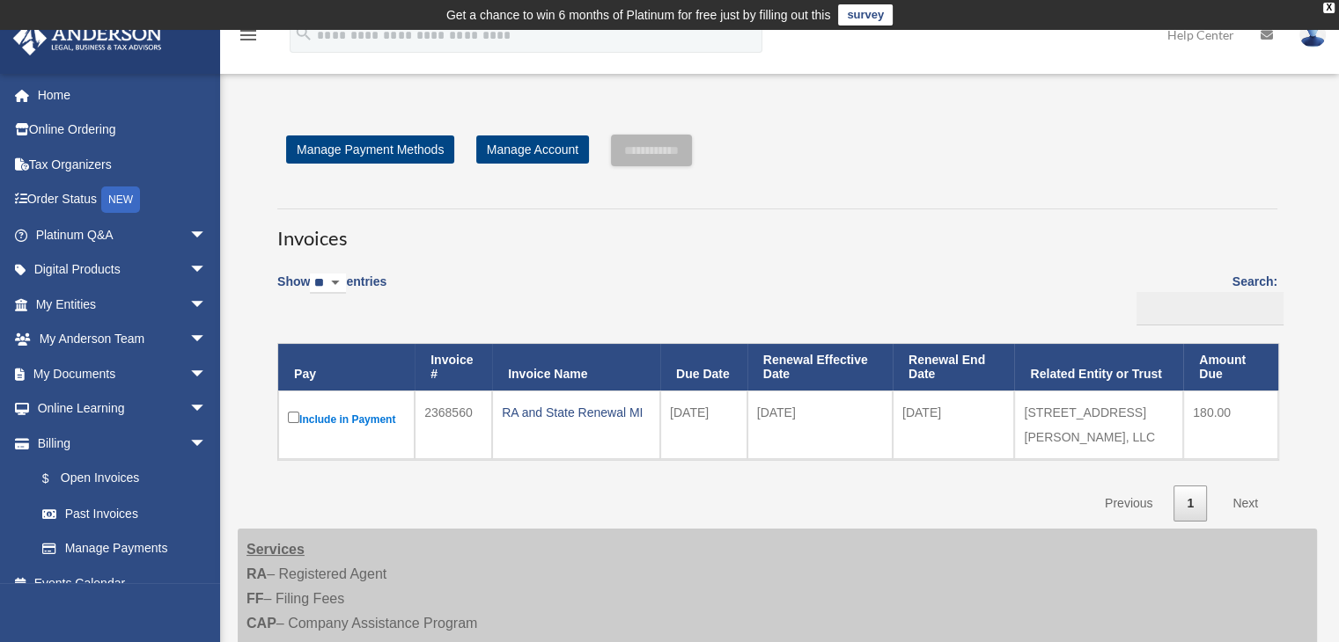
click at [105, 513] on link "Past Invoices" at bounding box center [125, 513] width 200 height 35
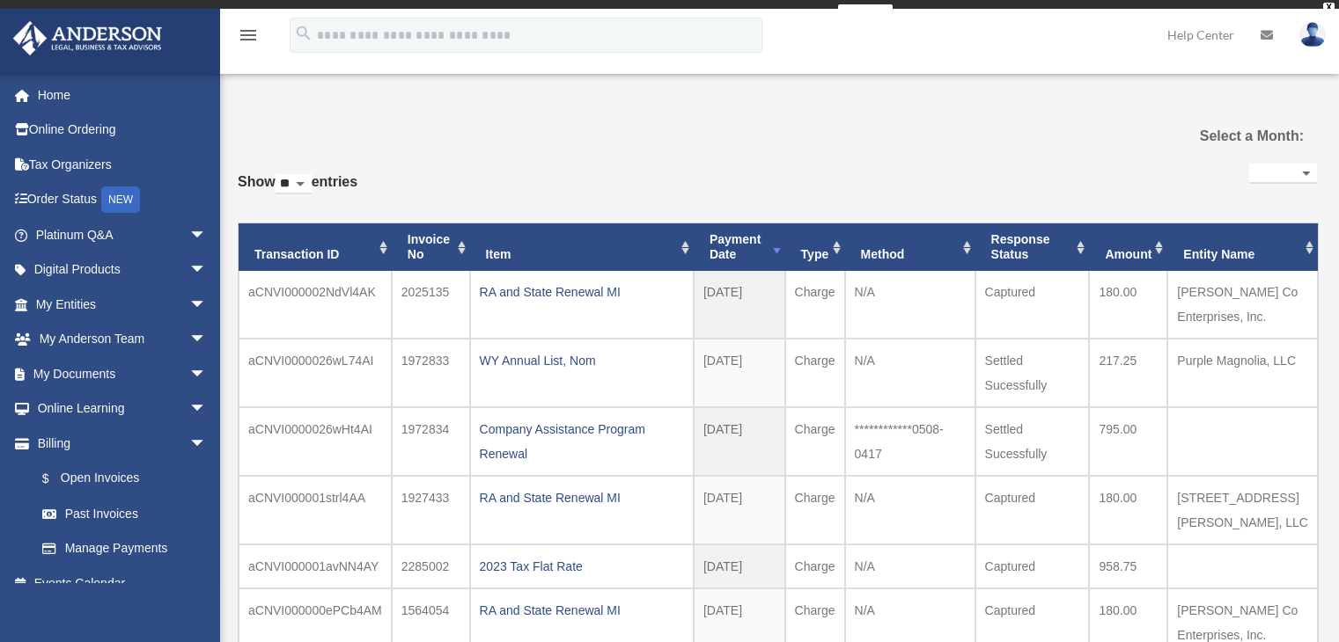
select select
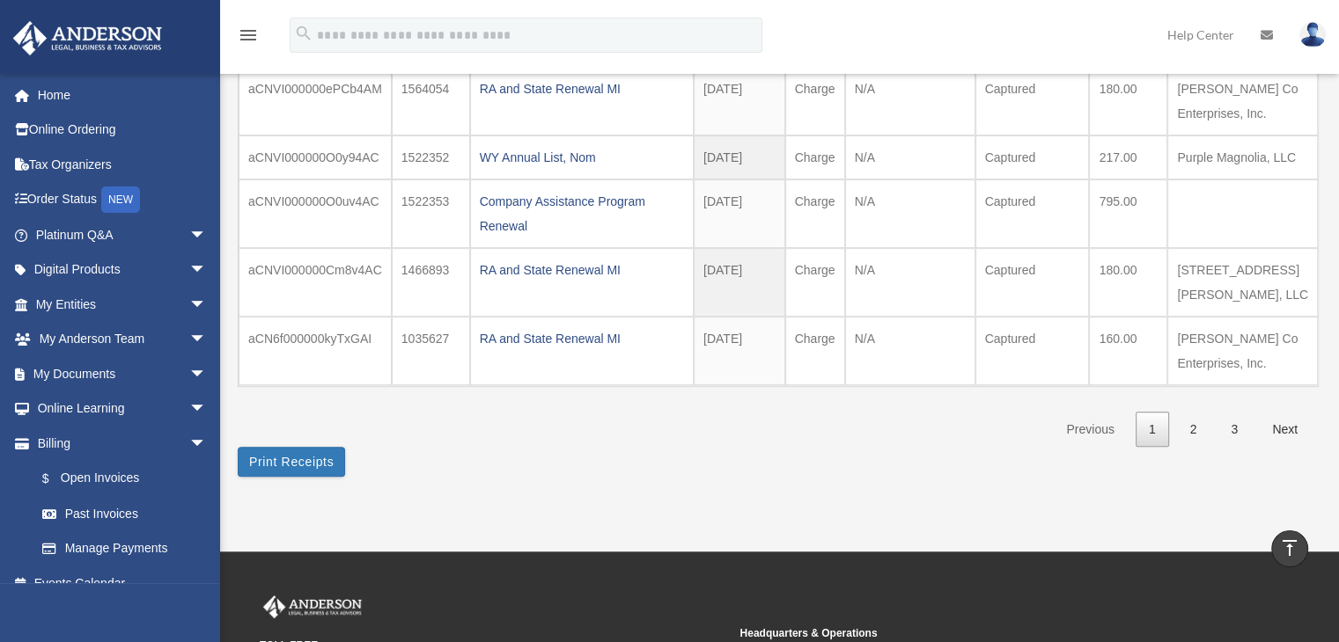
scroll to position [554, 0]
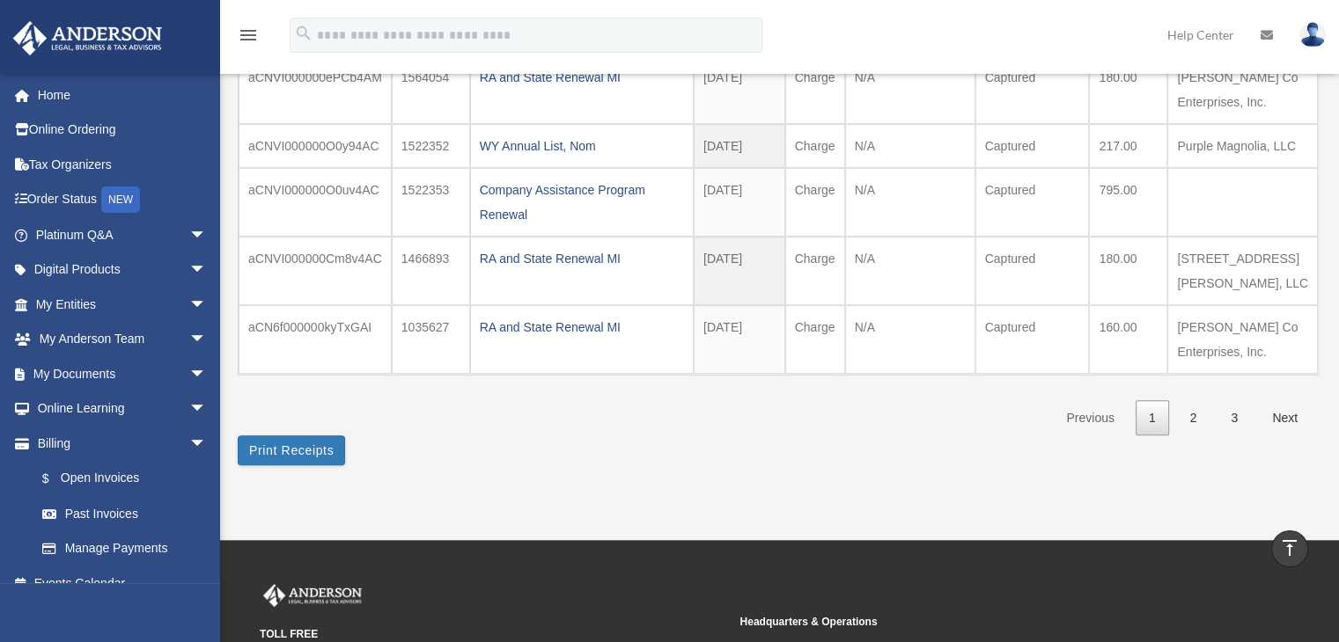
click at [1190, 415] on link "2" at bounding box center [1193, 418] width 33 height 36
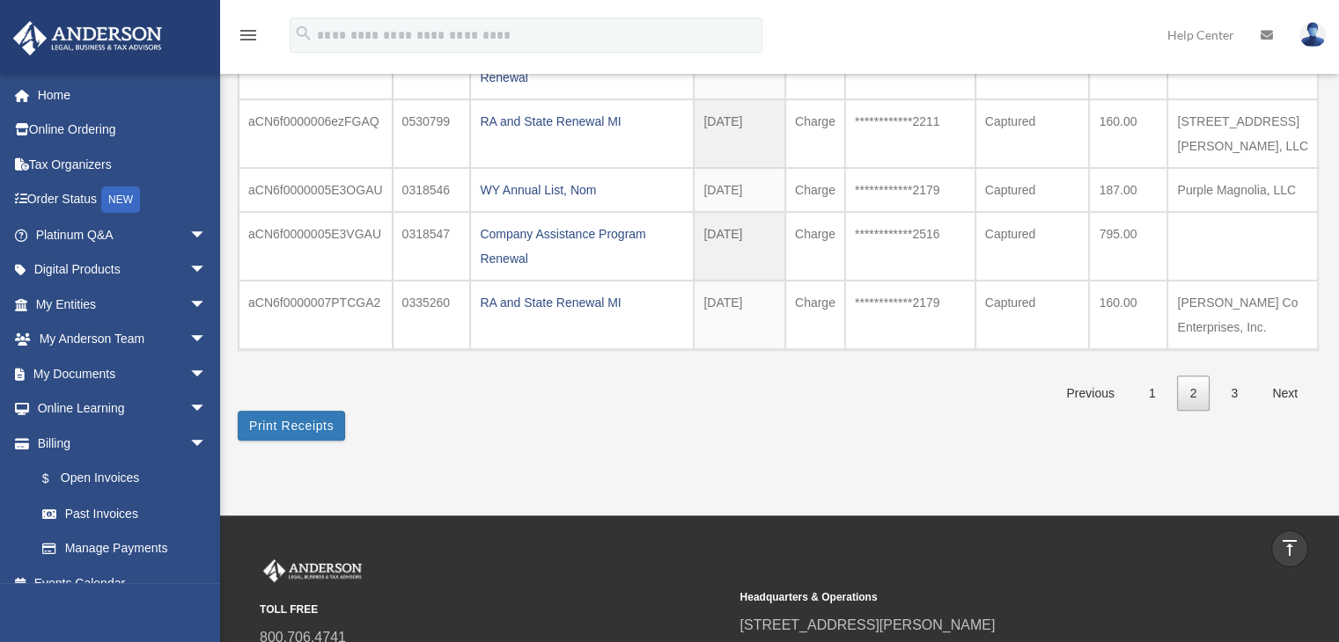
click at [1274, 389] on link "Next" at bounding box center [1285, 394] width 52 height 36
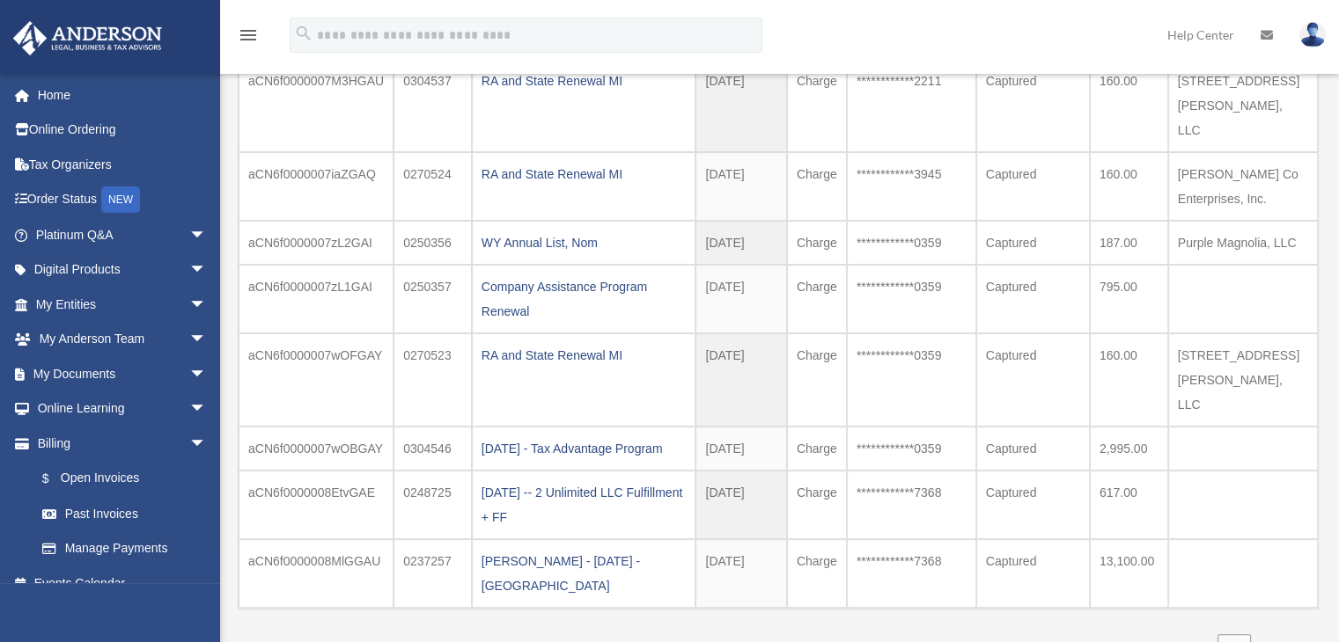
scroll to position [231, 0]
click at [648, 551] on div "Don Pendleton - 02.25.19 - Atlanta" at bounding box center [583, 575] width 205 height 49
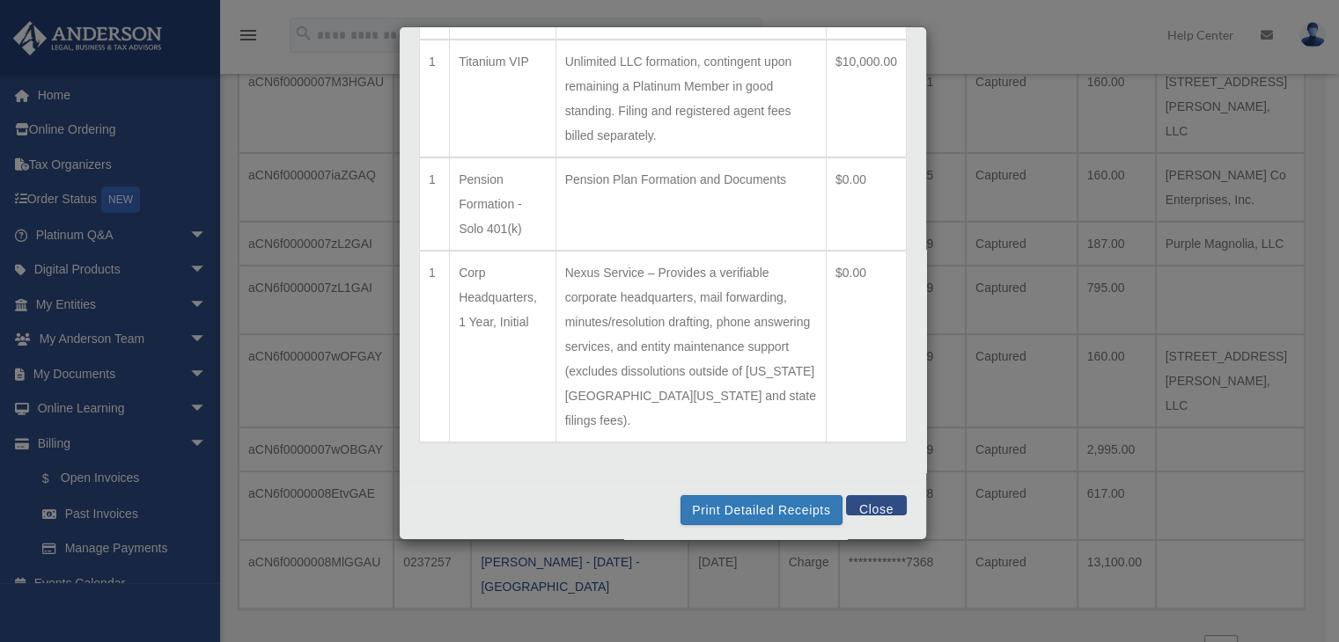
scroll to position [227, 0]
drag, startPoint x: 926, startPoint y: 462, endPoint x: 899, endPoint y: 124, distance: 339.0
click at [899, 124] on div "Line Items for Invoice #0237257 - $13100 × Qty Item Description Total 1 Platinu…" at bounding box center [663, 283] width 528 height 514
click at [852, 500] on button "Close" at bounding box center [876, 504] width 61 height 20
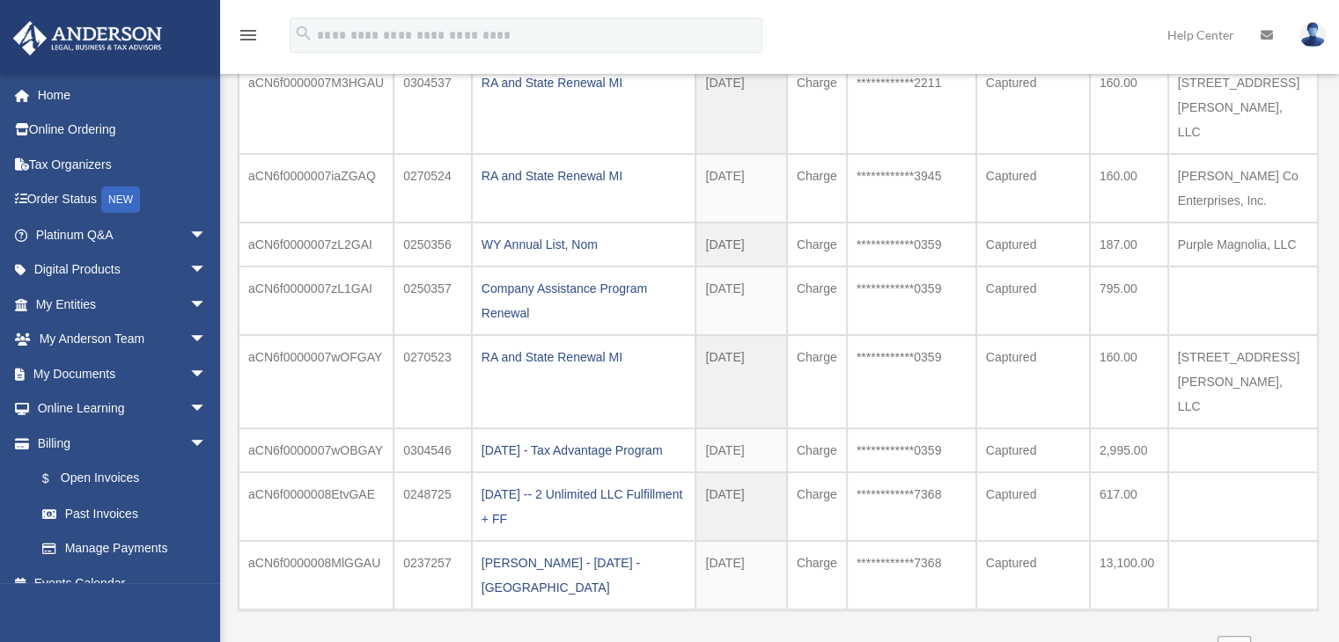
click at [620, 276] on div "Company Assistance Program Renewal" at bounding box center [583, 300] width 205 height 49
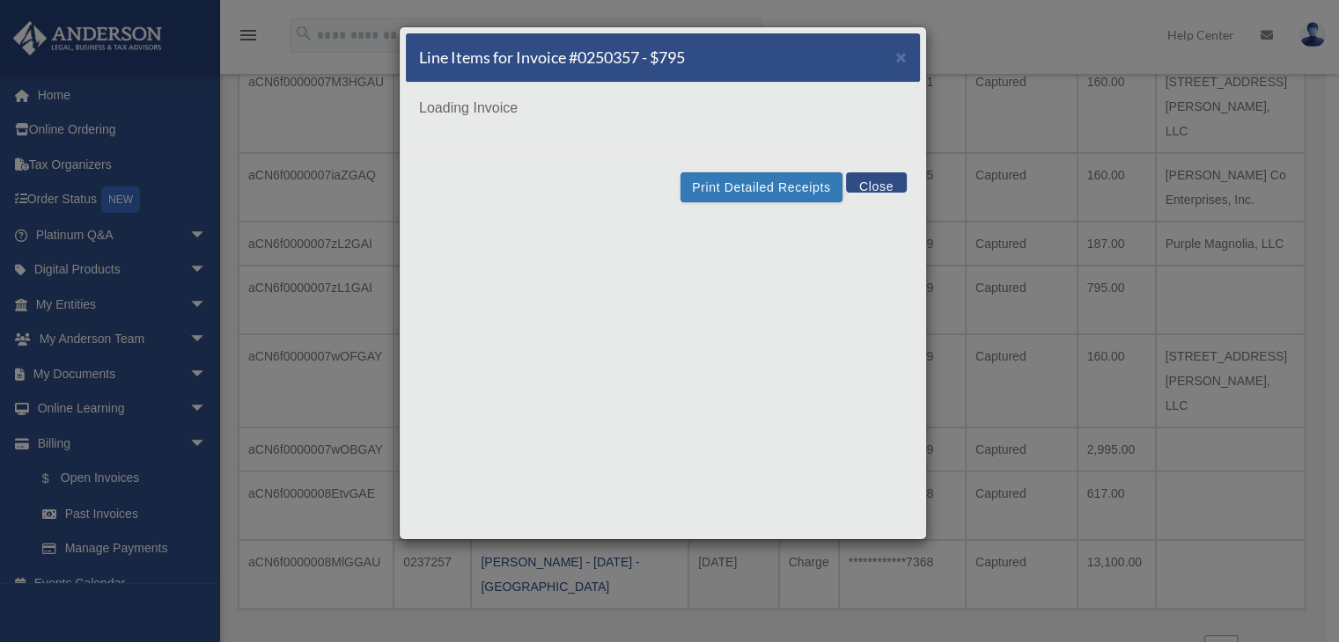
scroll to position [0, 0]
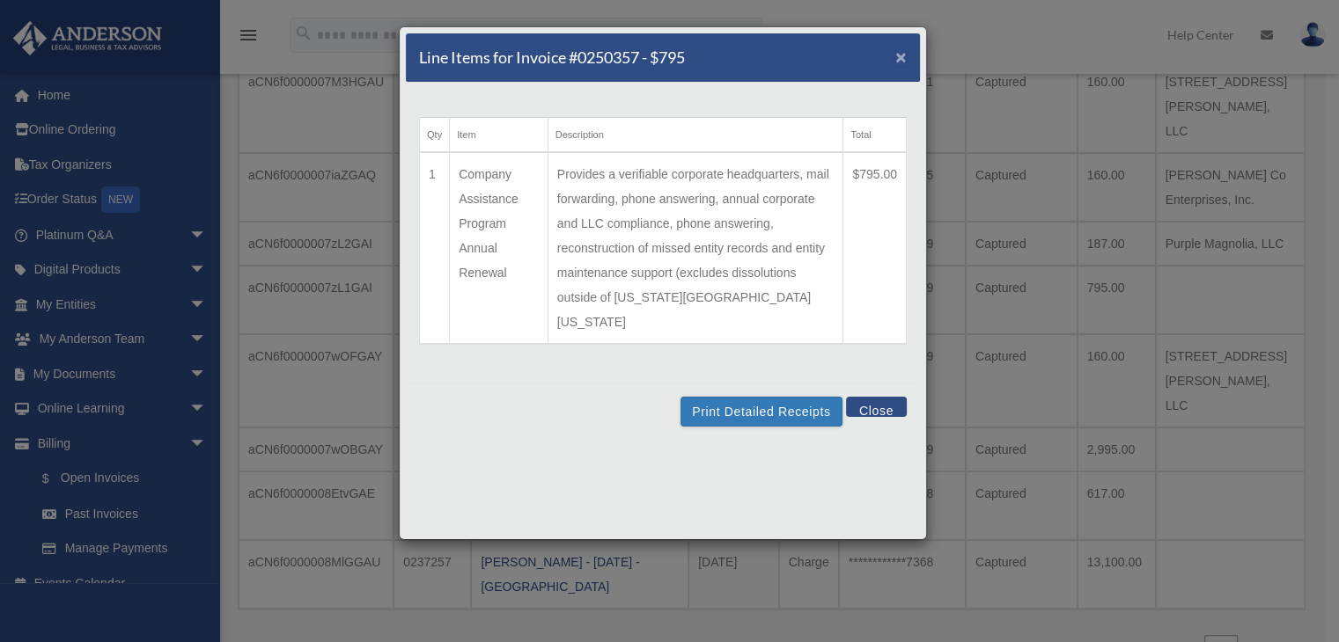
click at [900, 58] on span "×" at bounding box center [900, 57] width 11 height 20
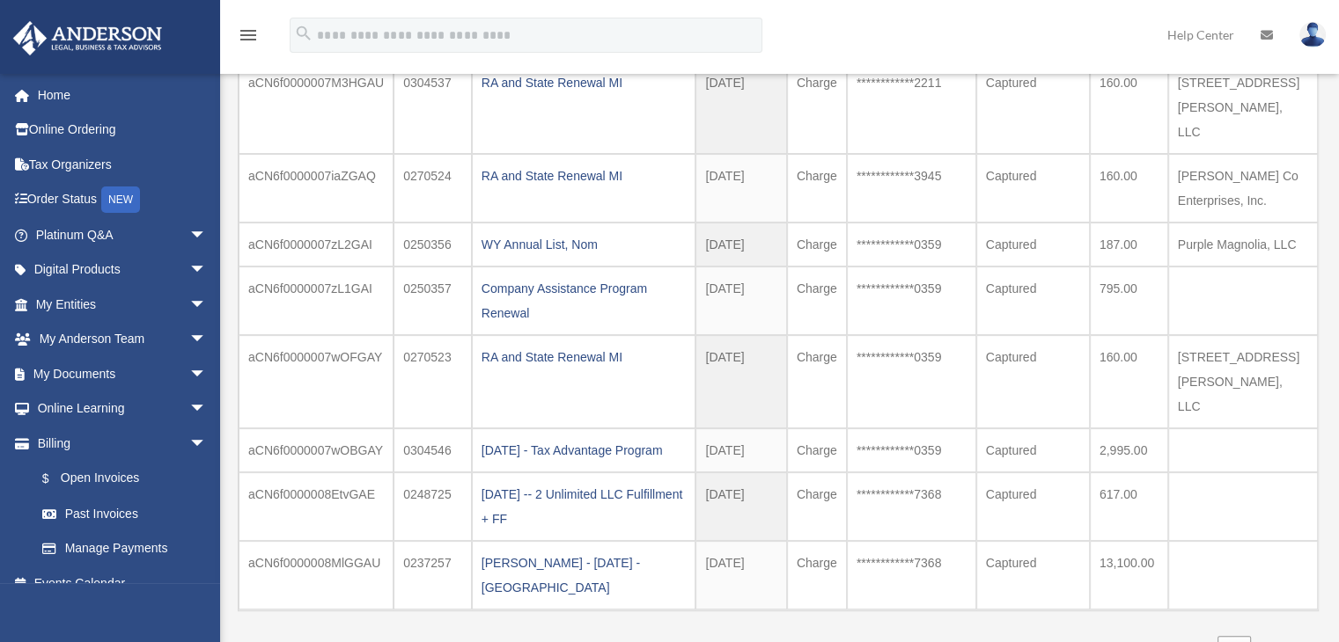
click at [75, 310] on link "My Entities arrow_drop_down" at bounding box center [122, 304] width 221 height 35
click at [189, 304] on span "arrow_drop_down" at bounding box center [206, 305] width 35 height 36
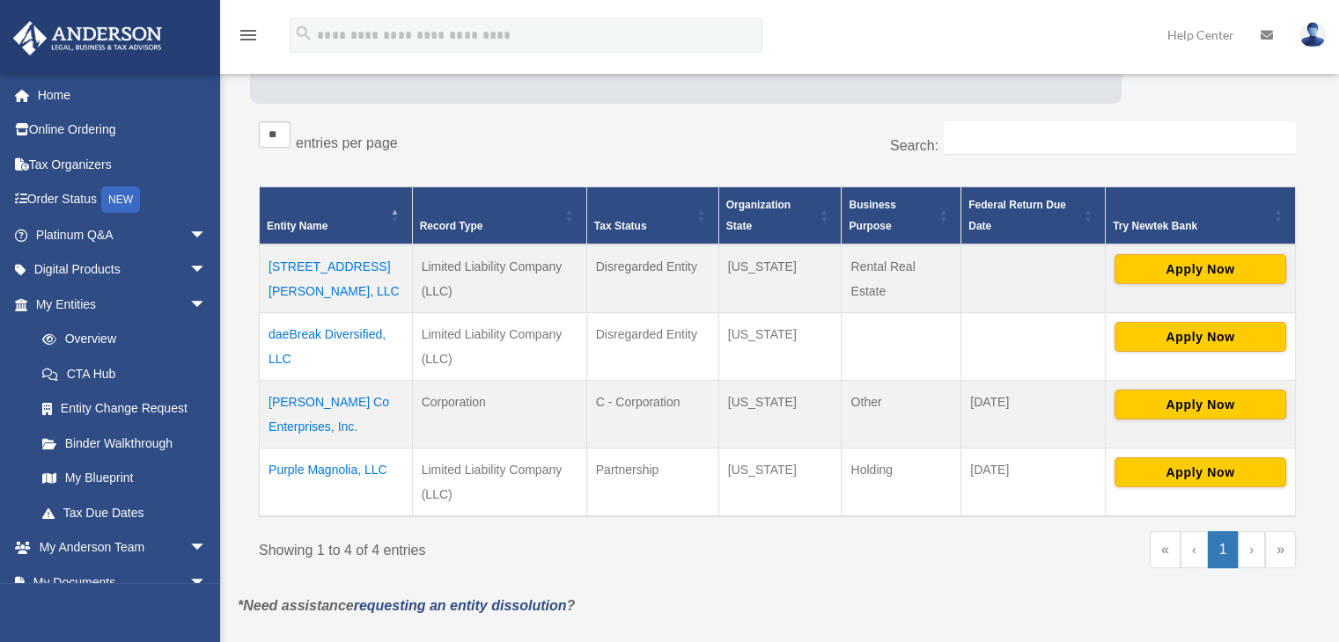
scroll to position [295, 0]
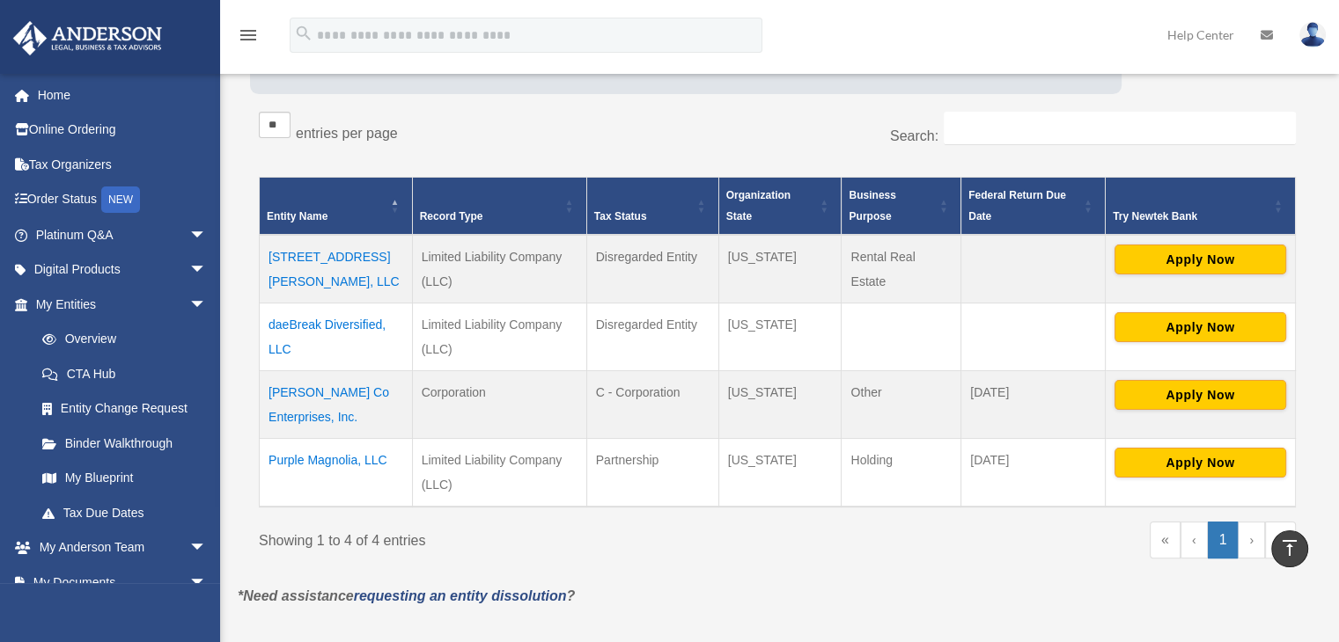
click at [306, 321] on td "daeBreak Diversified, LLC" at bounding box center [336, 337] width 153 height 68
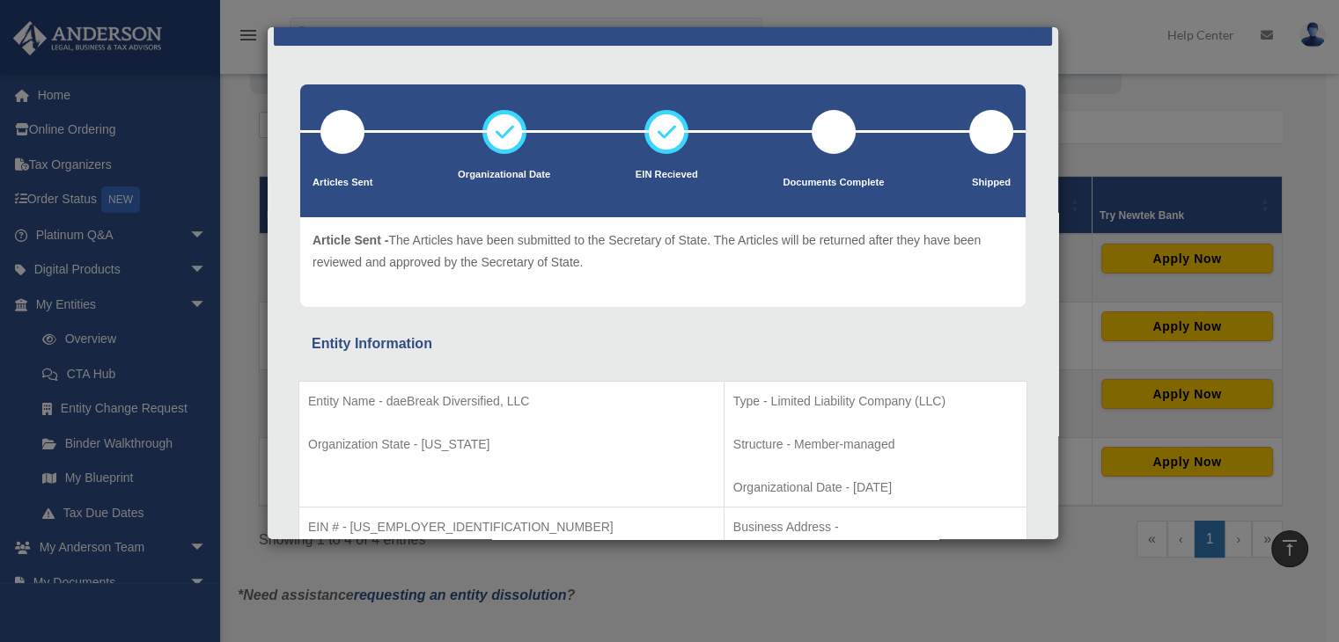
scroll to position [0, 0]
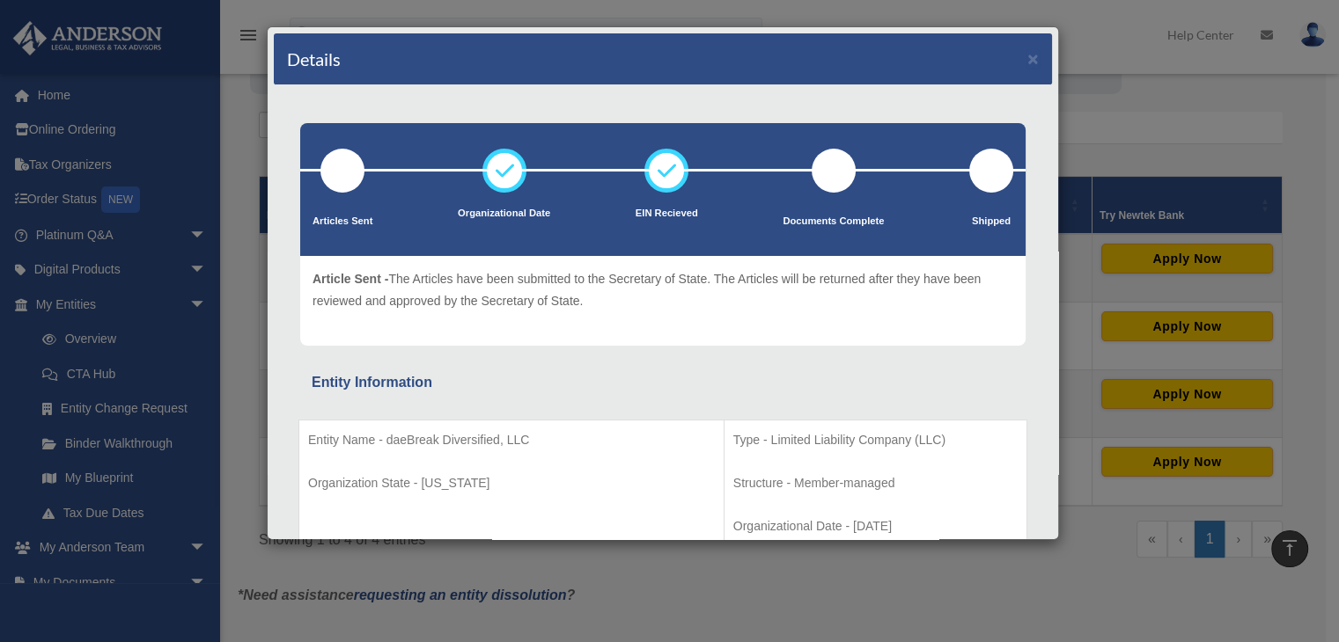
click at [1101, 83] on div "Details × Articles Sent Organizational Date" at bounding box center [669, 321] width 1339 height 642
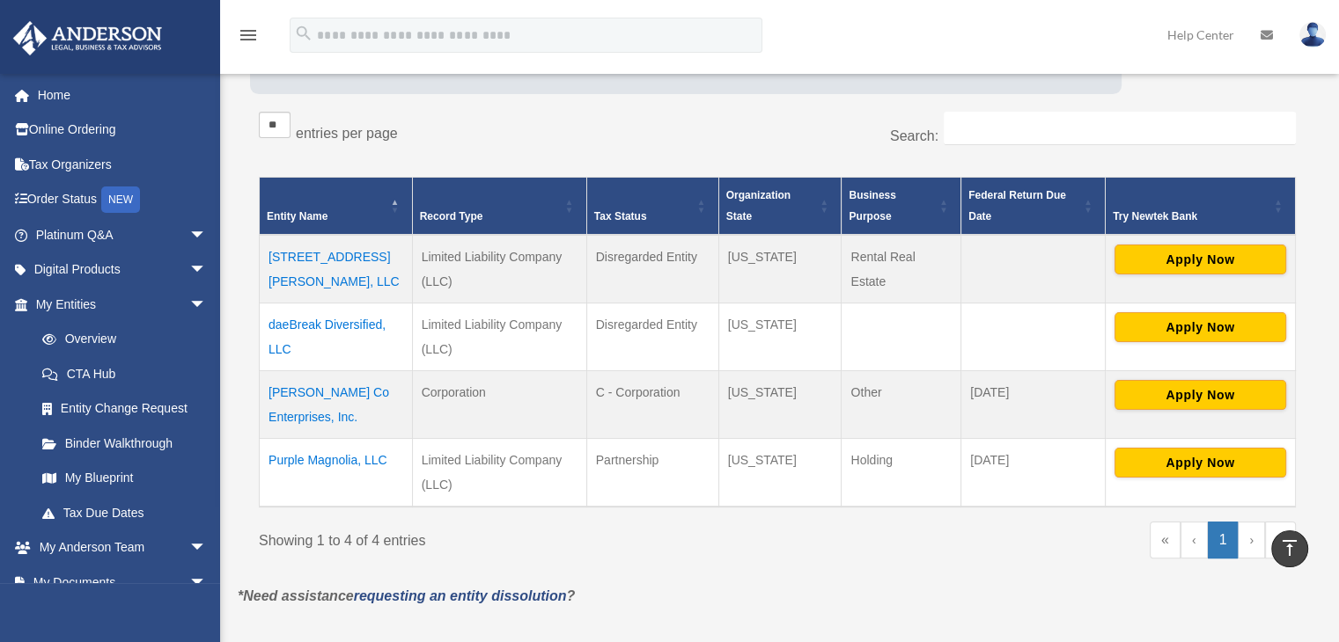
click at [311, 253] on td "17771 Valade Street, LLC" at bounding box center [336, 269] width 153 height 69
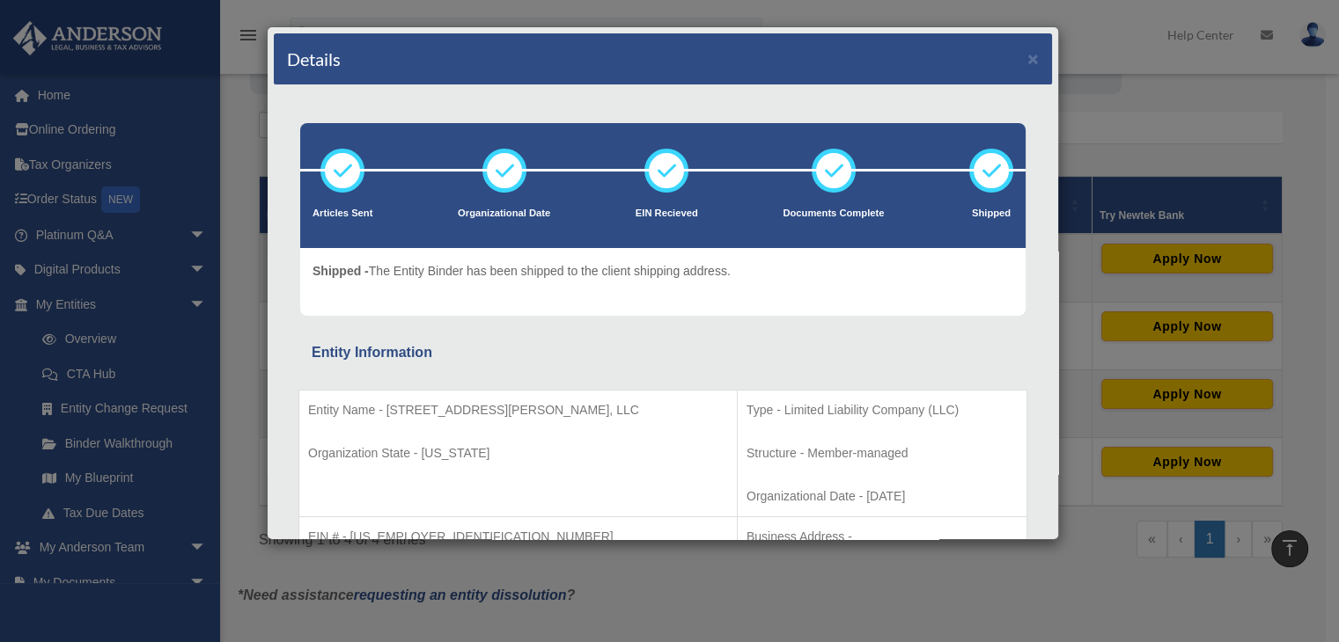
drag, startPoint x: 1058, startPoint y: 95, endPoint x: 1065, endPoint y: 117, distance: 23.1
click at [1065, 117] on div "Details × Articles Sent Organizational Date" at bounding box center [669, 321] width 1339 height 642
click at [1115, 121] on div "Details × Articles Sent Organizational Date" at bounding box center [669, 321] width 1339 height 642
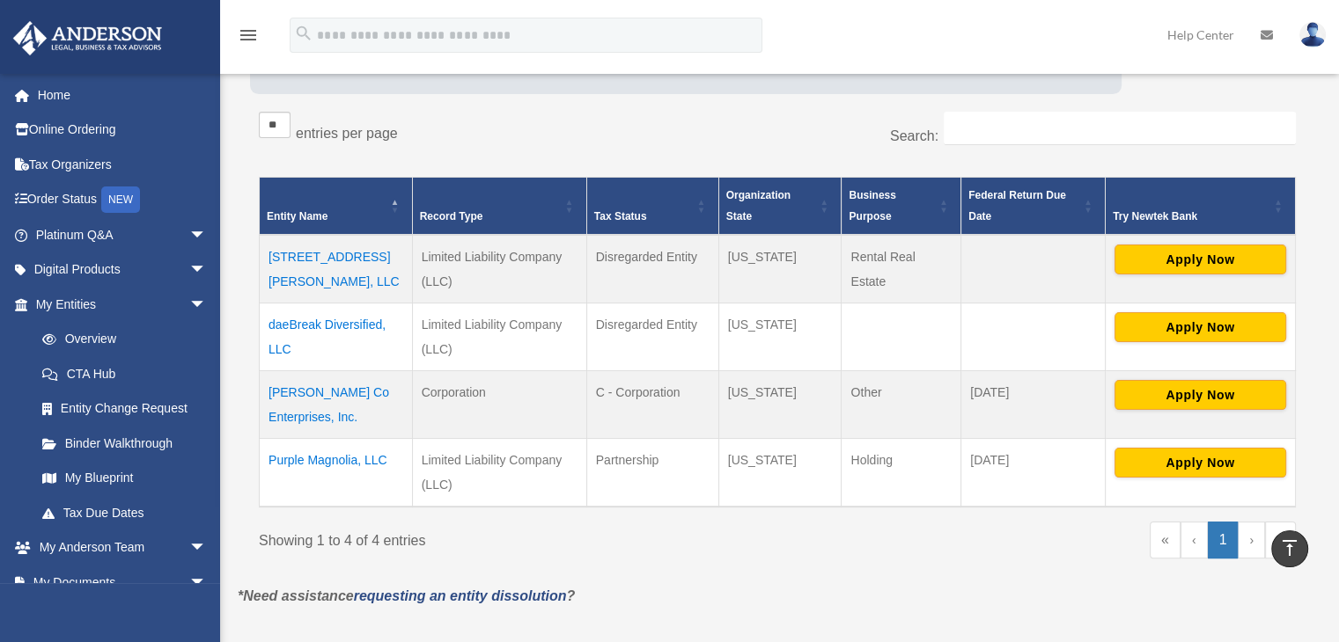
click at [324, 388] on td "Kenny Co Enterprises, Inc." at bounding box center [336, 405] width 153 height 68
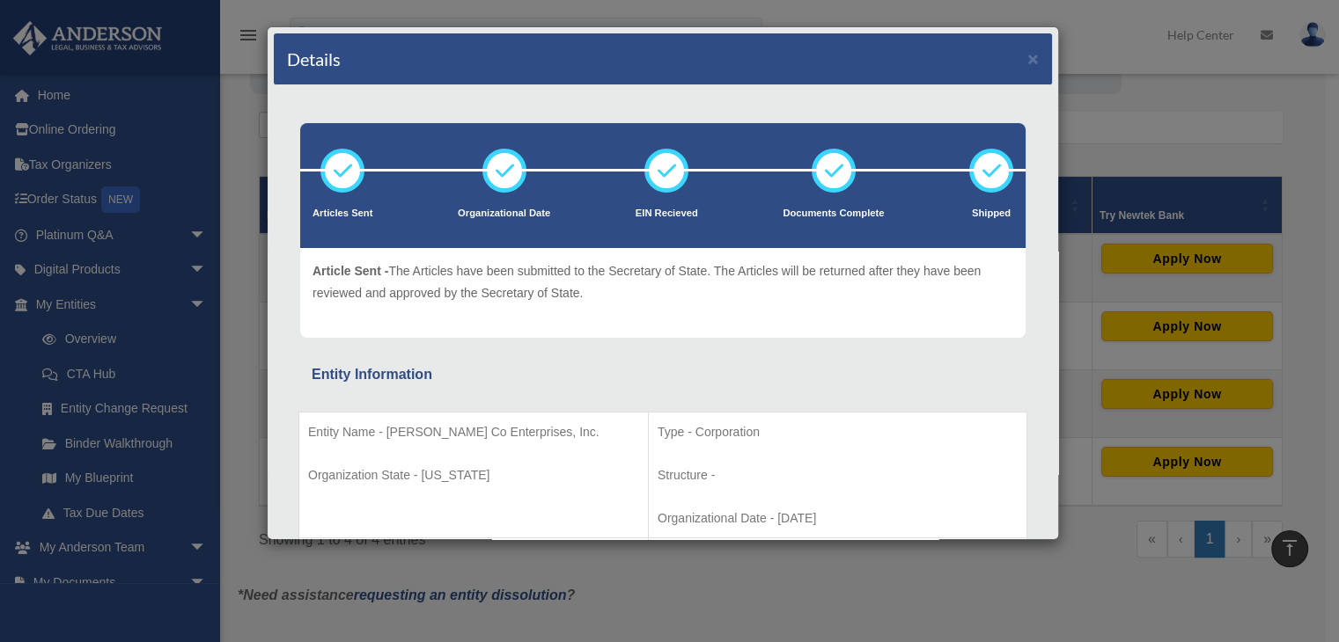
click at [1114, 50] on div "Details × Articles Sent Organizational Date" at bounding box center [669, 321] width 1339 height 642
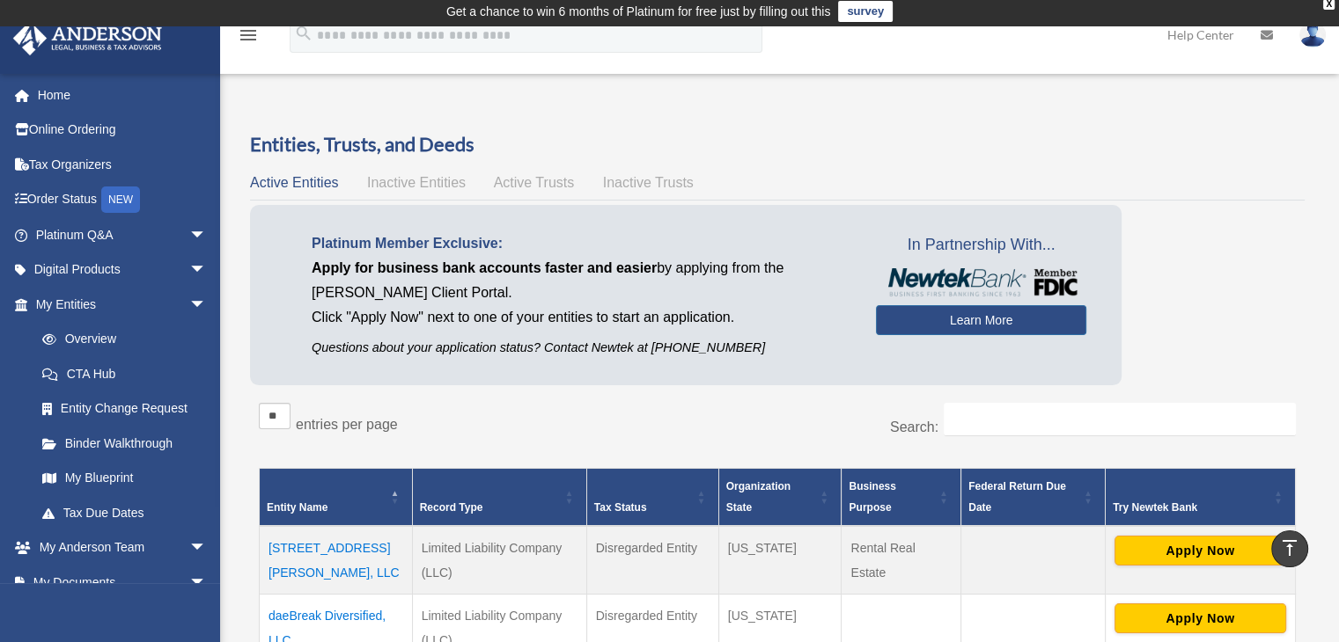
scroll to position [2, 0]
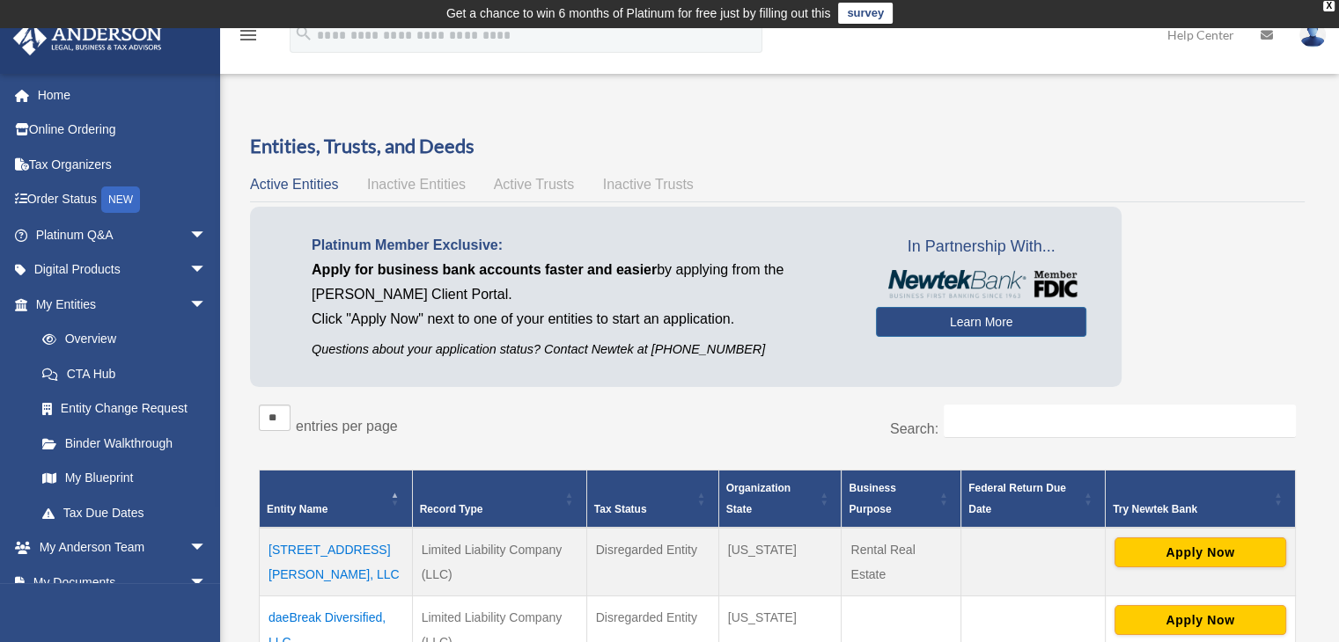
click at [92, 233] on link "Platinum Q&A arrow_drop_down" at bounding box center [122, 234] width 221 height 35
click at [189, 233] on span "arrow_drop_down" at bounding box center [206, 235] width 35 height 36
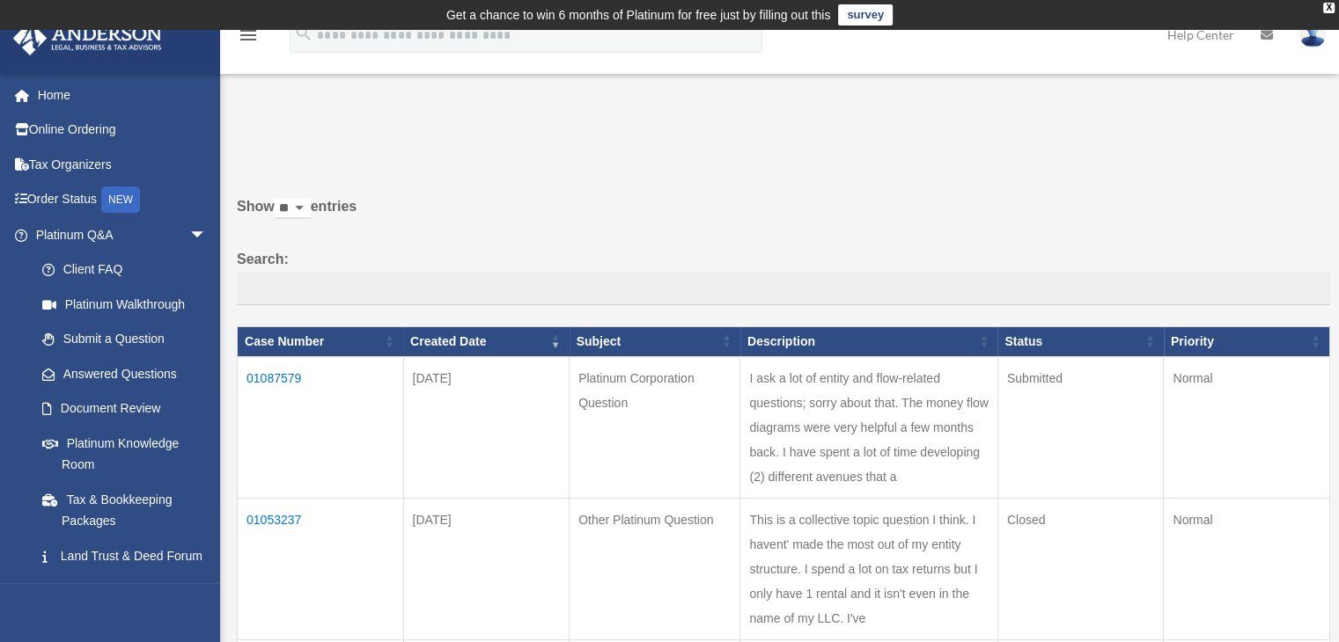
click at [273, 376] on td "01087579" at bounding box center [321, 427] width 166 height 142
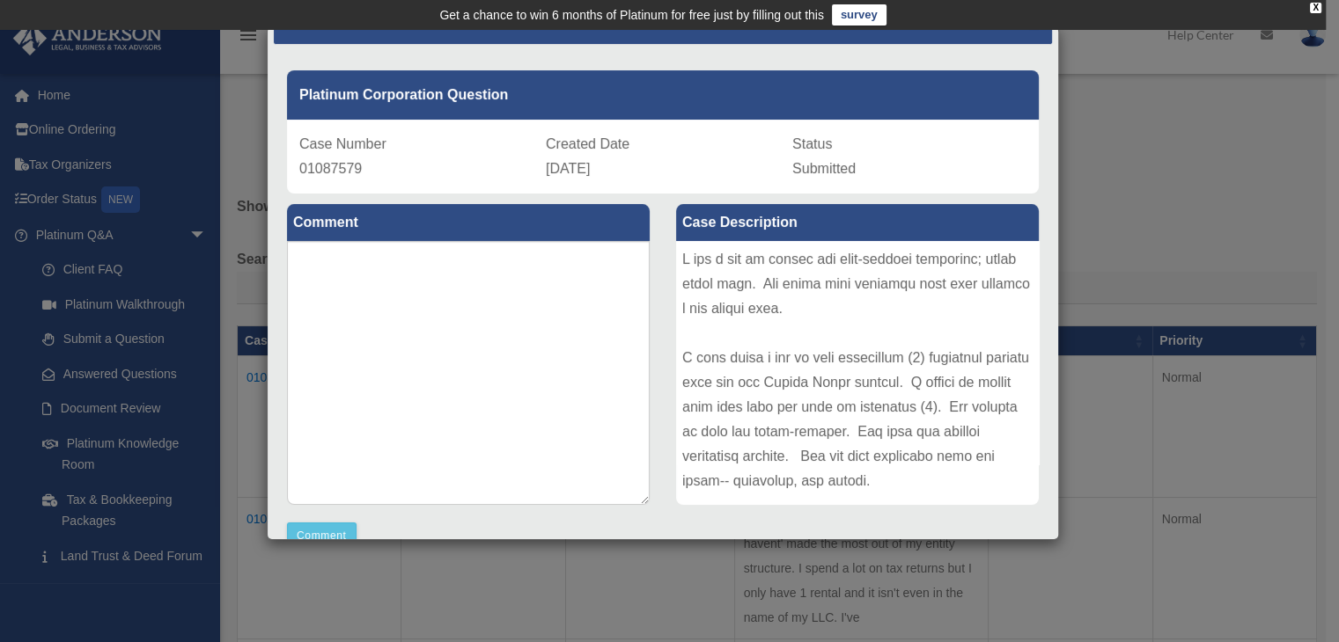
scroll to position [158, 0]
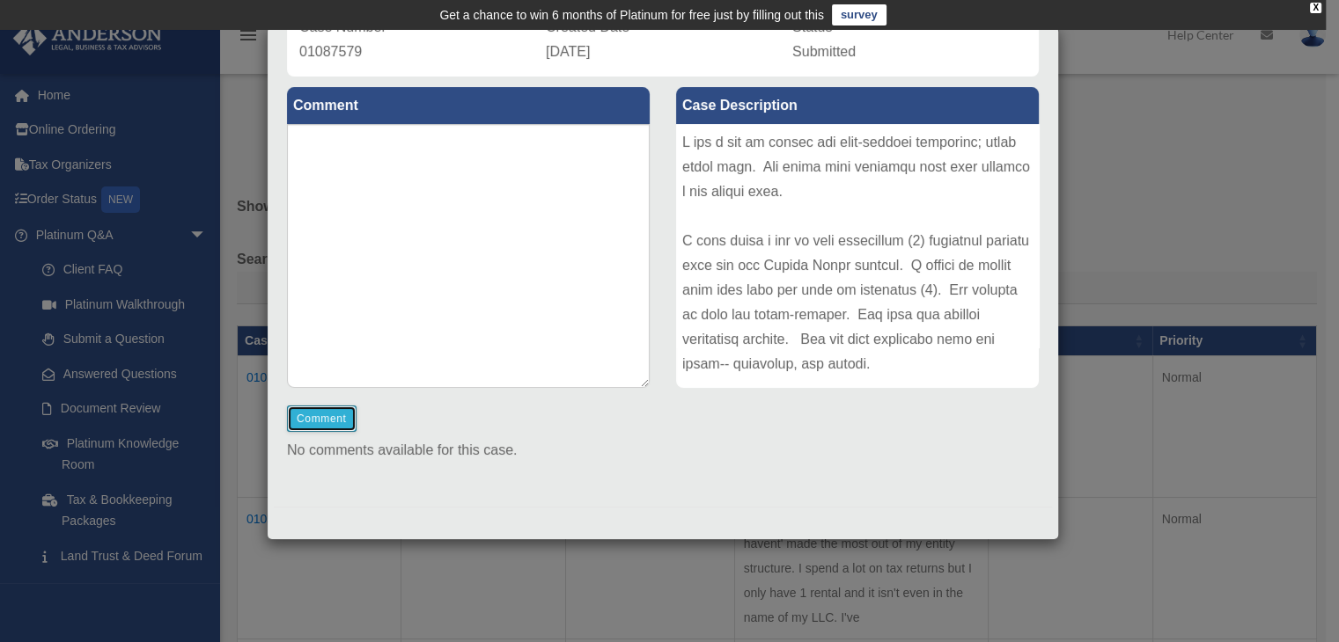
click at [309, 423] on button "Comment" at bounding box center [322, 419] width 70 height 26
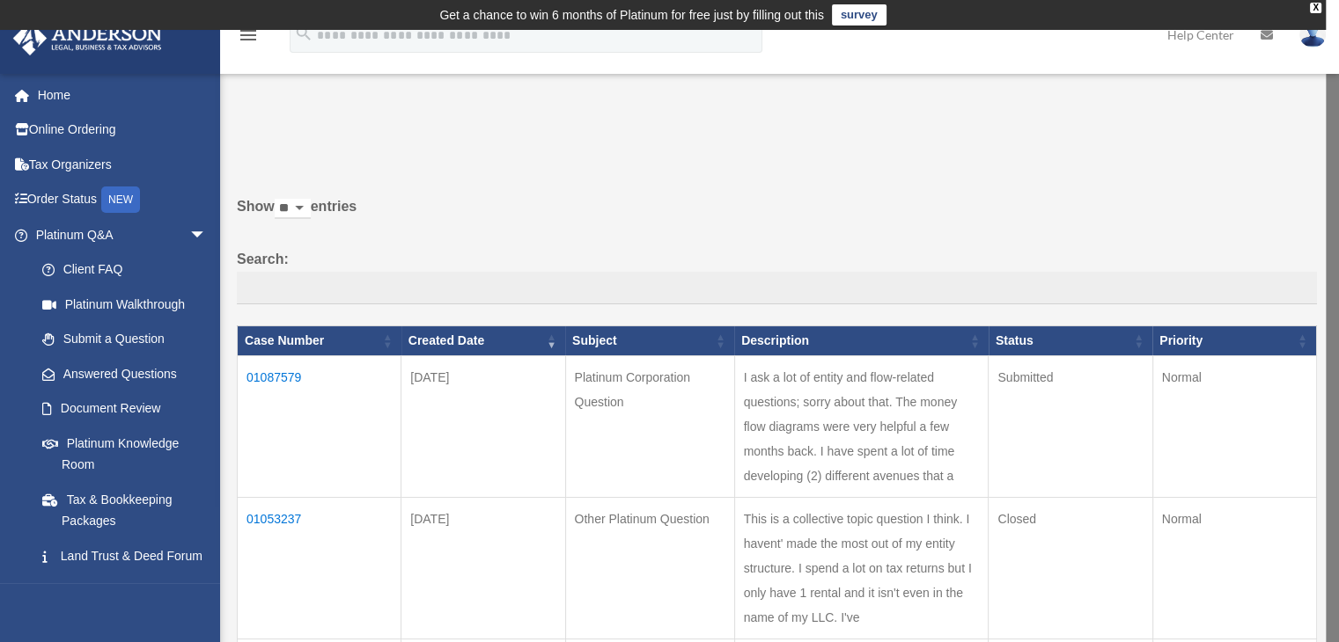
scroll to position [0, 0]
drag, startPoint x: 1017, startPoint y: 163, endPoint x: 1024, endPoint y: 256, distance: 93.6
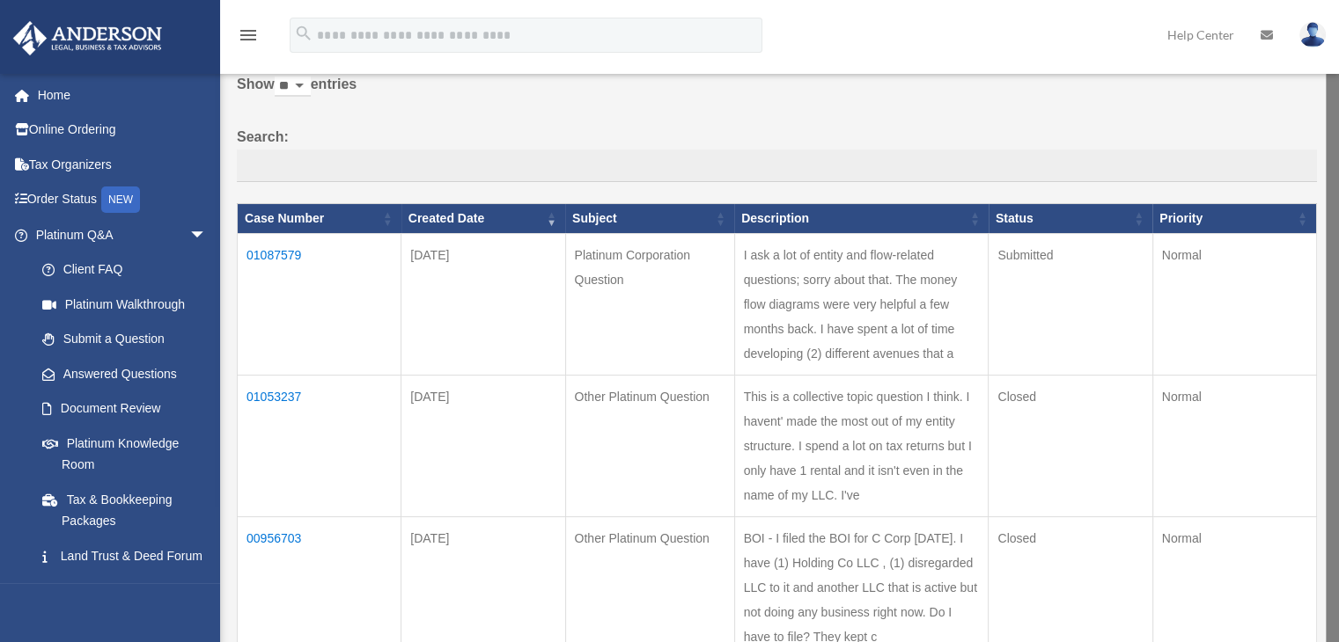
scroll to position [114, 0]
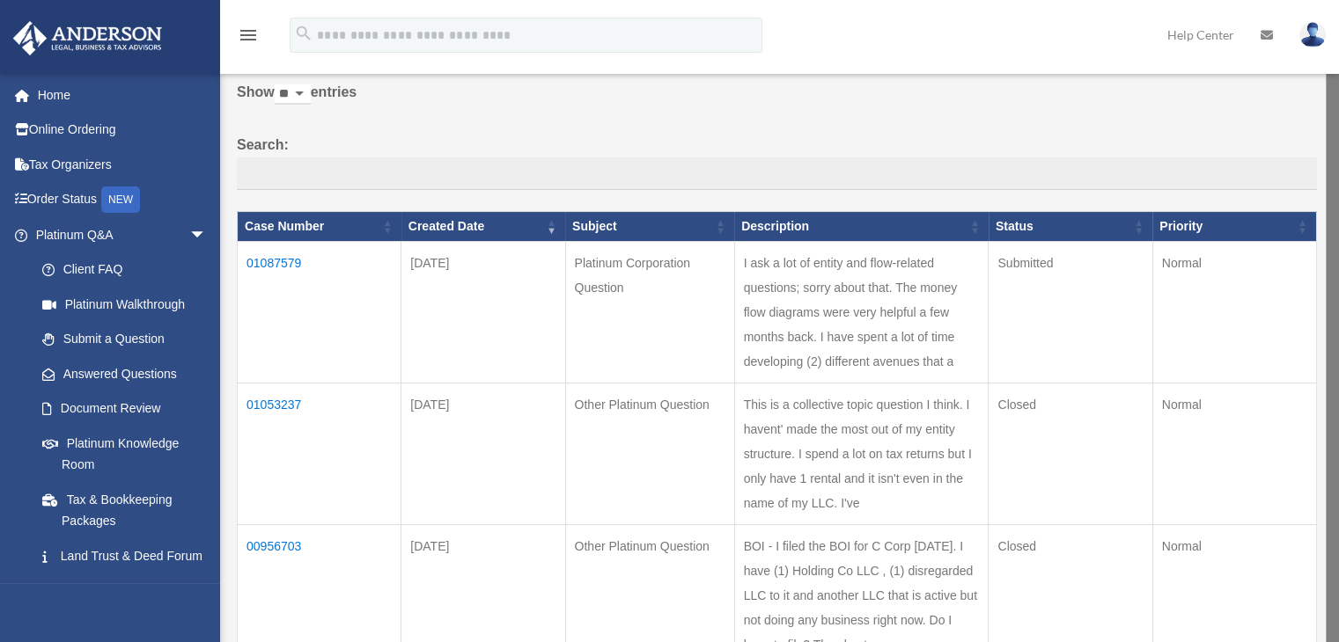
click at [261, 257] on td "01087579" at bounding box center [320, 313] width 164 height 142
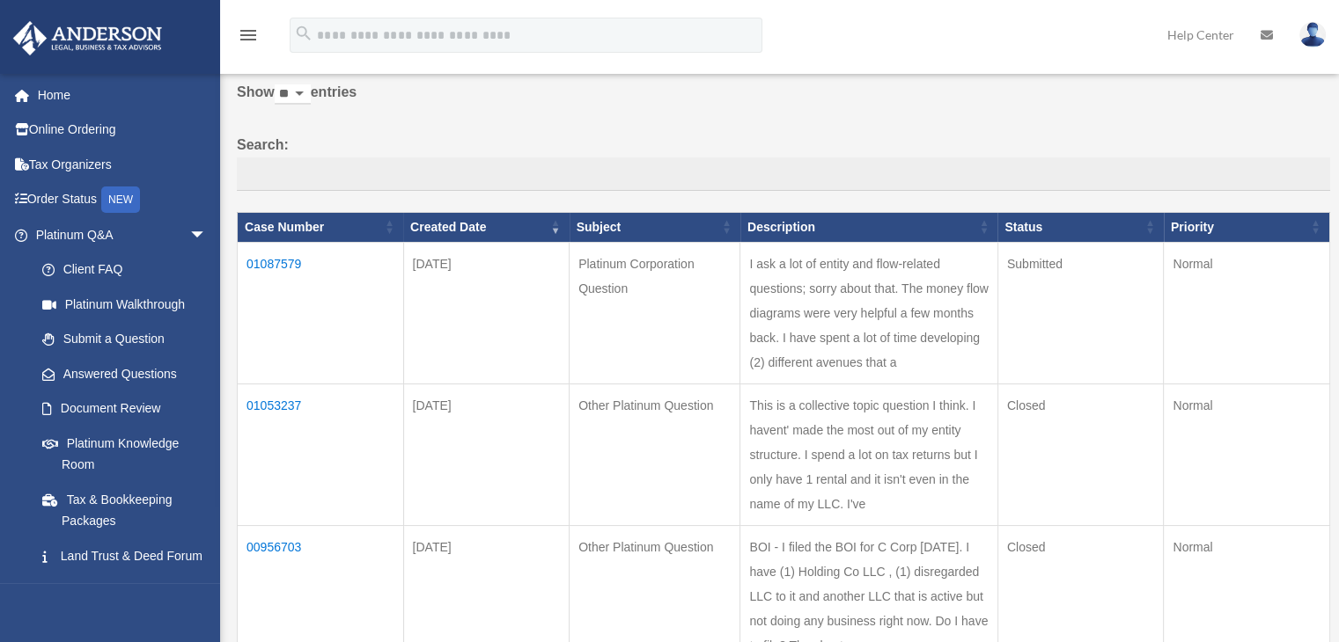
click at [276, 258] on td "01087579" at bounding box center [321, 313] width 166 height 142
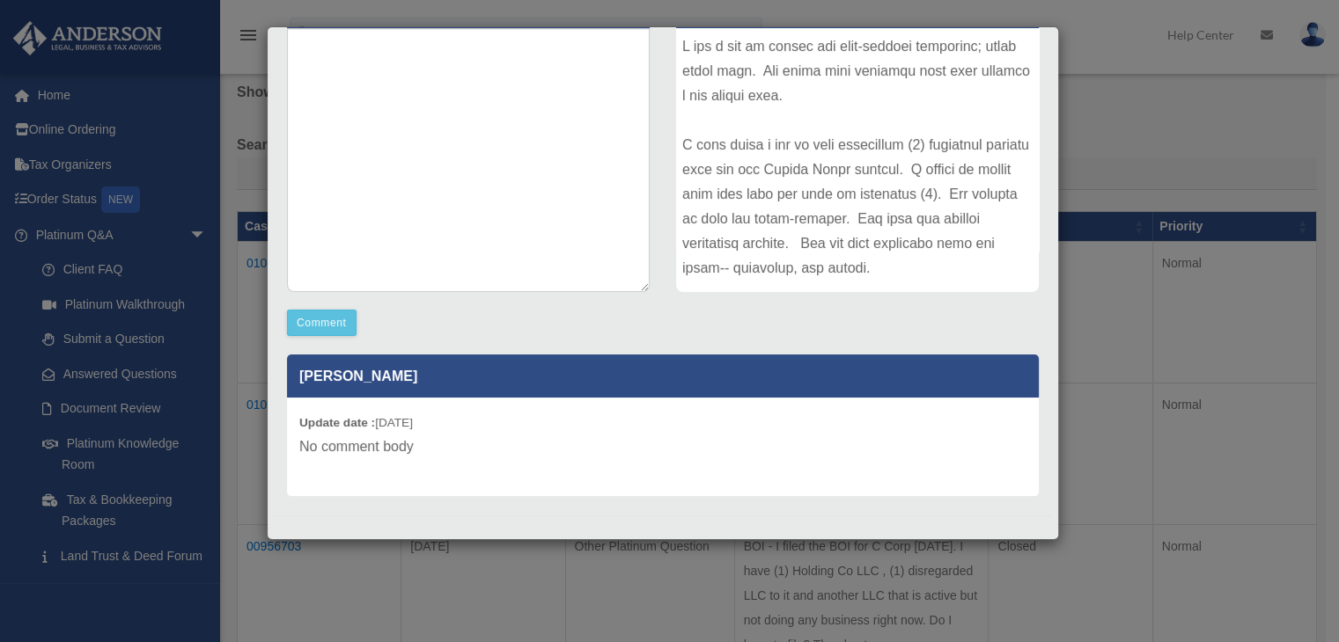
scroll to position [262, 0]
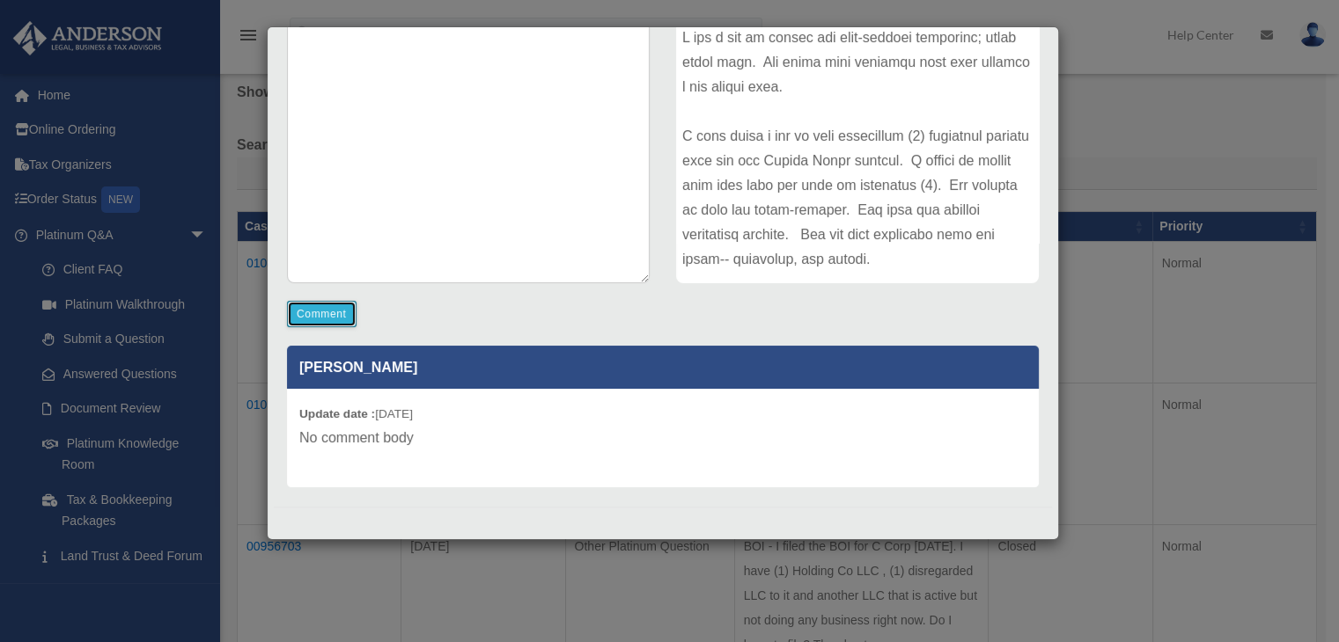
click at [301, 312] on button "Comment" at bounding box center [322, 314] width 70 height 26
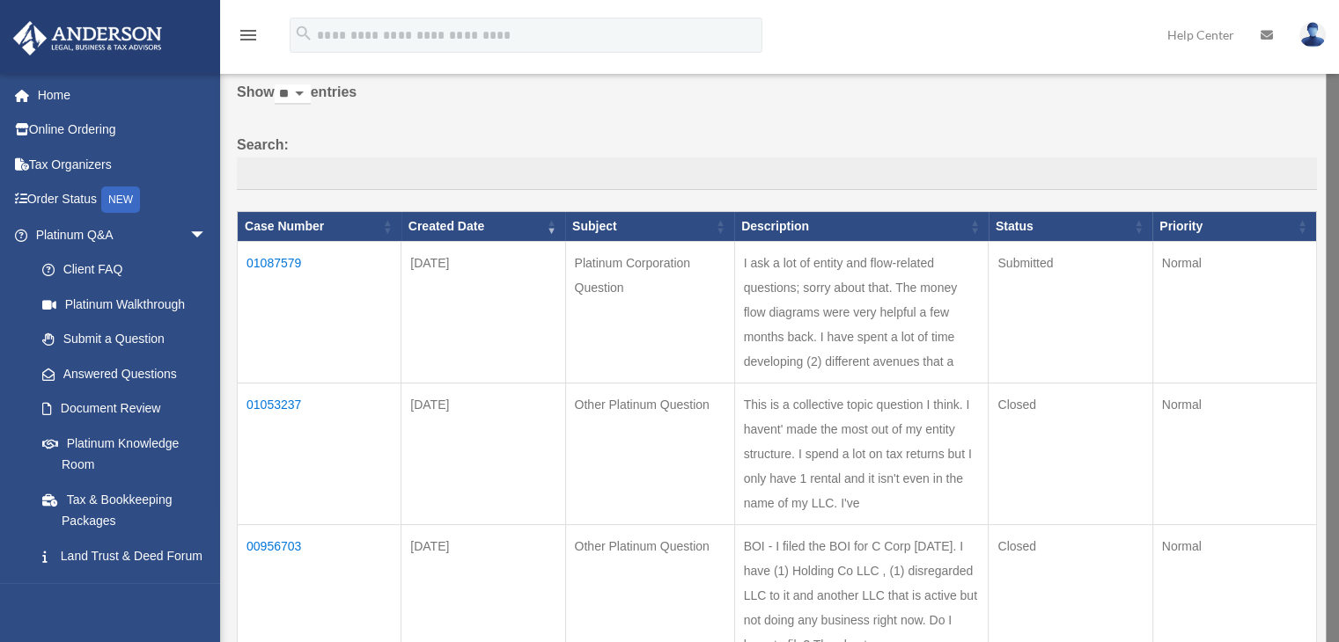
drag, startPoint x: 246, startPoint y: 259, endPoint x: 322, endPoint y: 258, distance: 75.7
click at [322, 258] on td "01087579" at bounding box center [320, 313] width 164 height 142
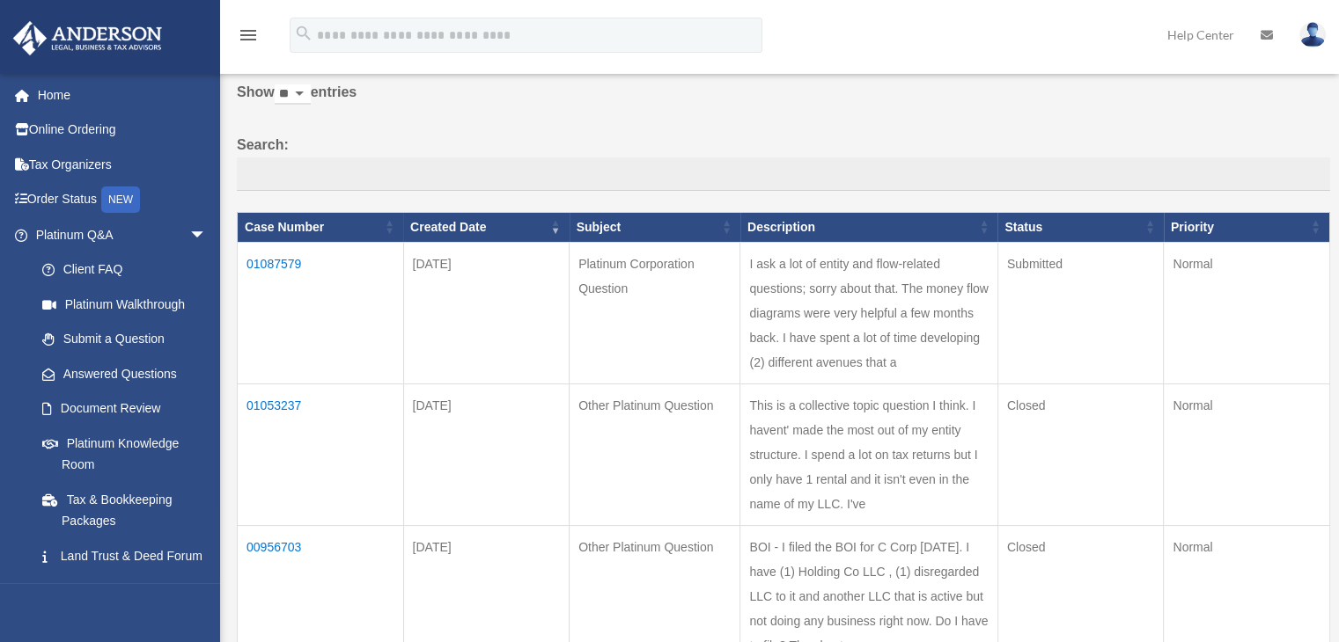
copy td "01087579"
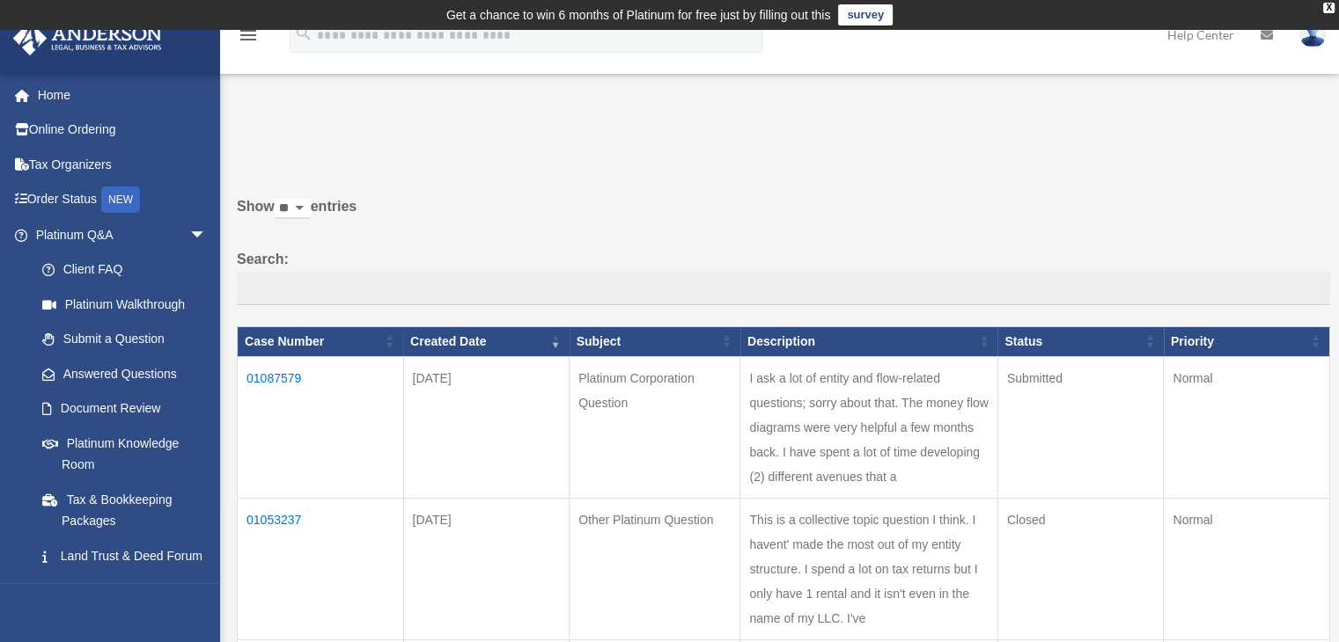
click at [128, 331] on link "Submit a Question" at bounding box center [125, 339] width 200 height 35
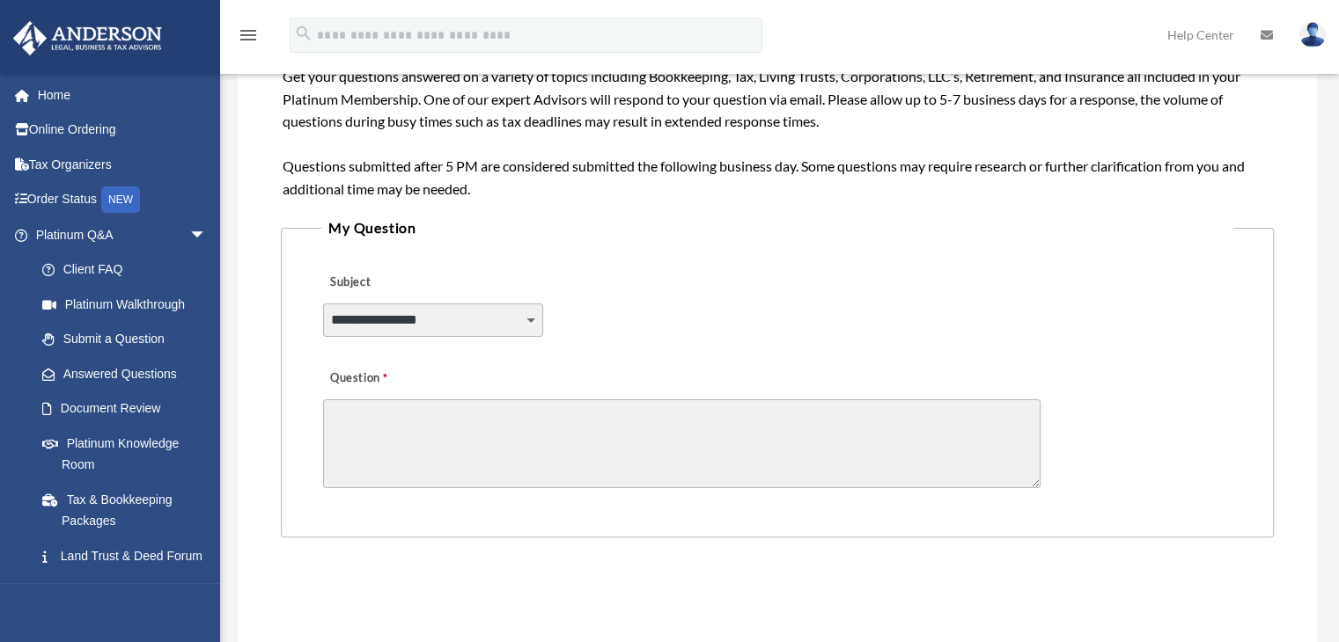
scroll to position [345, 0]
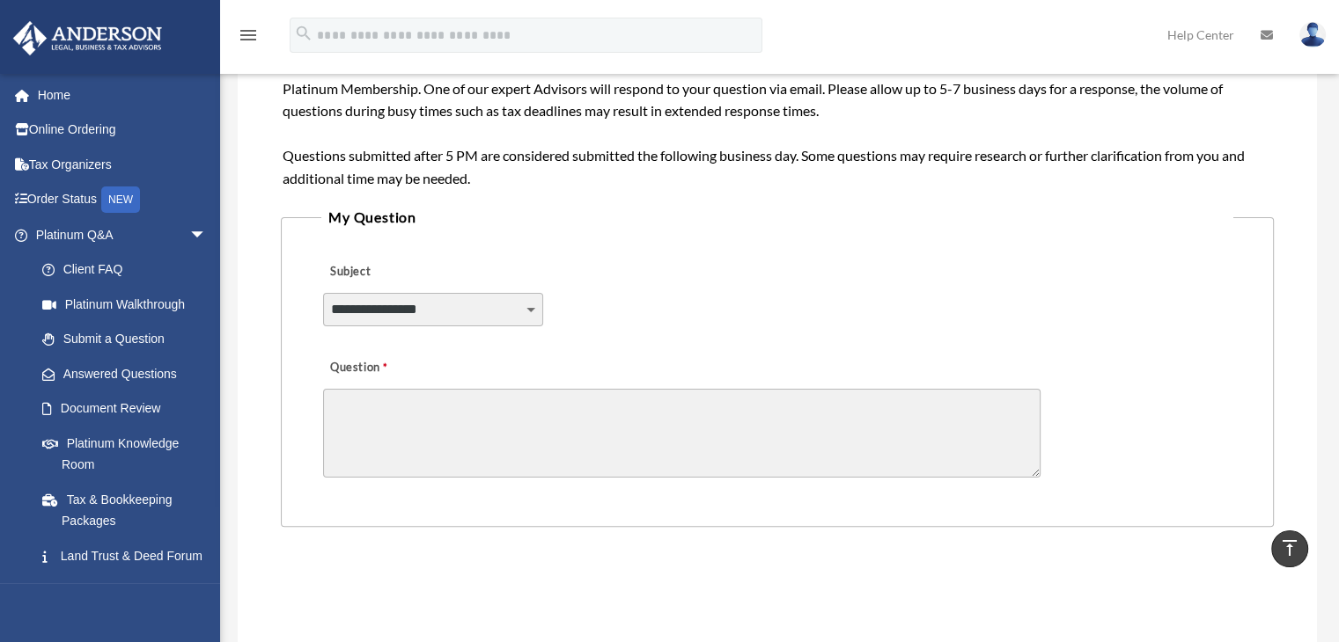
click at [461, 319] on select "**********" at bounding box center [433, 309] width 220 height 33
select select "******"
click at [323, 293] on select "**********" at bounding box center [433, 309] width 220 height 33
click at [389, 409] on textarea "Question" at bounding box center [681, 433] width 717 height 89
paste textarea "*********"
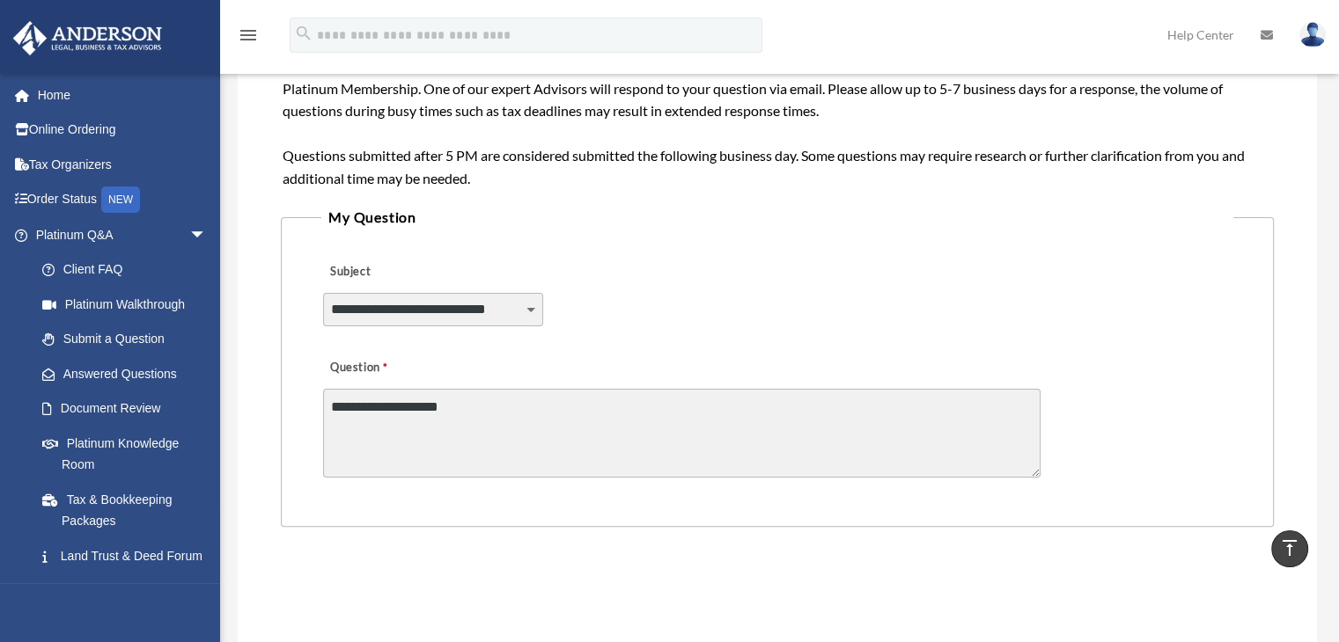
click at [358, 406] on textarea "**********" at bounding box center [681, 433] width 717 height 89
click at [481, 406] on textarea "**********" at bounding box center [681, 433] width 717 height 89
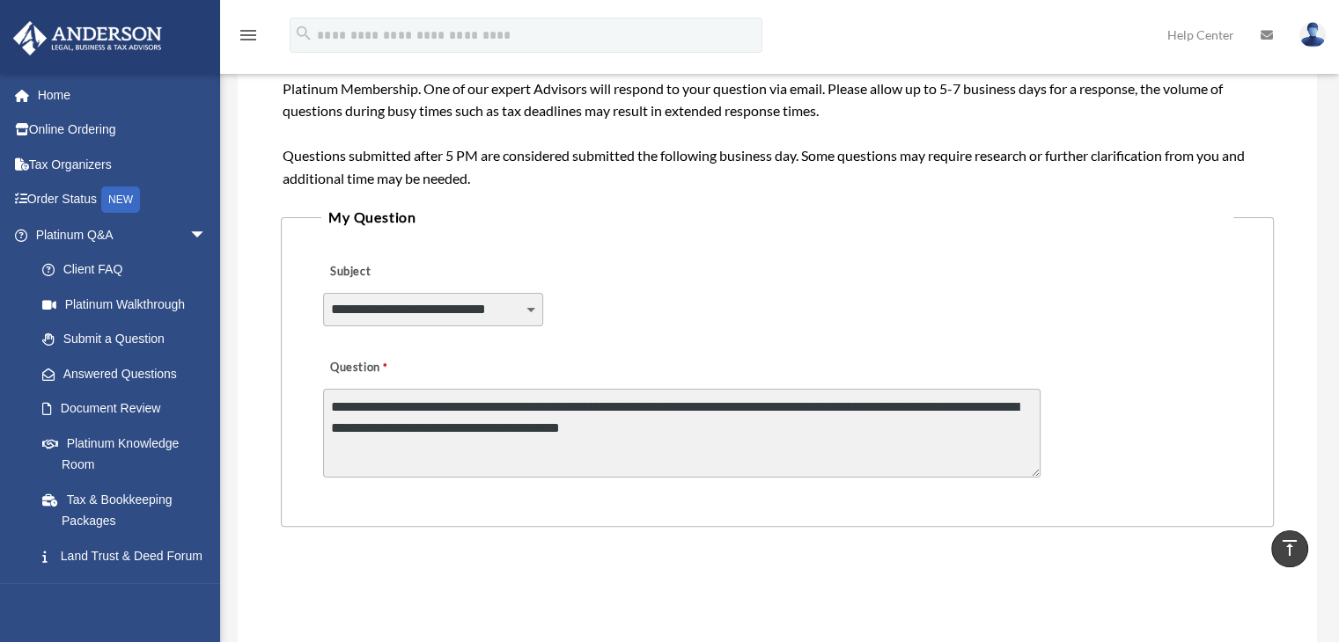
type textarea "**********"
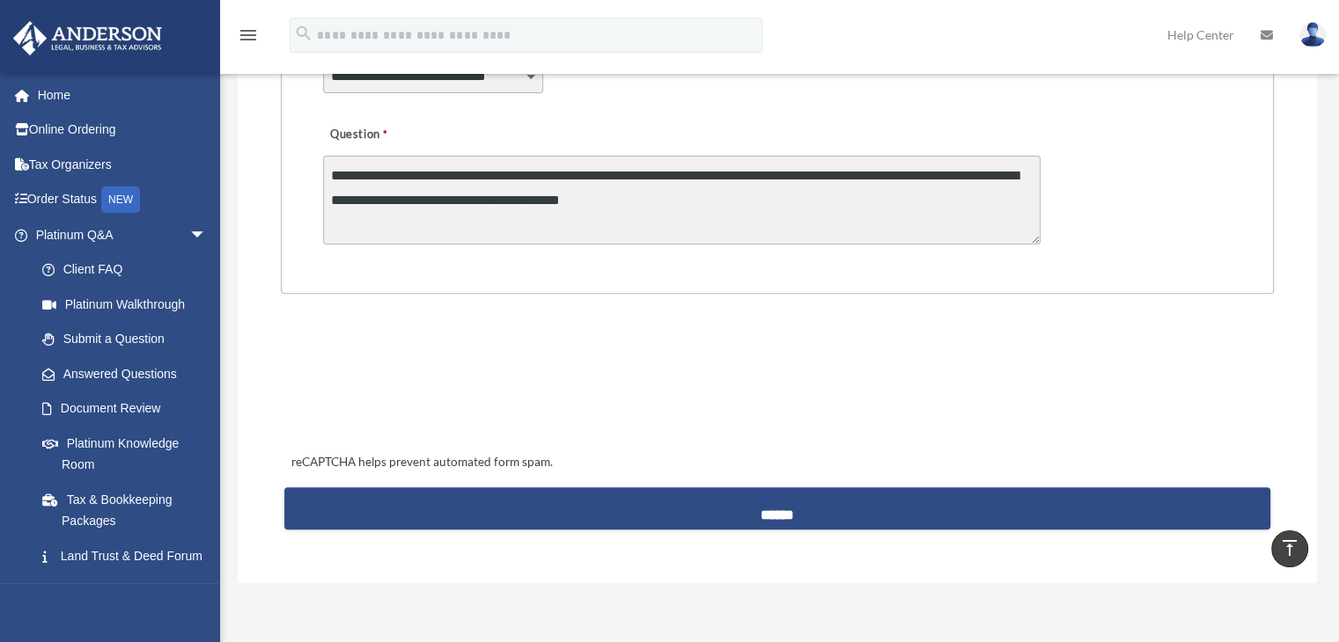
scroll to position [595, 0]
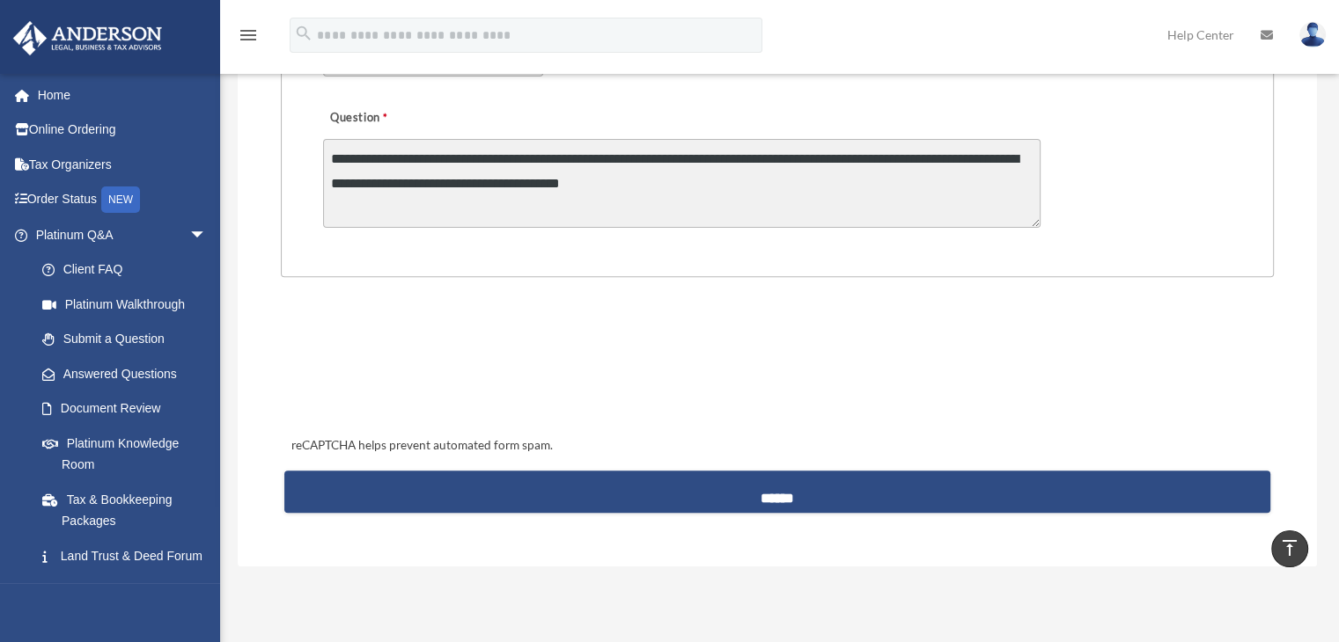
click at [985, 476] on input "******" at bounding box center [777, 492] width 986 height 42
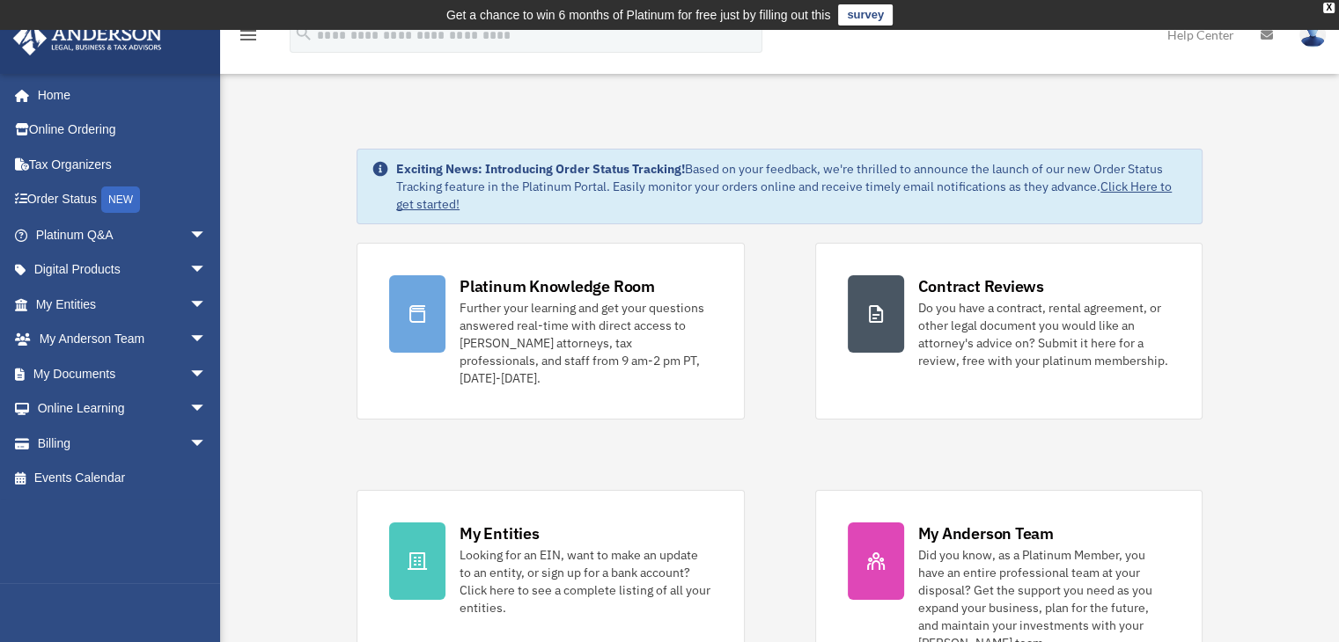
click at [1008, 327] on div "Do you have a contract, rental agreement, or other legal document you would lik…" at bounding box center [1044, 334] width 252 height 70
click at [1014, 330] on div "Do you have a contract, rental agreement, or other legal document you would lik…" at bounding box center [1044, 334] width 252 height 70
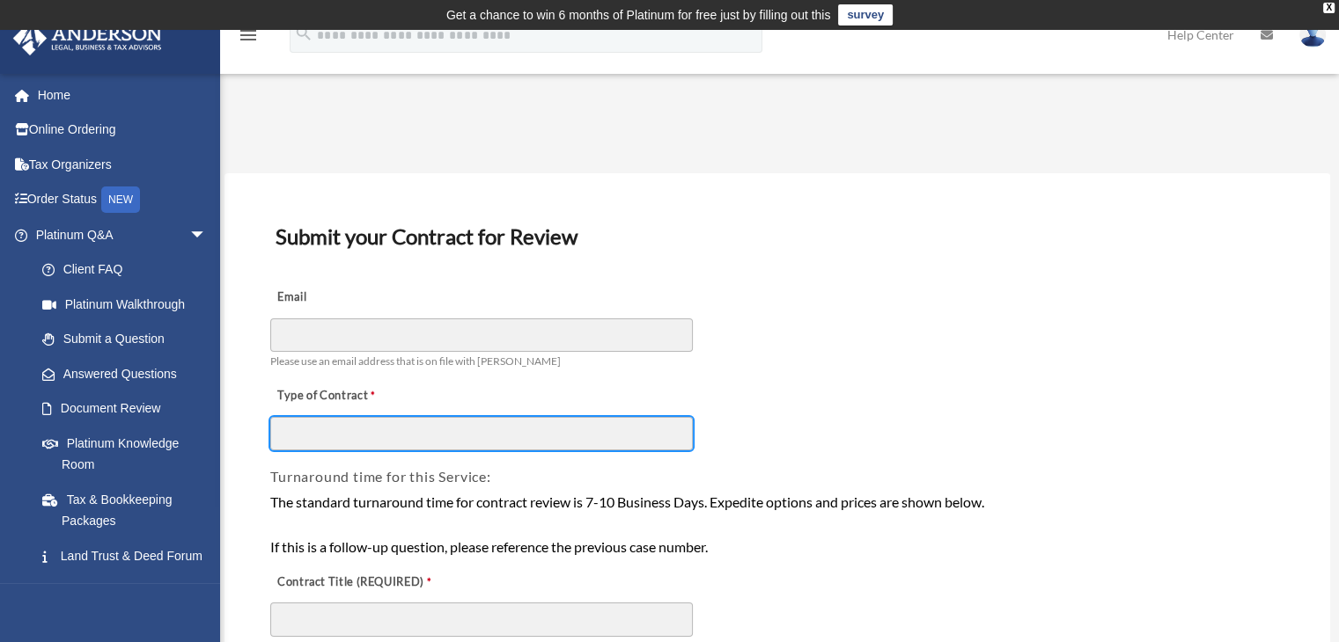
click at [620, 436] on input "Type of Contract" at bounding box center [481, 433] width 422 height 33
click at [645, 437] on input "Type of Contract" at bounding box center [481, 433] width 422 height 33
